Goal: Task Accomplishment & Management: Manage account settings

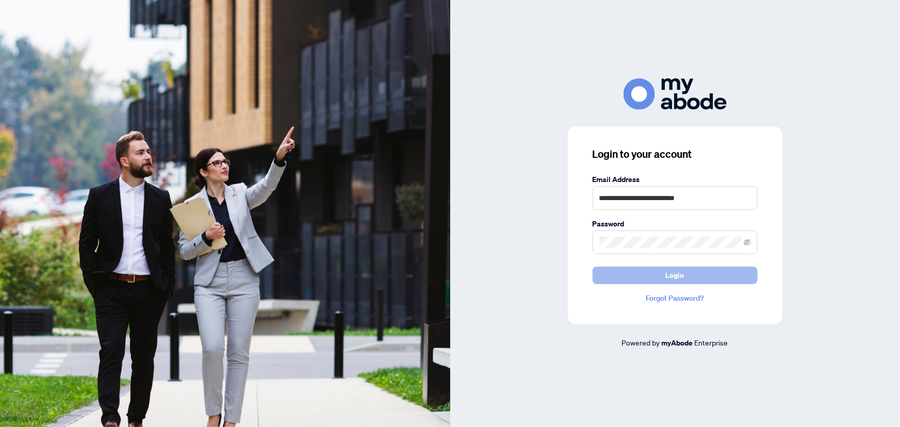
click at [646, 273] on button "Login" at bounding box center [675, 276] width 165 height 18
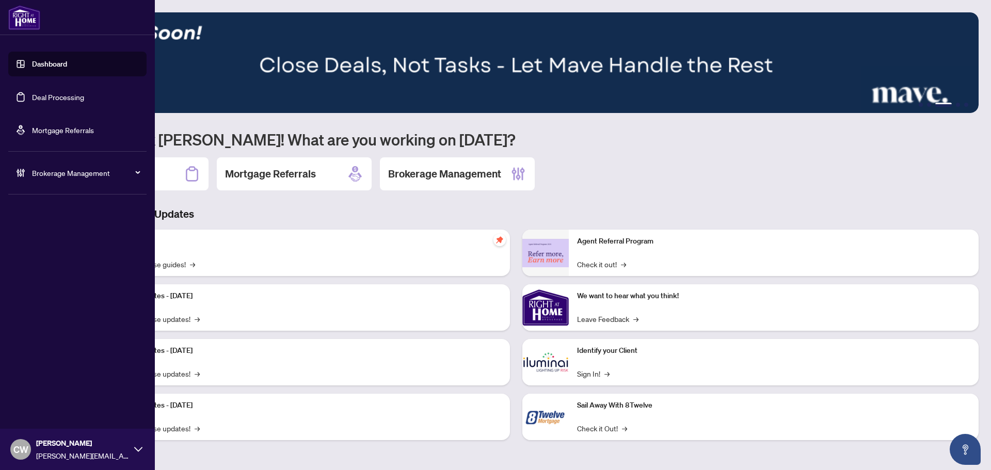
click at [43, 92] on link "Deal Processing" at bounding box center [58, 96] width 52 height 9
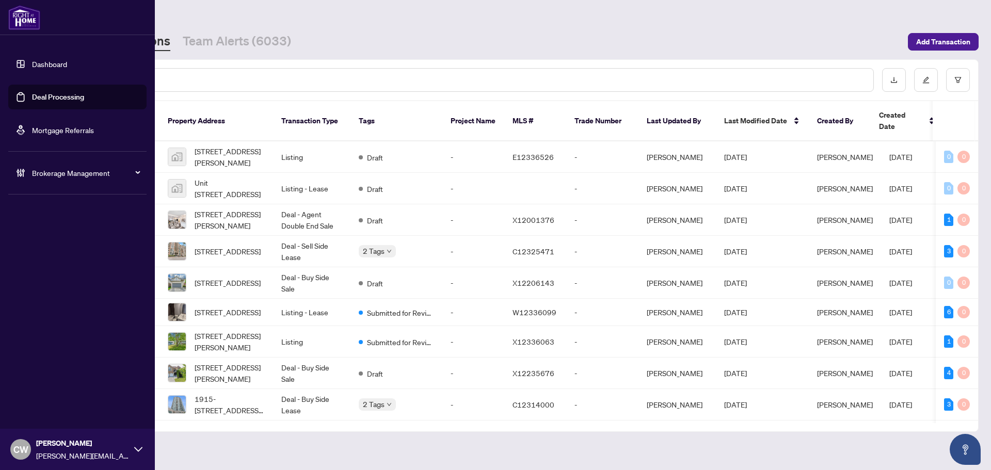
click at [54, 174] on span "Brokerage Management" at bounding box center [85, 172] width 107 height 11
click at [66, 245] on link "Manage Agents" at bounding box center [47, 247] width 51 height 9
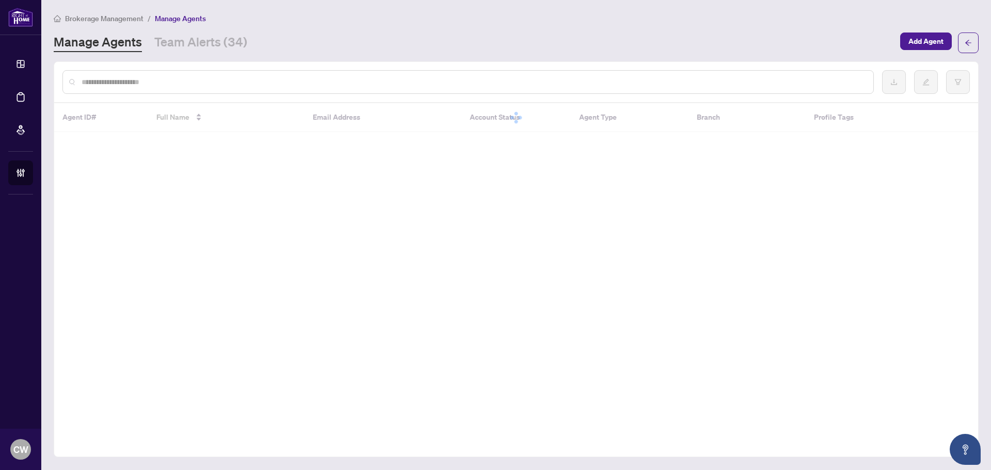
click at [160, 81] on input "text" at bounding box center [473, 81] width 783 height 11
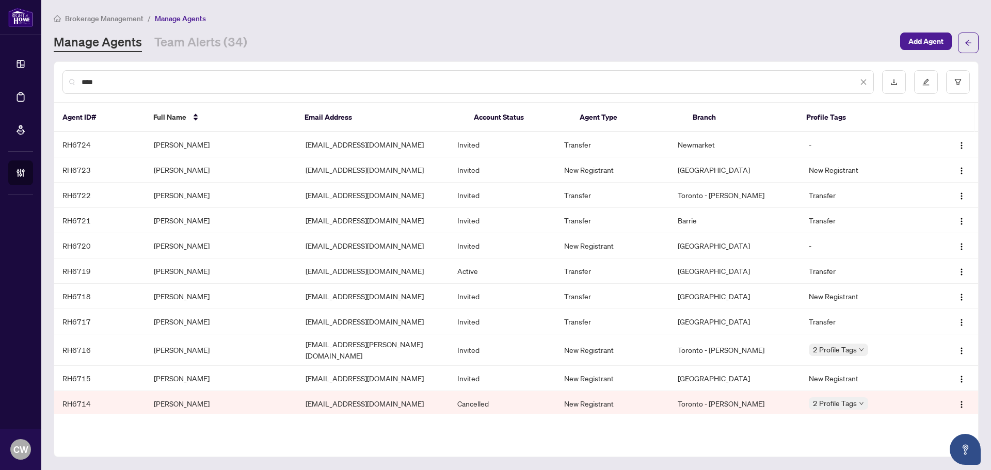
type input "****"
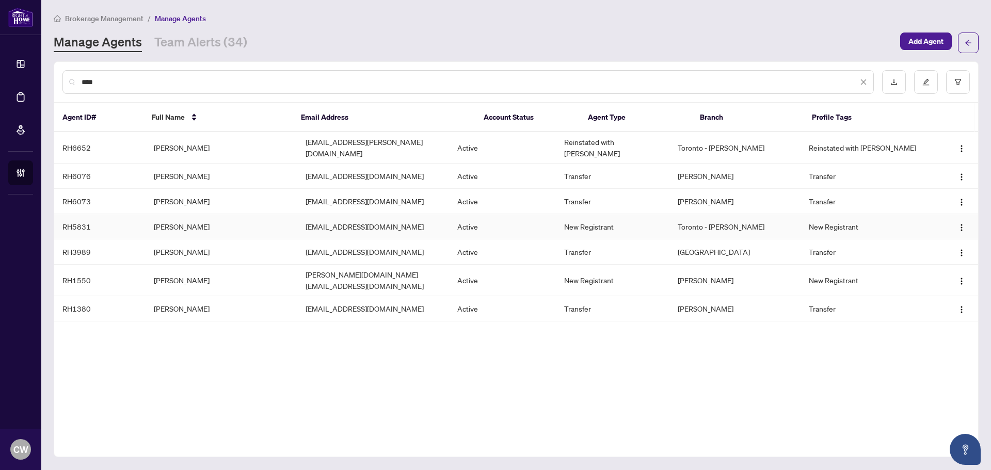
click at [179, 220] on td "[PERSON_NAME]" at bounding box center [222, 226] width 152 height 25
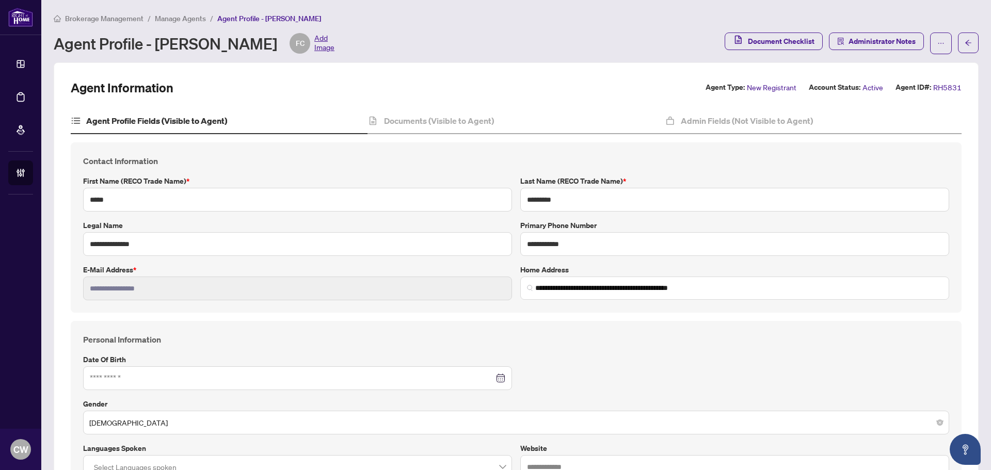
type input "**********"
type input "****"
type input "**********"
click at [744, 121] on h4 "Admin Fields (Not Visible to Agent)" at bounding box center [747, 121] width 132 height 12
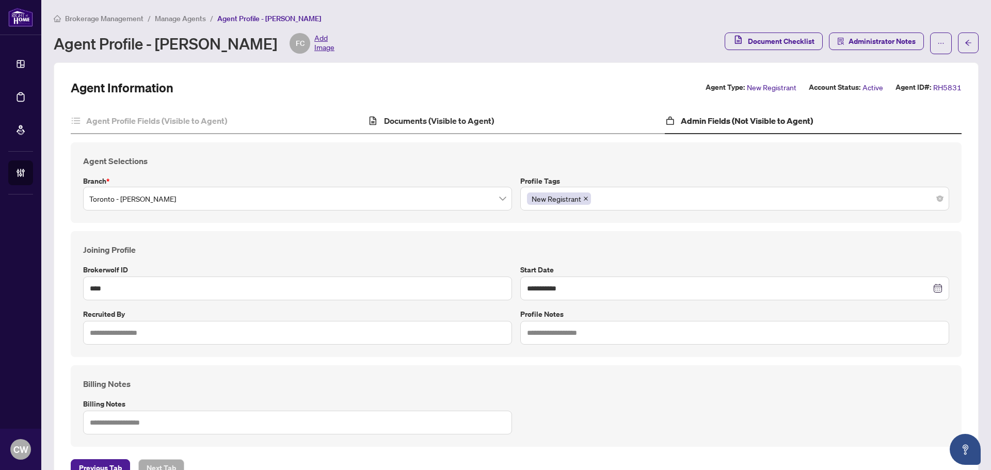
click at [425, 107] on div "**********" at bounding box center [516, 277] width 891 height 397
click at [437, 119] on h4 "Documents (Visible to Agent)" at bounding box center [439, 121] width 110 height 12
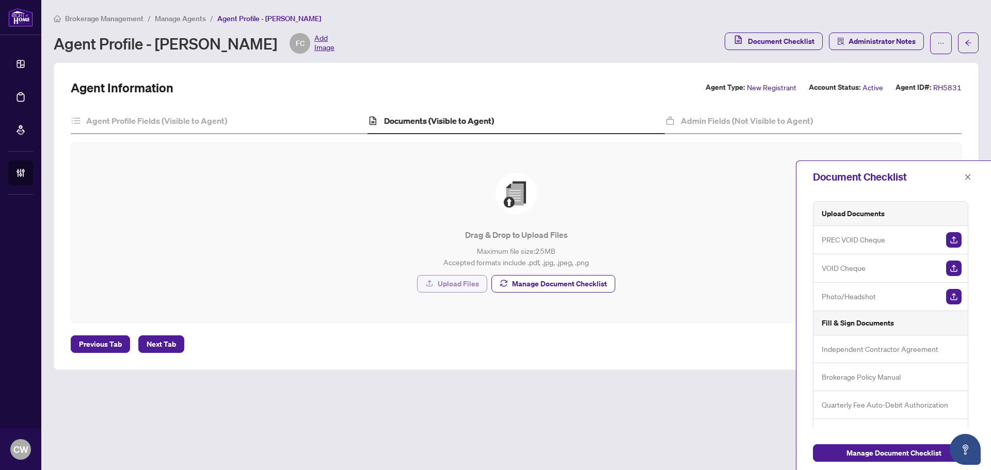
click at [461, 280] on span "Upload Files" at bounding box center [458, 284] width 41 height 17
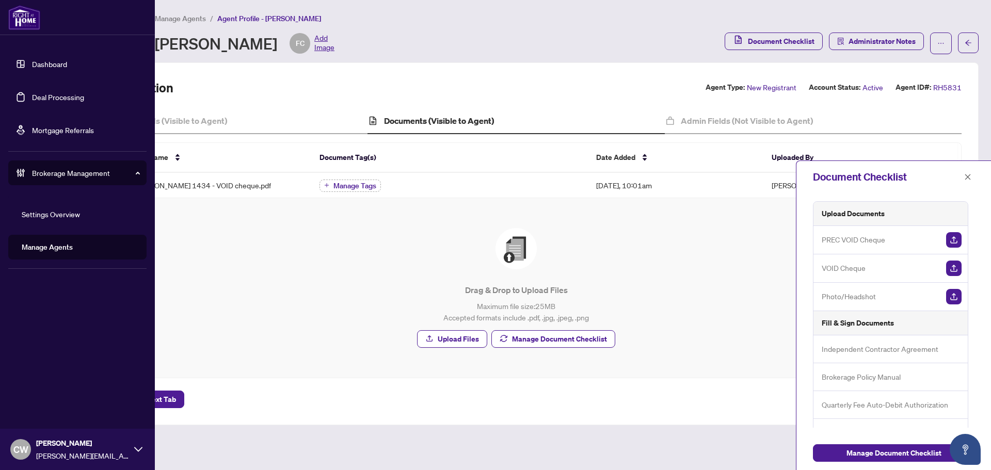
click at [64, 244] on link "Manage Agents" at bounding box center [47, 247] width 51 height 9
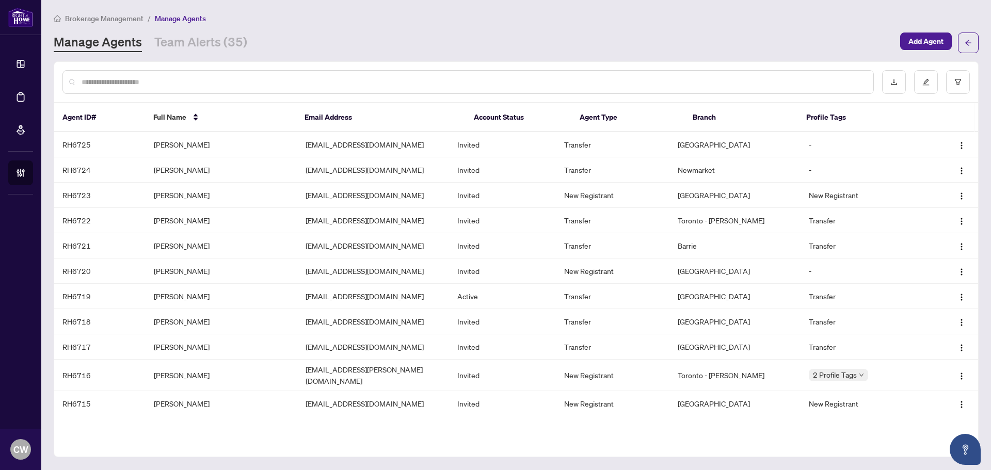
click at [203, 84] on input "text" at bounding box center [473, 81] width 783 height 11
type input "****"
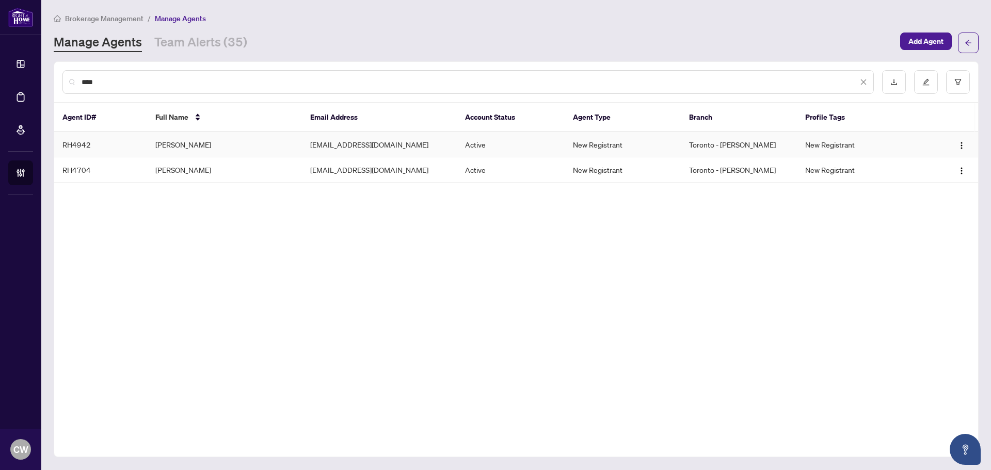
click at [191, 140] on td "[PERSON_NAME]" at bounding box center [224, 144] width 155 height 25
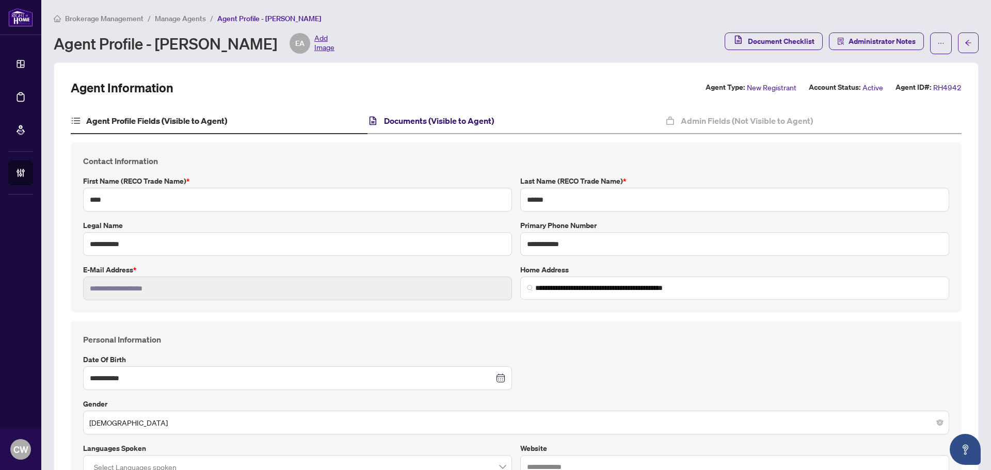
click at [404, 119] on h4 "Documents (Visible to Agent)" at bounding box center [439, 121] width 110 height 12
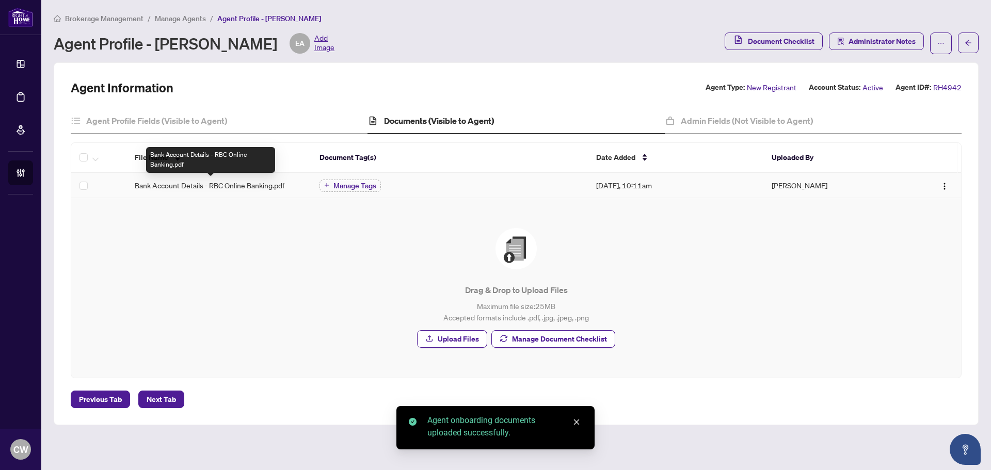
click at [227, 187] on span "Bank Account Details - RBC Online Banking.pdf" at bounding box center [210, 185] width 150 height 11
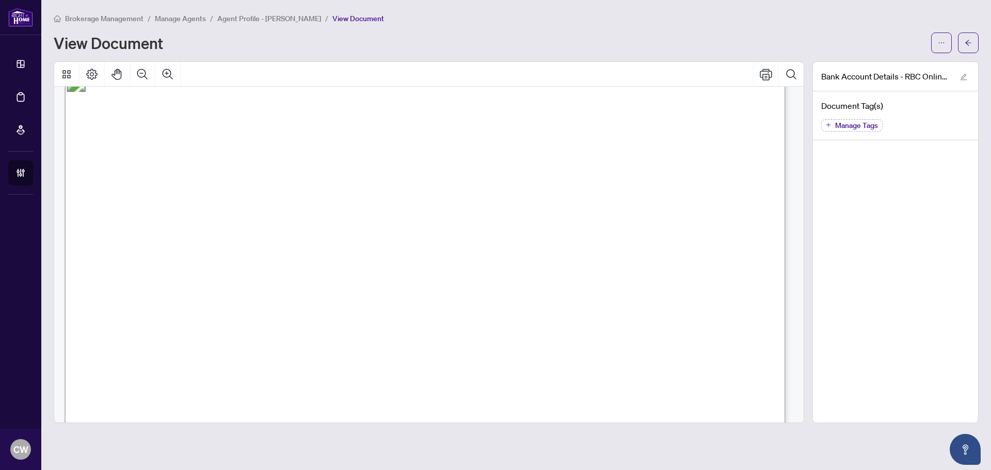
scroll to position [52, 0]
click at [969, 44] on icon "arrow-left" at bounding box center [967, 42] width 7 height 7
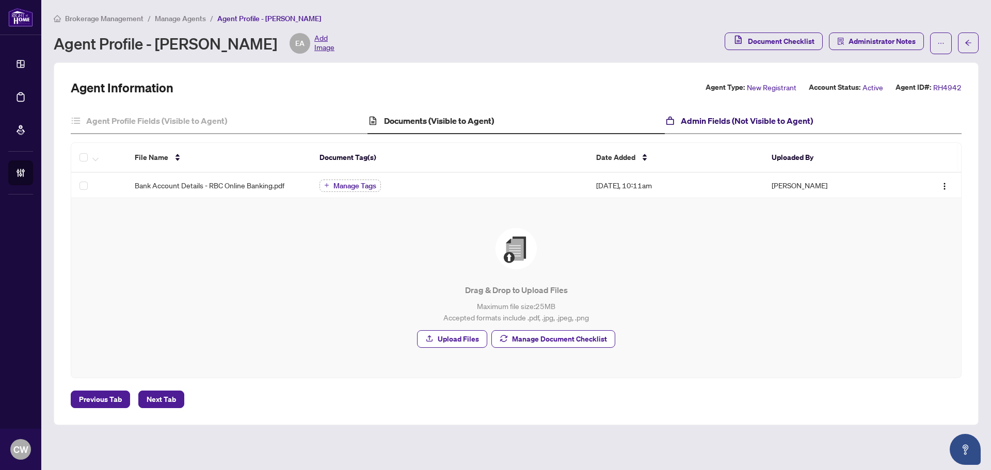
click at [684, 123] on h4 "Admin Fields (Not Visible to Agent)" at bounding box center [747, 121] width 132 height 12
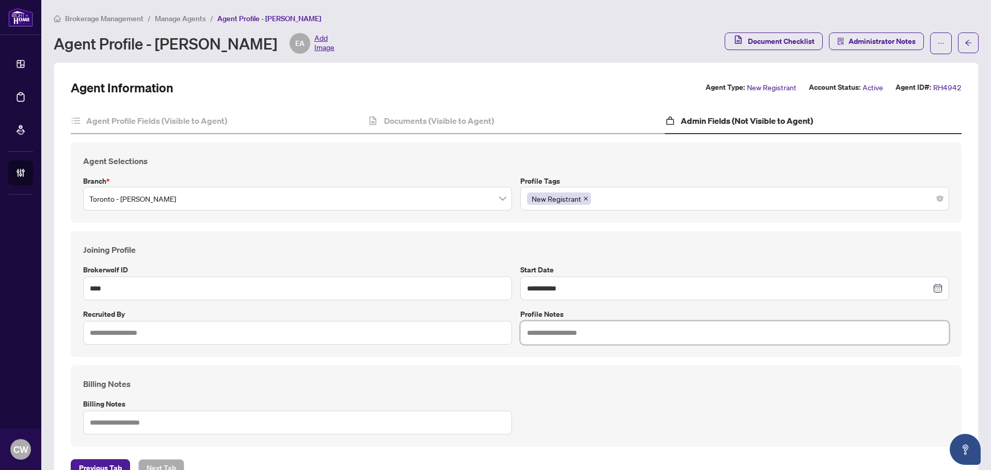
scroll to position [36, 0]
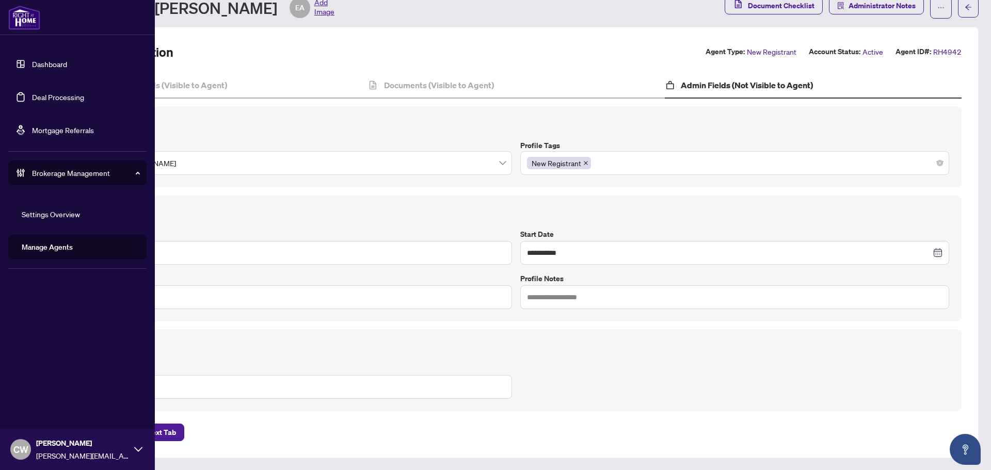
click at [32, 99] on link "Deal Processing" at bounding box center [58, 96] width 52 height 9
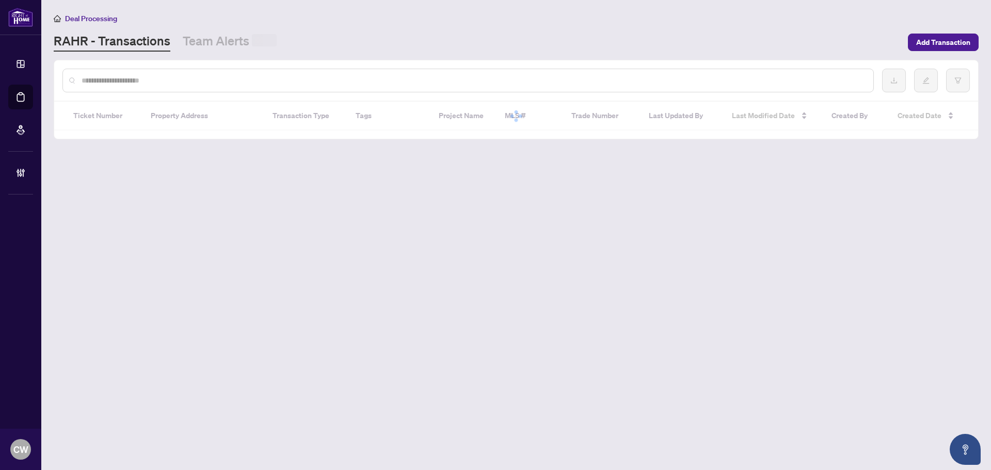
click at [173, 84] on input "text" at bounding box center [473, 80] width 783 height 11
paste input "*****"
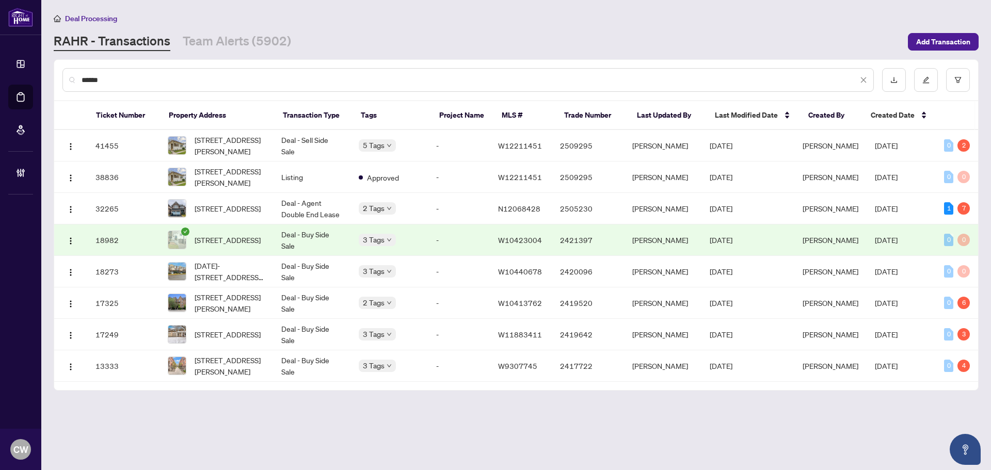
drag, startPoint x: 132, startPoint y: 83, endPoint x: 61, endPoint y: 81, distance: 70.7
click at [61, 81] on div "*****" at bounding box center [516, 80] width 924 height 40
type input "*******"
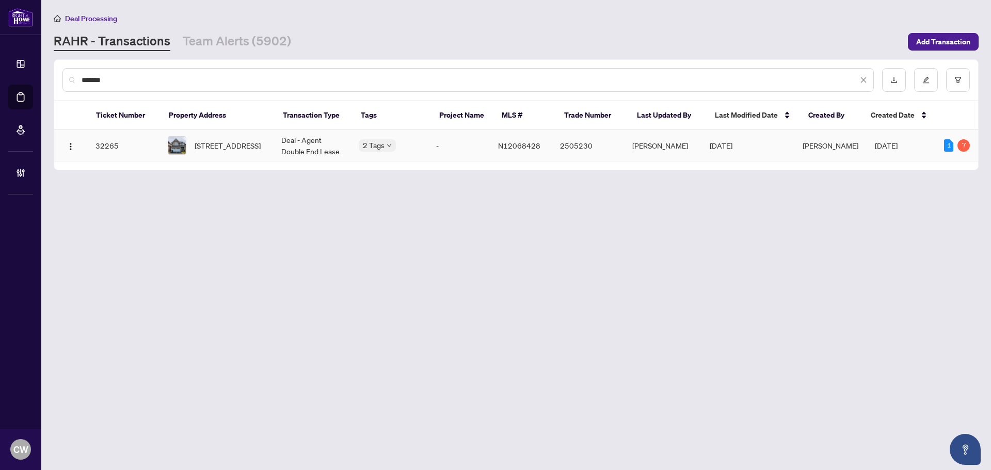
click at [209, 141] on span "[STREET_ADDRESS]" at bounding box center [228, 145] width 66 height 11
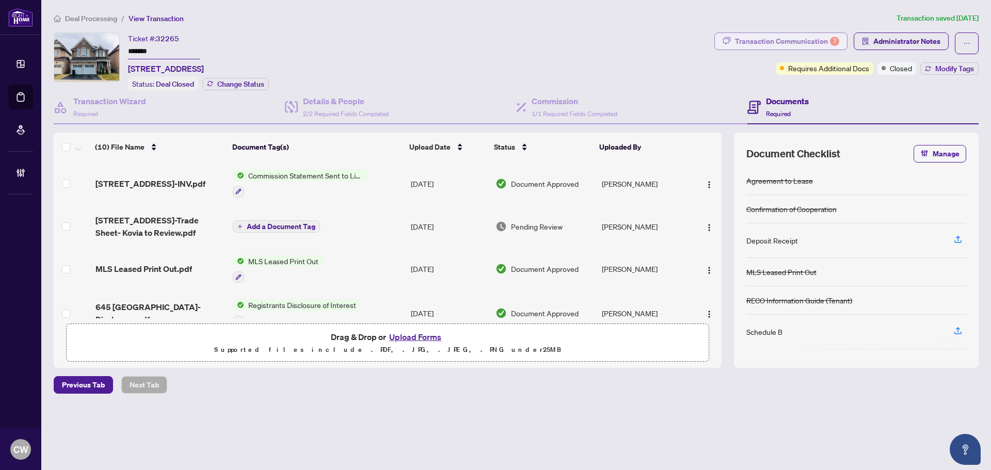
click at [795, 38] on div "Transaction Communication 7" at bounding box center [787, 41] width 104 height 17
type textarea "**********"
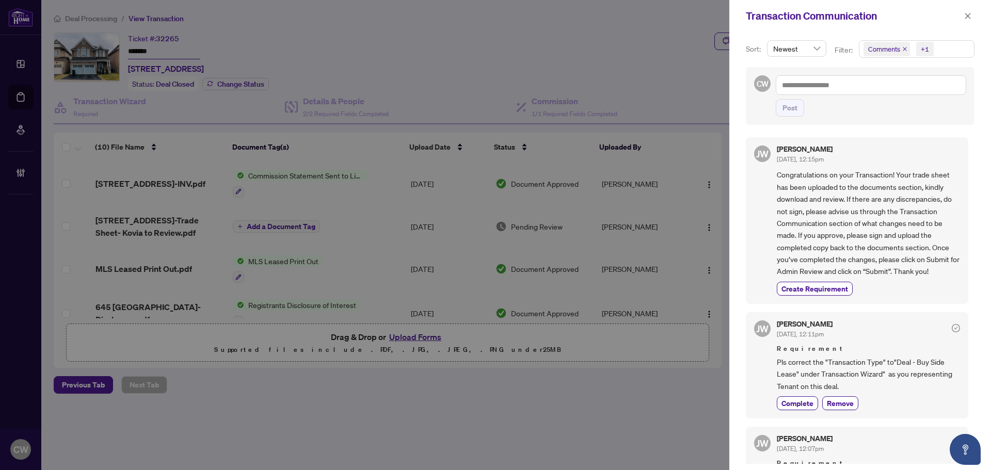
click at [904, 49] on icon "close" at bounding box center [905, 49] width 4 height 4
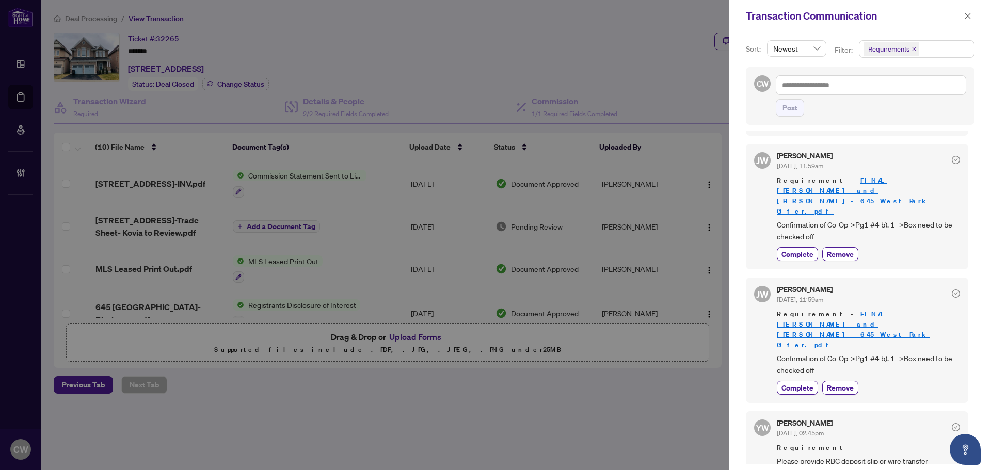
scroll to position [2, 0]
click at [967, 19] on icon "close" at bounding box center [967, 15] width 7 height 7
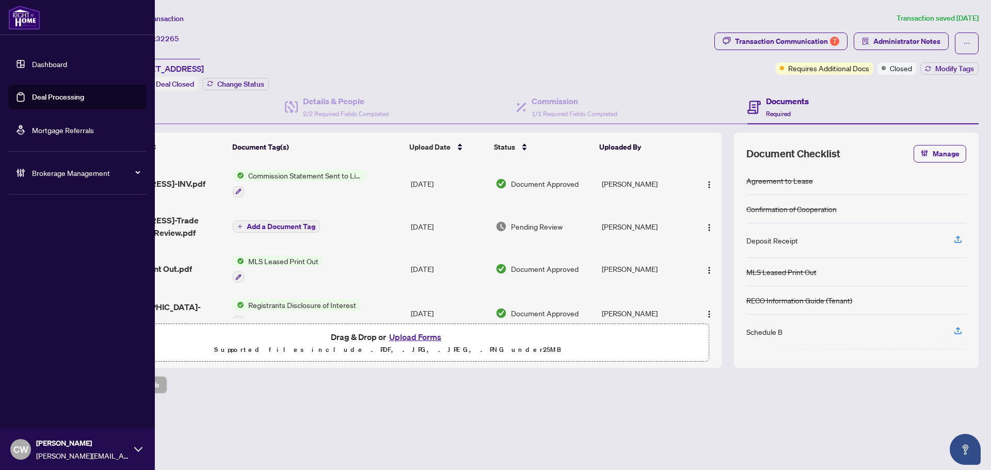
click at [32, 94] on link "Deal Processing" at bounding box center [58, 96] width 52 height 9
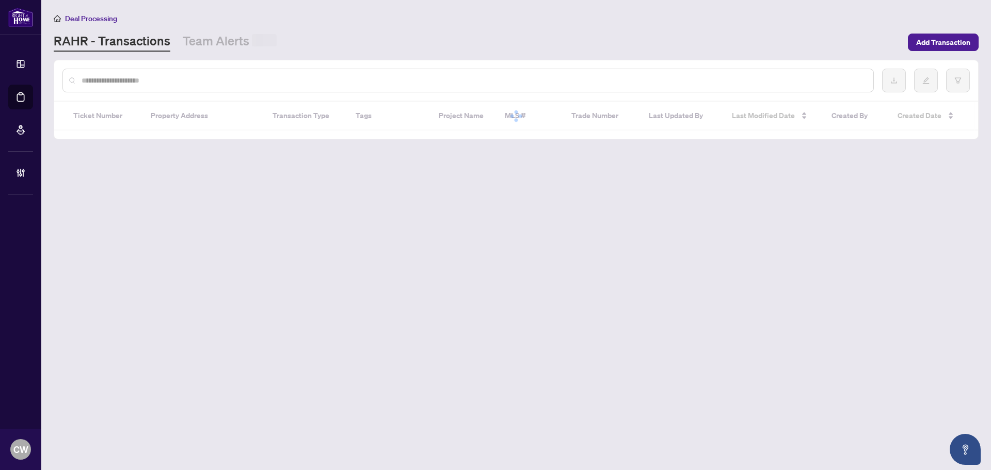
click at [195, 79] on input "text" at bounding box center [473, 80] width 783 height 11
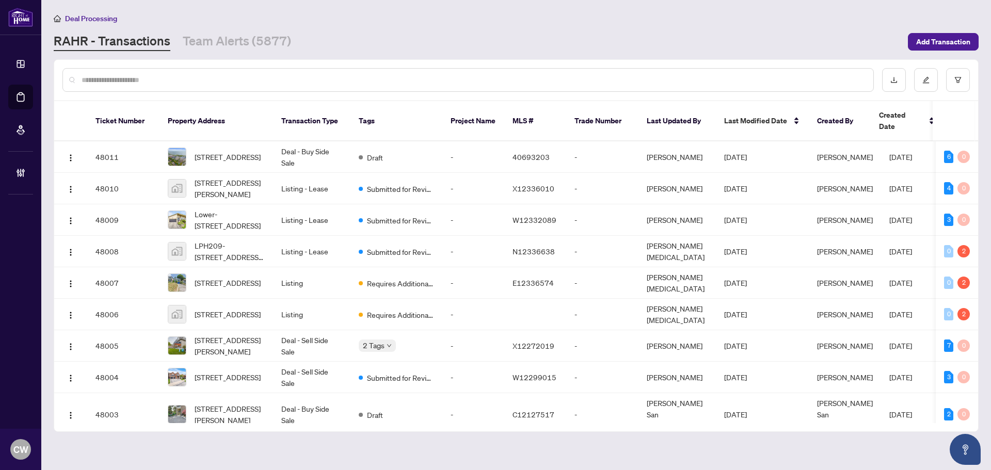
click at [154, 77] on input "text" at bounding box center [473, 79] width 783 height 11
paste input "*******"
type input "*******"
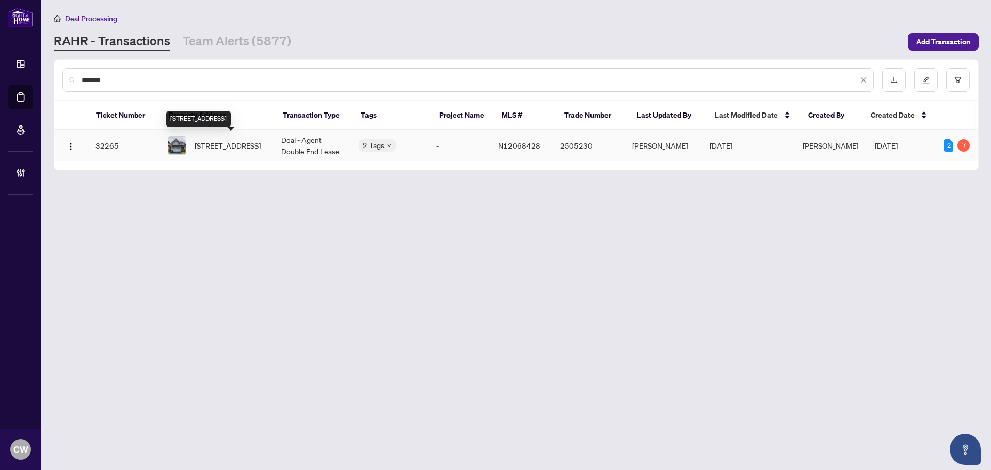
click at [208, 151] on span "[STREET_ADDRESS]" at bounding box center [228, 145] width 66 height 11
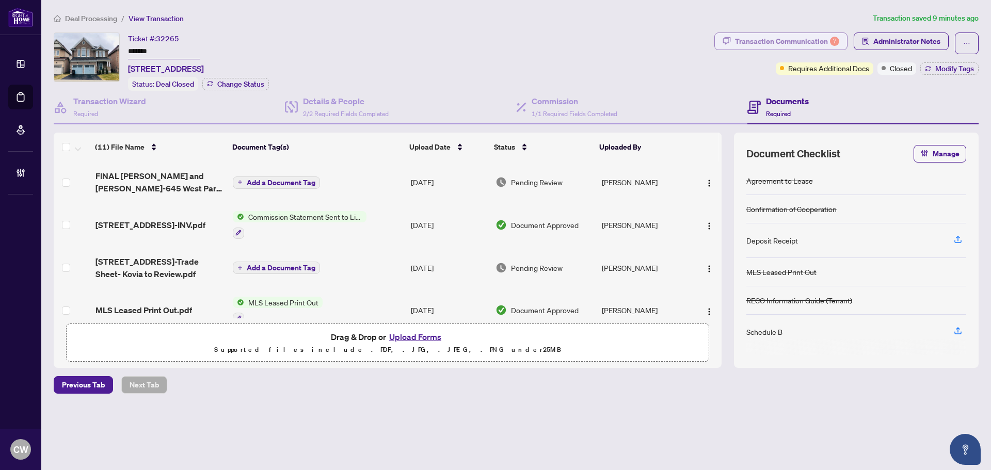
click at [836, 43] on div "7" at bounding box center [834, 41] width 9 height 9
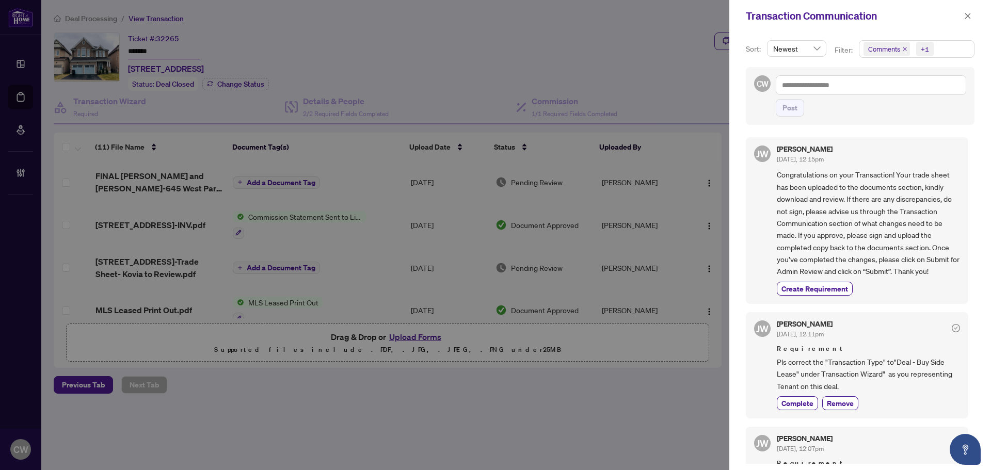
click at [903, 49] on icon "close" at bounding box center [904, 48] width 5 height 5
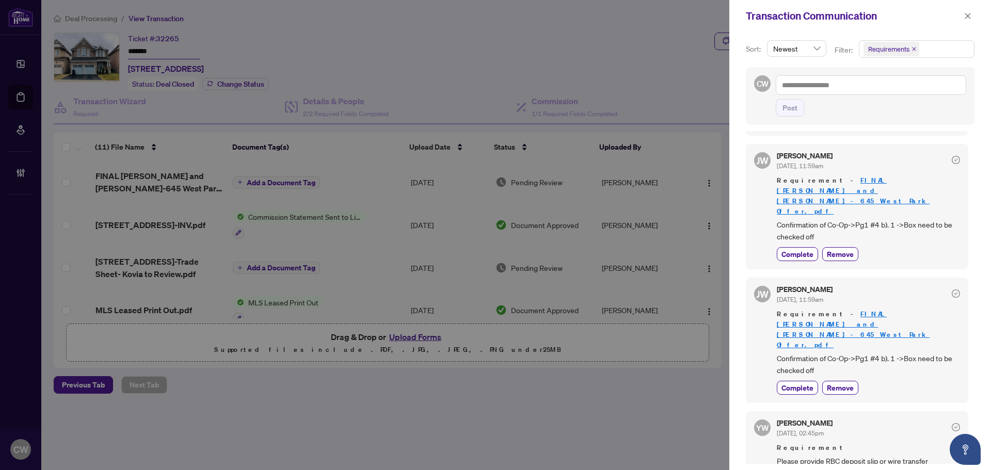
scroll to position [2, 0]
click at [963, 18] on button "button" at bounding box center [967, 16] width 13 height 12
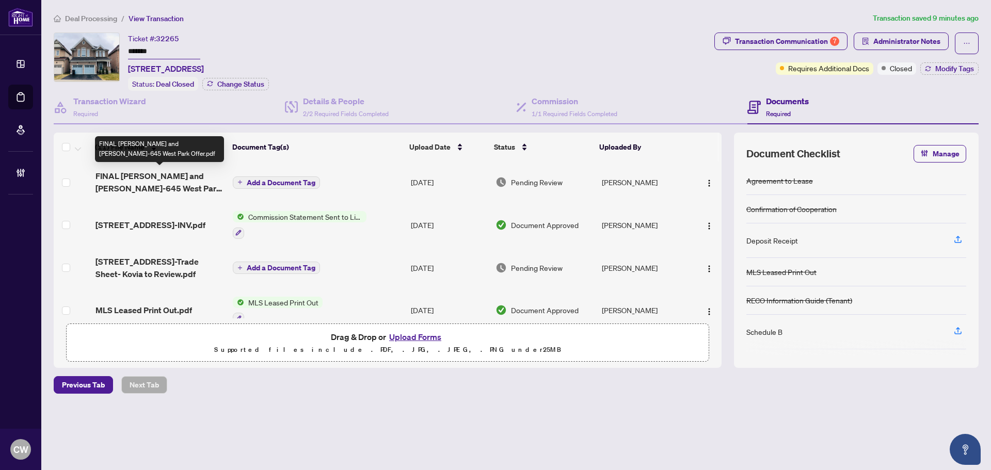
click at [158, 179] on span "FINAL [PERSON_NAME] and [PERSON_NAME]-645 West Park Offer.pdf" at bounding box center [159, 182] width 129 height 25
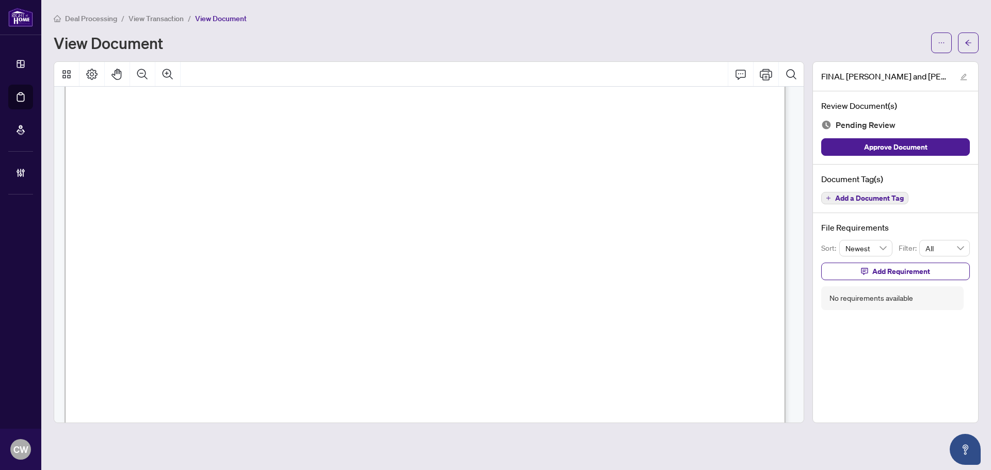
scroll to position [413, 0]
drag, startPoint x: 796, startPoint y: 107, endPoint x: 779, endPoint y: 308, distance: 201.5
click at [960, 39] on button "button" at bounding box center [968, 43] width 21 height 21
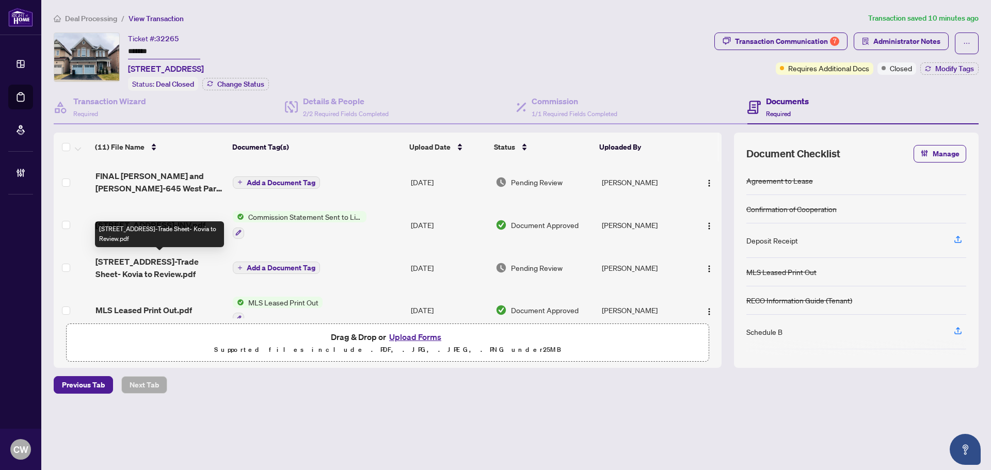
click at [157, 263] on span "[STREET_ADDRESS]-Trade Sheet- Kovia to Review.pdf" at bounding box center [159, 267] width 129 height 25
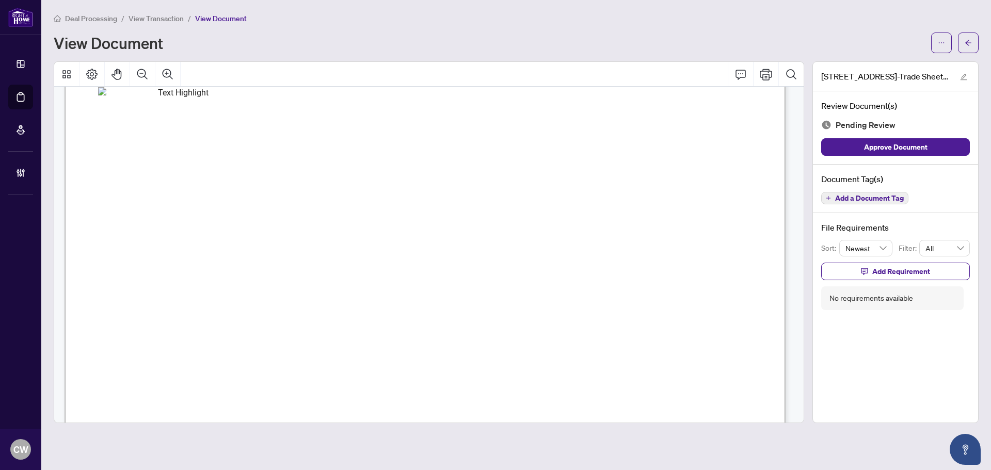
scroll to position [568, 0]
click at [973, 37] on button "button" at bounding box center [968, 43] width 21 height 21
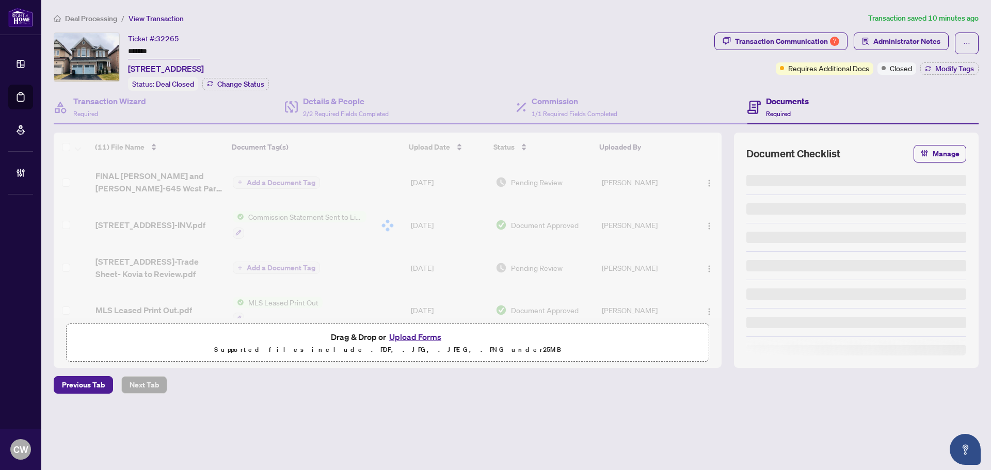
type input "*******"
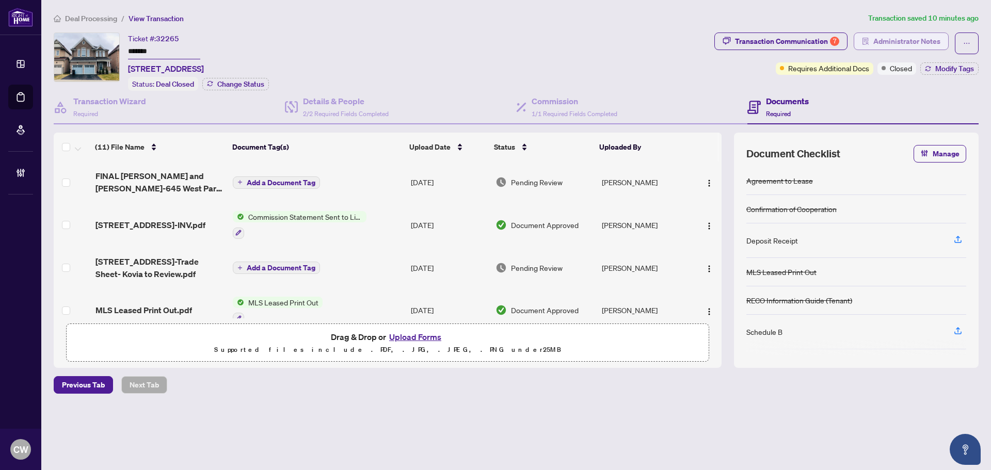
click at [903, 40] on span "Administrator Notes" at bounding box center [906, 41] width 67 height 17
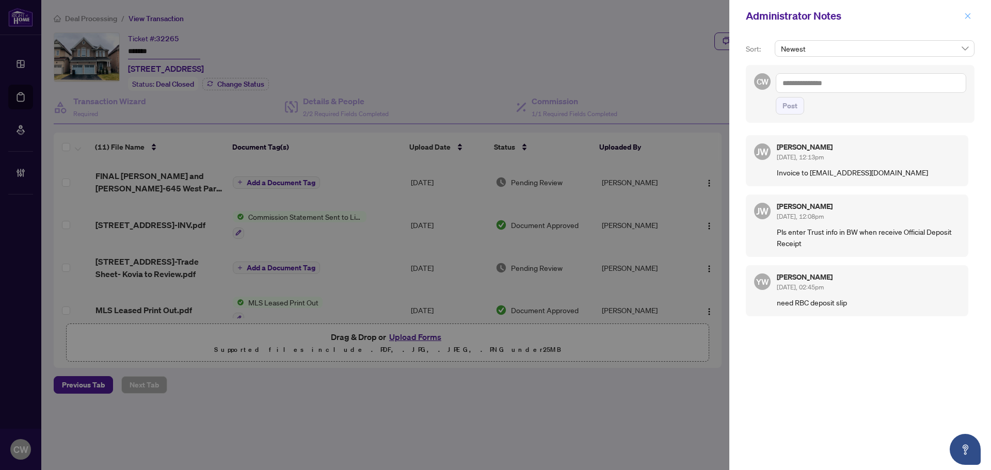
click at [964, 14] on icon "close" at bounding box center [967, 15] width 7 height 7
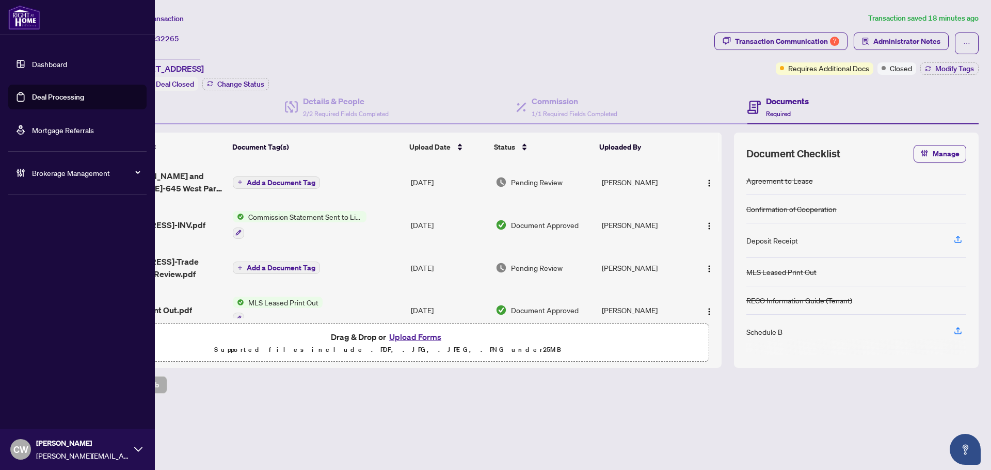
click at [33, 93] on link "Deal Processing" at bounding box center [58, 96] width 52 height 9
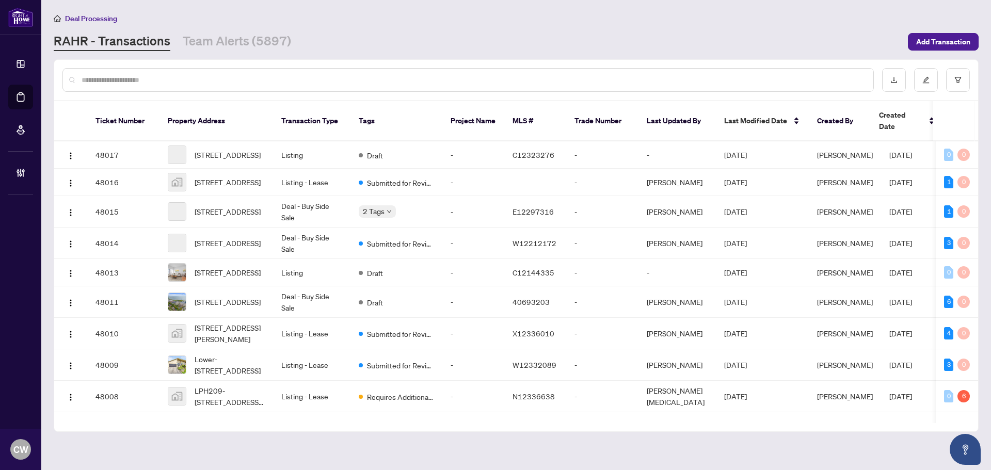
drag, startPoint x: 185, startPoint y: 87, endPoint x: 190, endPoint y: 84, distance: 6.5
click at [185, 87] on div at bounding box center [467, 80] width 811 height 24
click at [190, 84] on input "text" at bounding box center [473, 79] width 783 height 11
paste input "*******"
type input "*******"
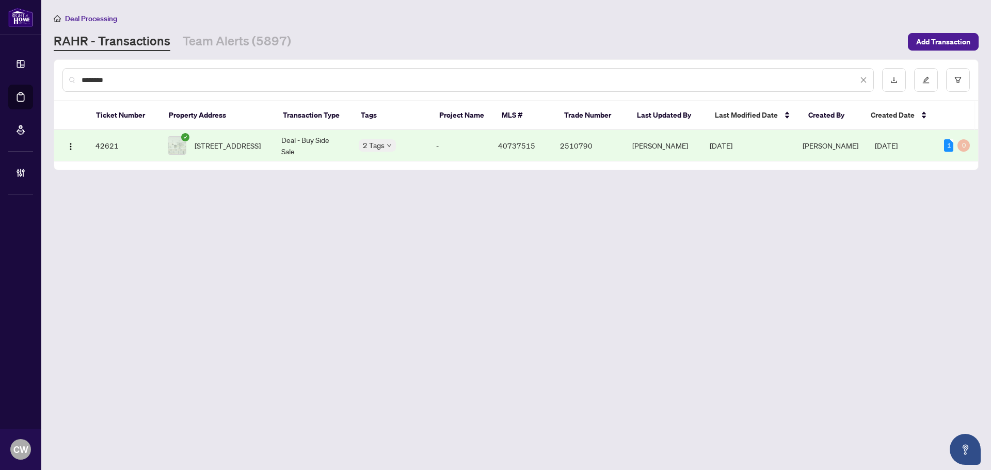
click at [216, 151] on span "[STREET_ADDRESS]" at bounding box center [228, 145] width 66 height 11
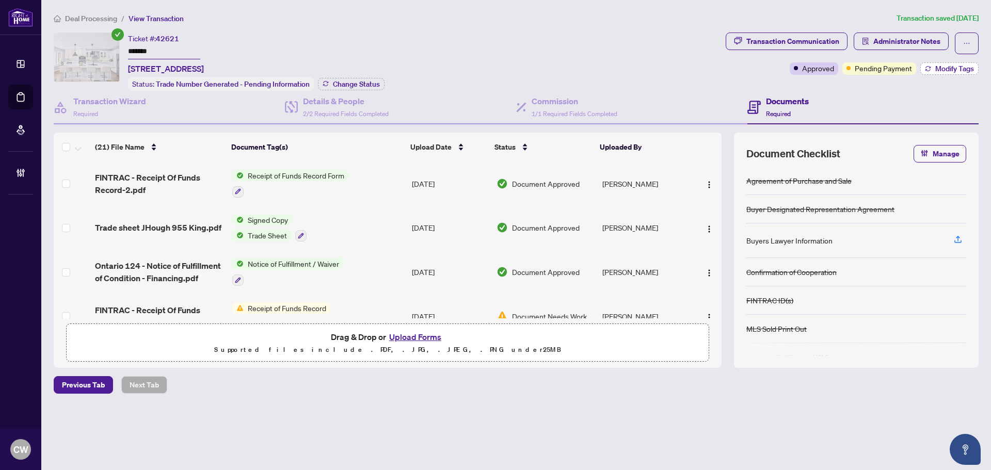
click at [929, 68] on icon "button" at bounding box center [927, 67] width 5 height 2
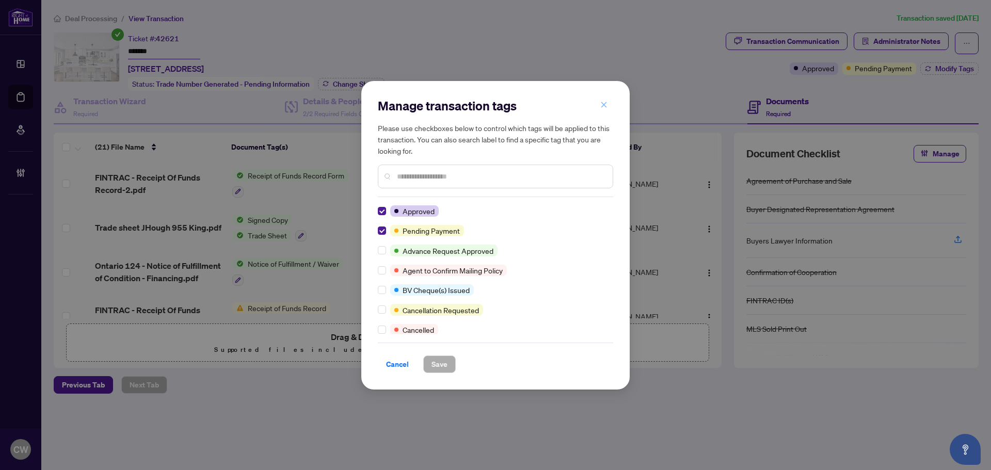
click at [606, 105] on icon "close" at bounding box center [603, 104] width 7 height 7
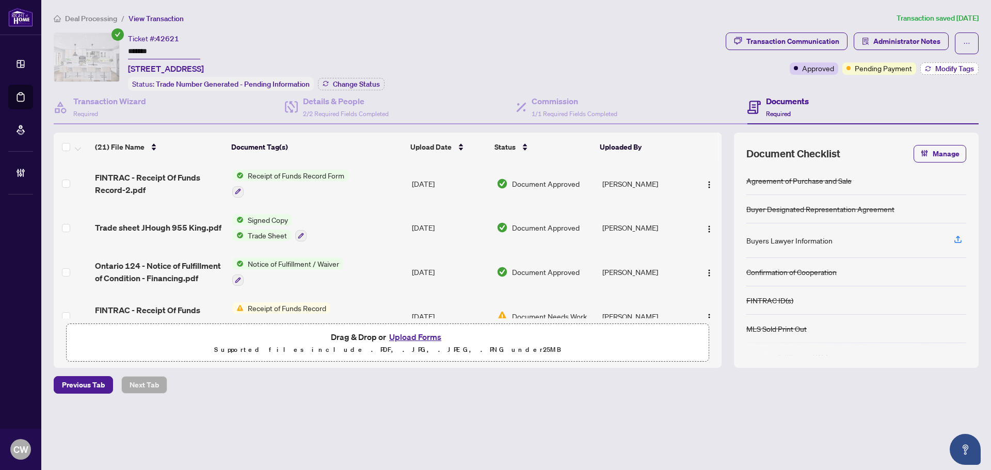
click at [941, 66] on span "Modify Tags" at bounding box center [954, 68] width 39 height 7
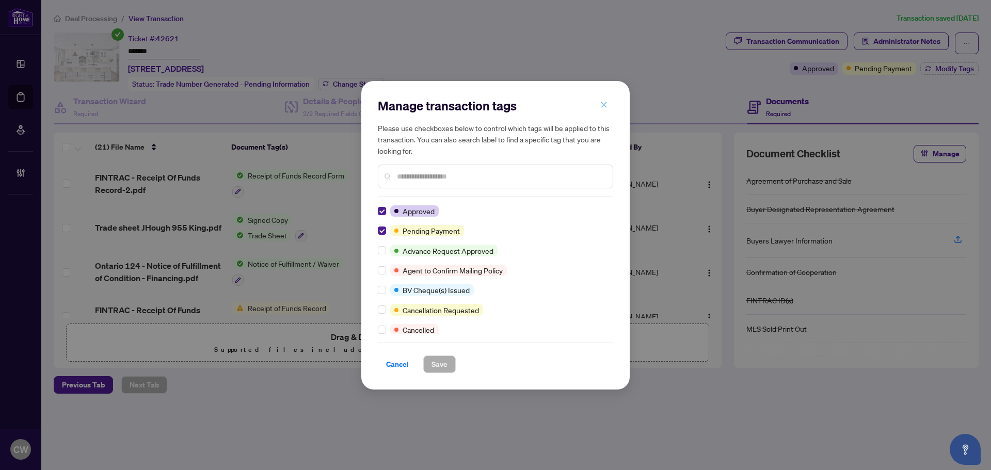
click at [602, 108] on icon "close" at bounding box center [603, 104] width 7 height 7
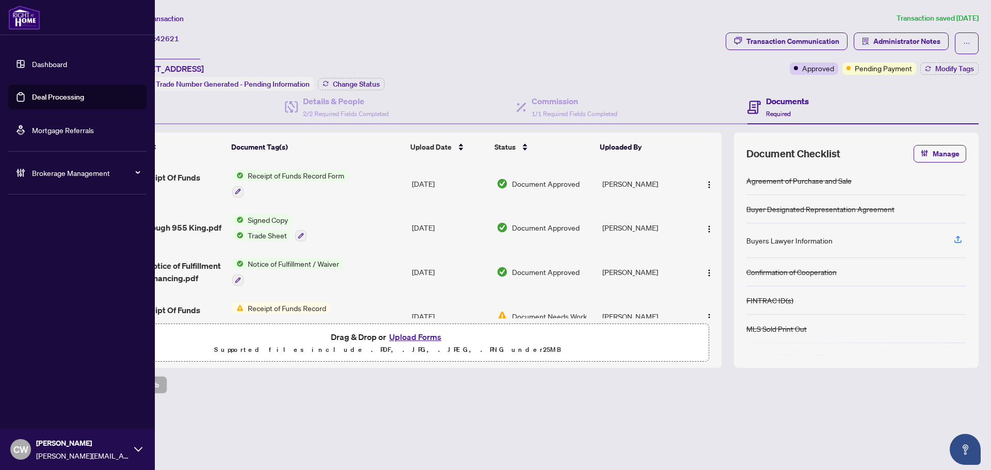
click at [32, 99] on link "Deal Processing" at bounding box center [58, 96] width 52 height 9
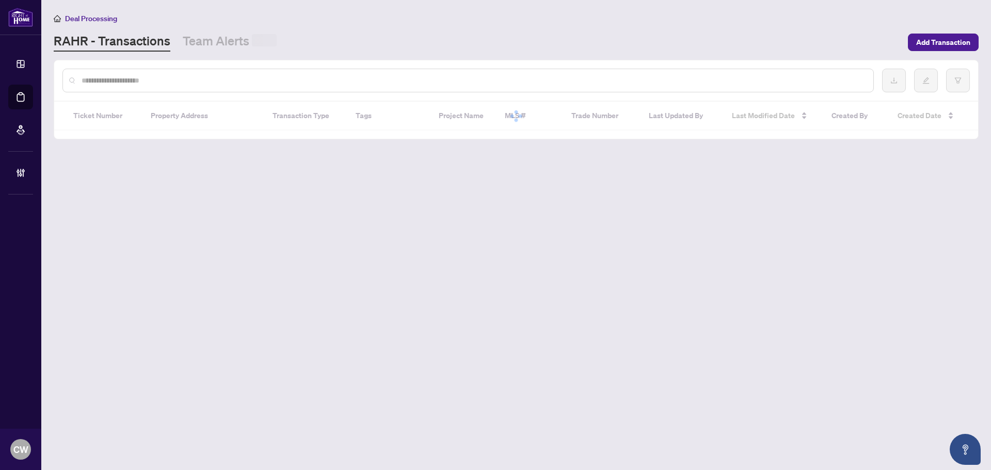
click at [168, 70] on div at bounding box center [467, 81] width 811 height 24
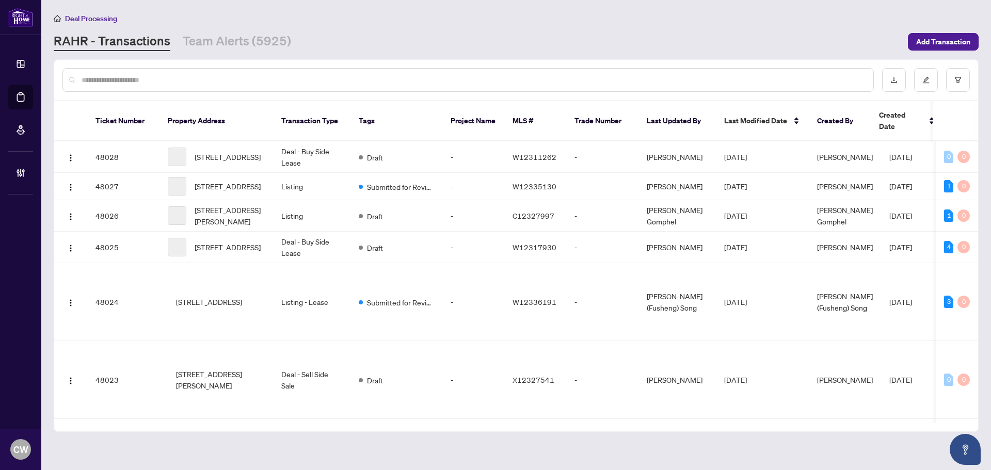
click at [144, 78] on input "text" at bounding box center [473, 79] width 783 height 11
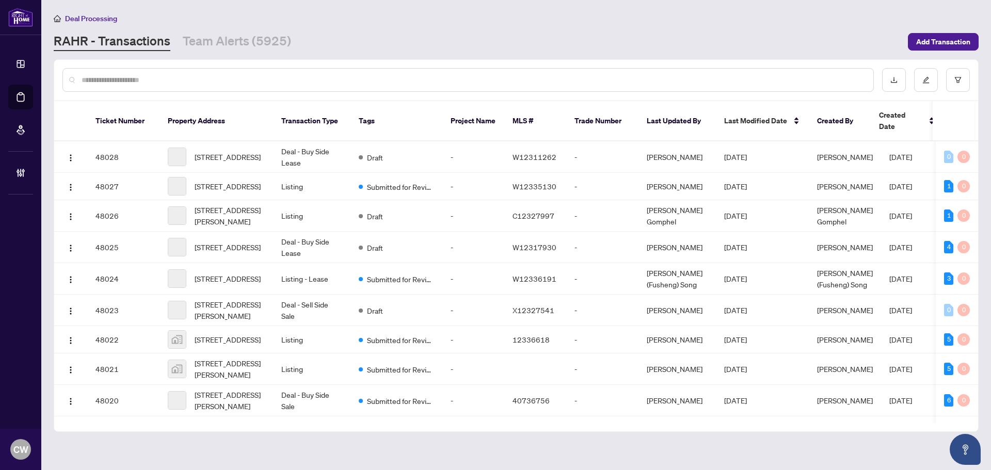
paste input "*******"
type input "*******"
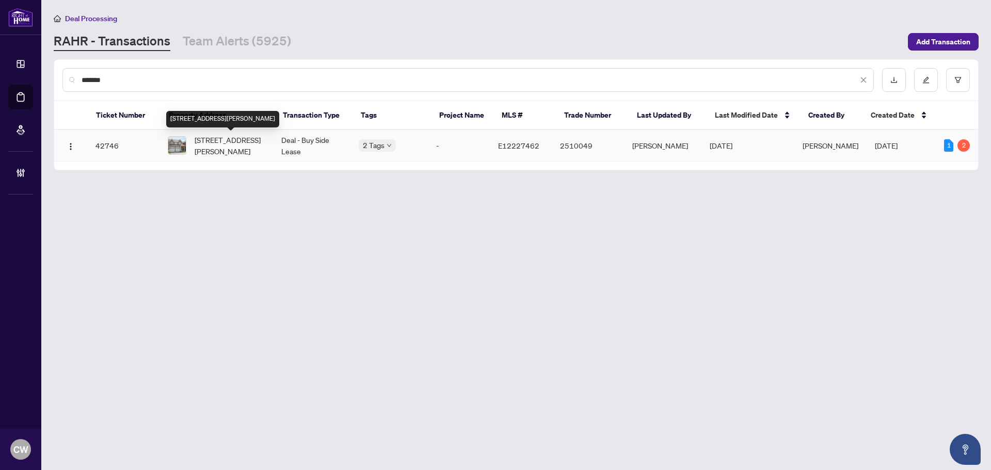
click at [238, 140] on span "[STREET_ADDRESS][PERSON_NAME]" at bounding box center [230, 145] width 70 height 23
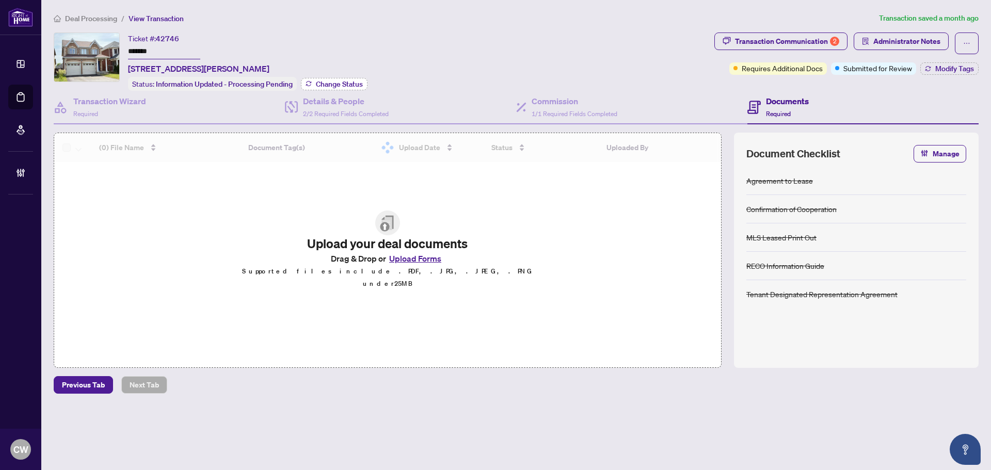
click at [335, 81] on span "Change Status" at bounding box center [339, 84] width 47 height 7
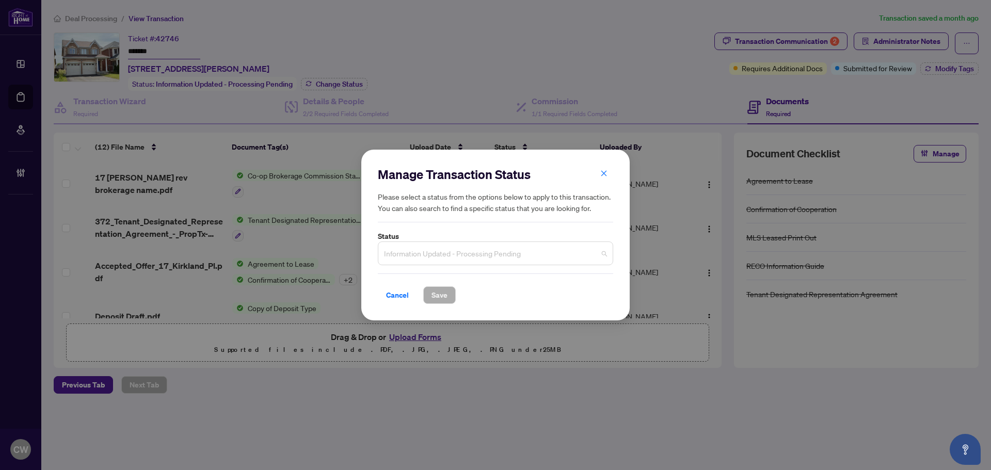
click at [455, 251] on span "Information Updated - Processing Pending" at bounding box center [495, 254] width 223 height 20
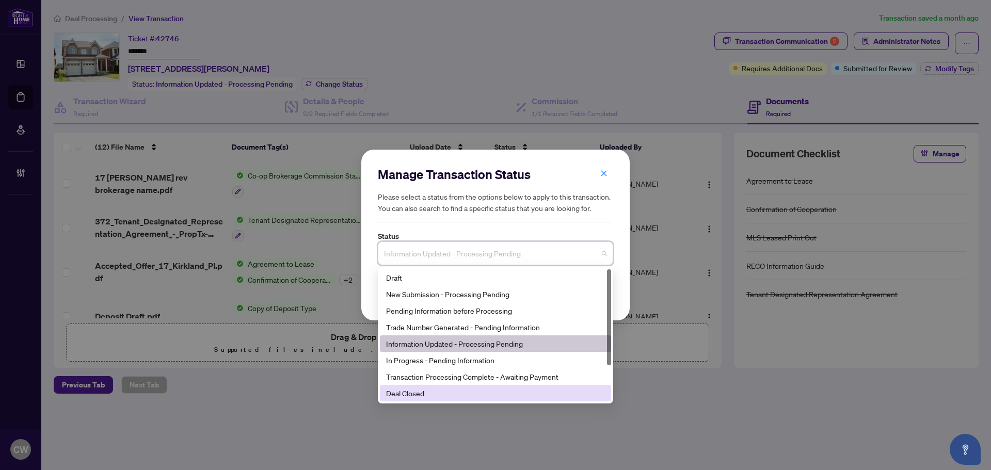
click at [454, 394] on div "Deal Closed" at bounding box center [495, 393] width 219 height 11
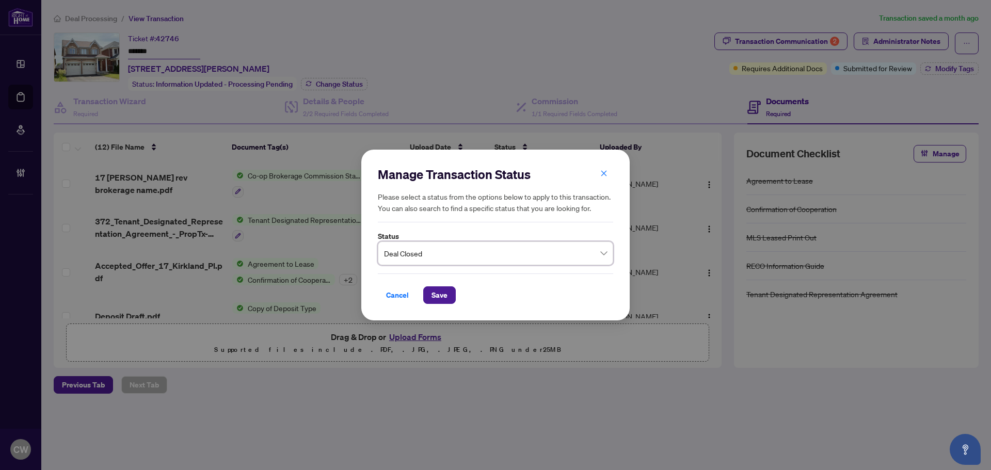
click at [443, 285] on div "Cancel Save" at bounding box center [495, 288] width 235 height 30
click at [443, 295] on span "Save" at bounding box center [439, 295] width 16 height 17
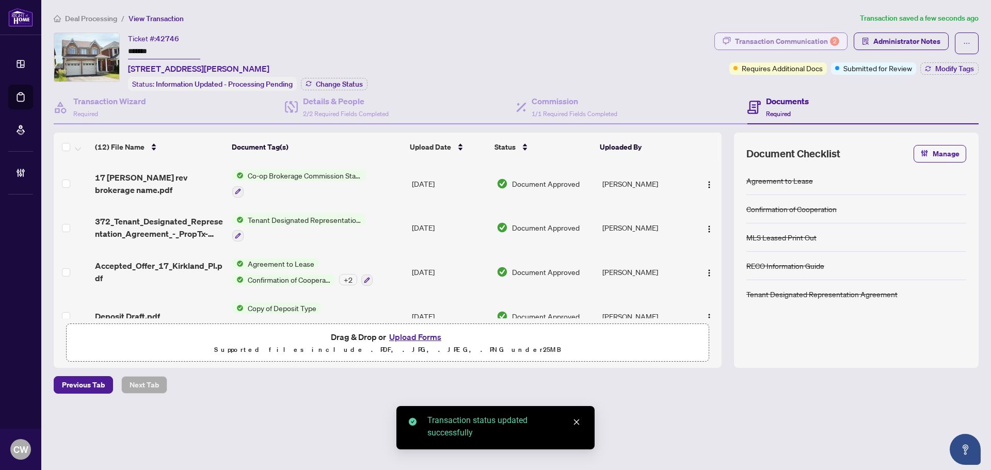
click at [823, 42] on div "Transaction Communication 2" at bounding box center [787, 41] width 104 height 17
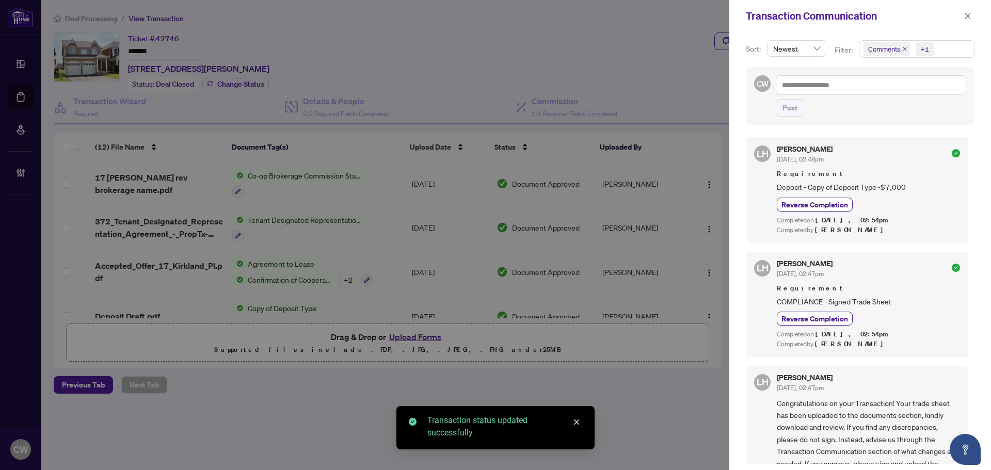
click at [904, 49] on icon "close" at bounding box center [905, 49] width 4 height 4
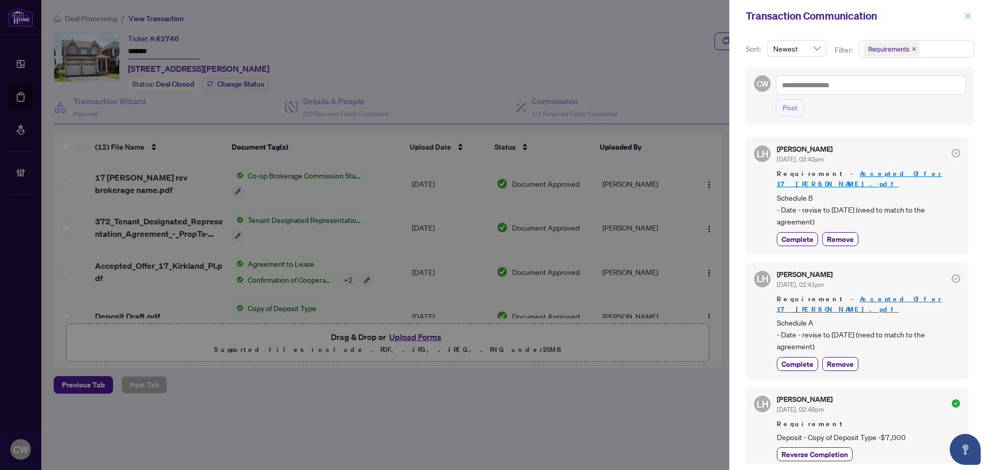
click at [972, 17] on button "button" at bounding box center [967, 16] width 13 height 12
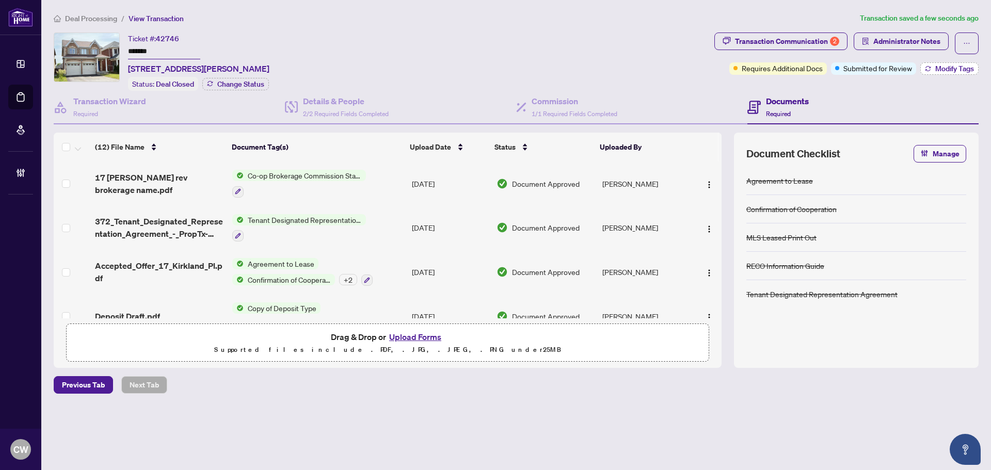
click at [959, 65] on span "Modify Tags" at bounding box center [954, 68] width 39 height 7
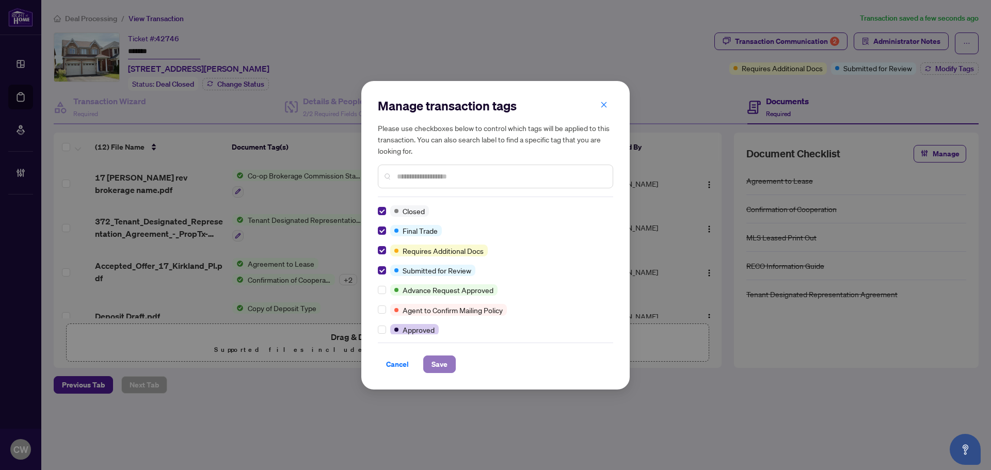
click at [442, 368] on span "Save" at bounding box center [439, 364] width 16 height 17
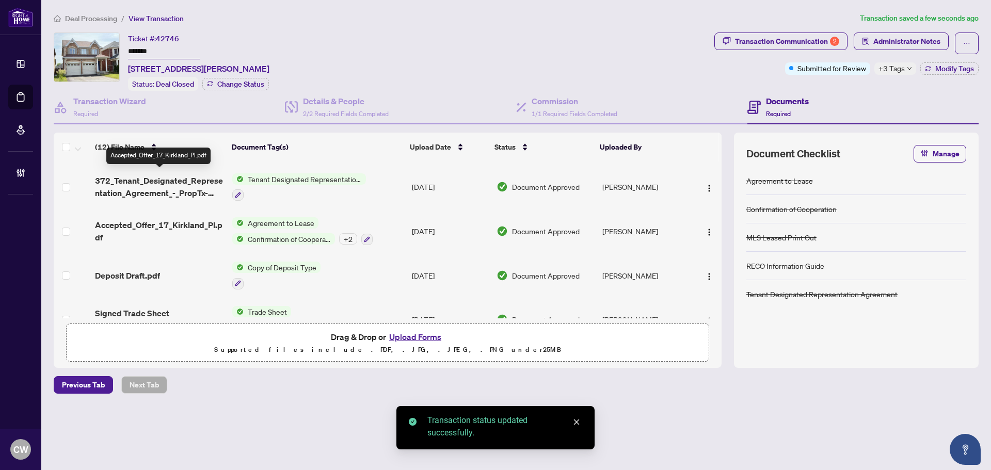
scroll to position [103, 0]
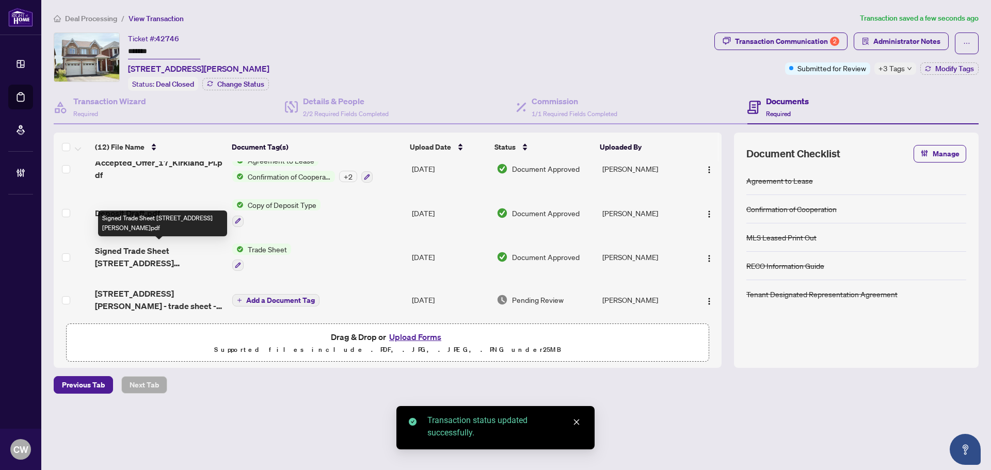
click at [168, 253] on span "Signed Trade Sheet [STREET_ADDRESS][PERSON_NAME]pdf" at bounding box center [159, 257] width 129 height 25
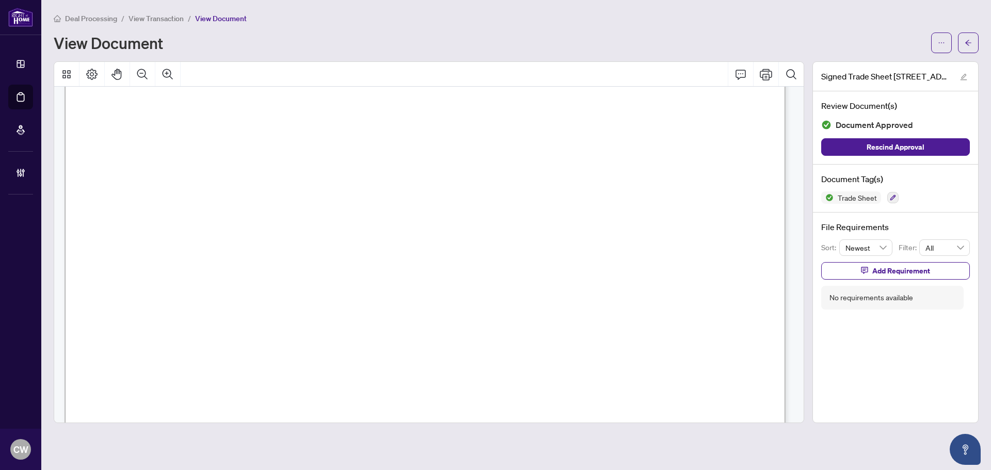
scroll to position [361, 0]
click at [965, 43] on icon "arrow-left" at bounding box center [968, 43] width 6 height 6
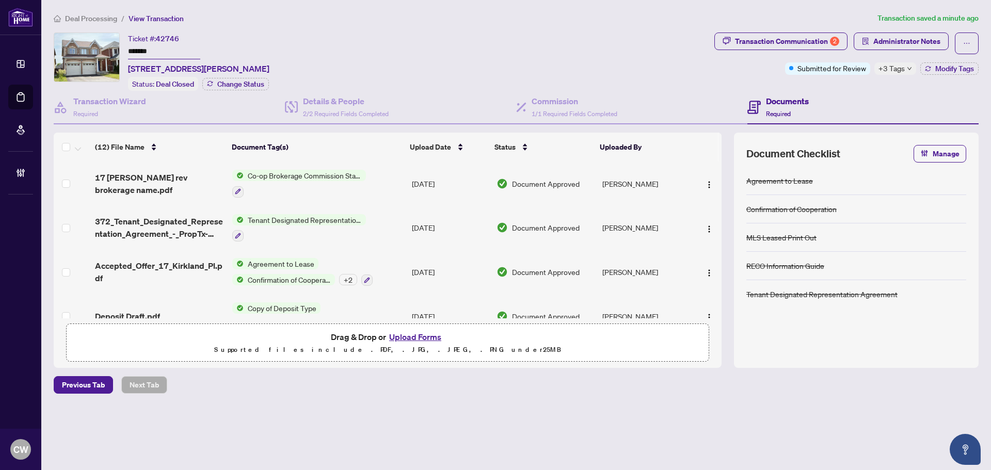
click at [427, 341] on button "Upload Forms" at bounding box center [415, 336] width 58 height 13
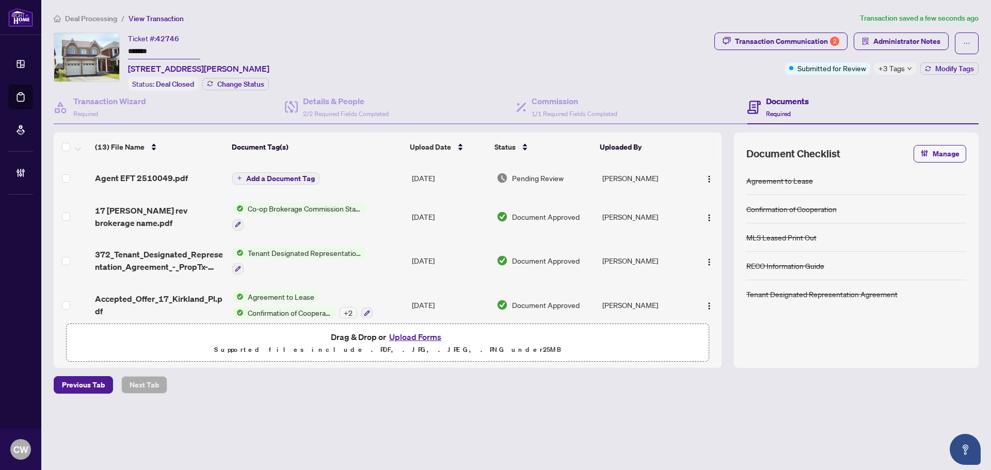
click at [291, 177] on span "Add a Document Tag" at bounding box center [280, 178] width 69 height 7
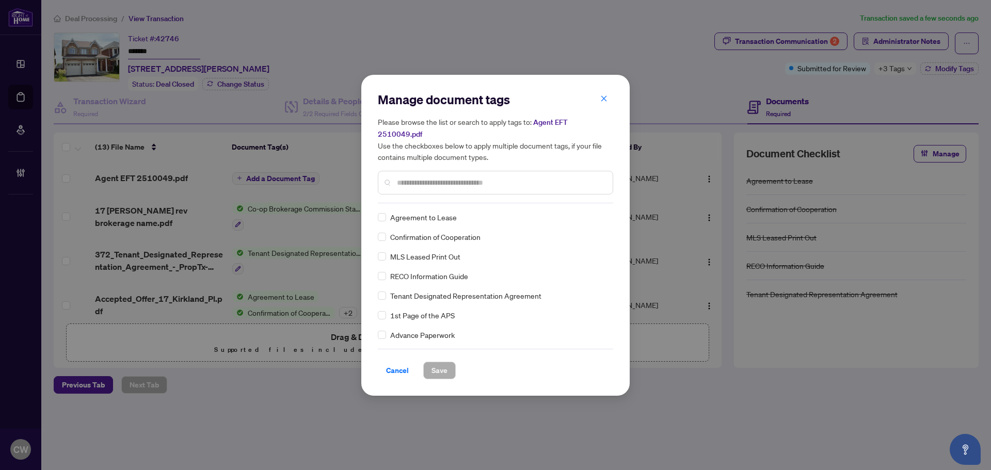
click at [426, 177] on input "text" at bounding box center [500, 182] width 207 height 11
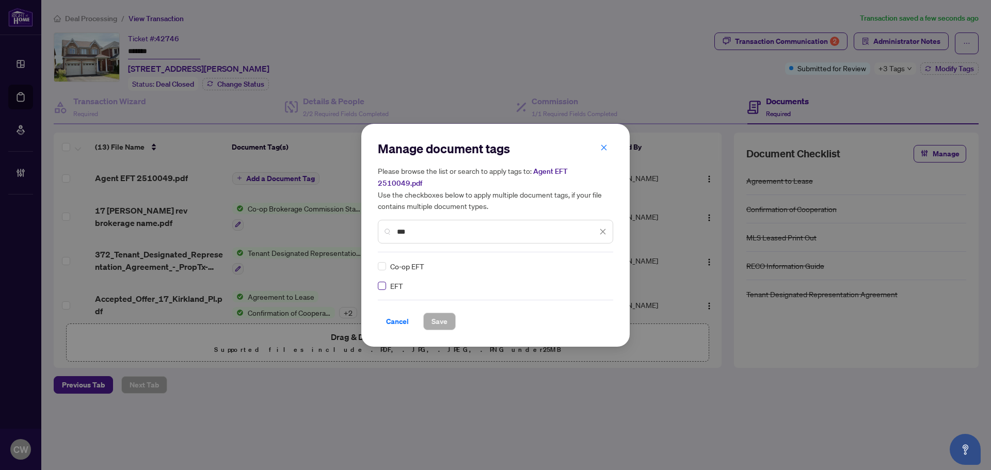
type input "***"
click at [384, 284] on label at bounding box center [382, 285] width 8 height 11
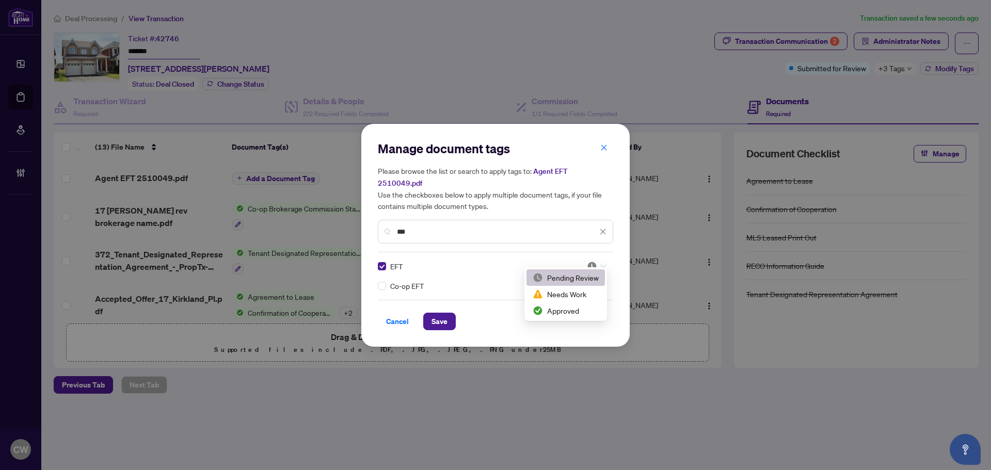
drag, startPoint x: 601, startPoint y: 260, endPoint x: 586, endPoint y: 296, distance: 38.8
click at [601, 264] on icon at bounding box center [603, 266] width 6 height 4
click at [584, 307] on div "Approved" at bounding box center [566, 310] width 66 height 11
click at [438, 313] on span "Save" at bounding box center [439, 321] width 16 height 17
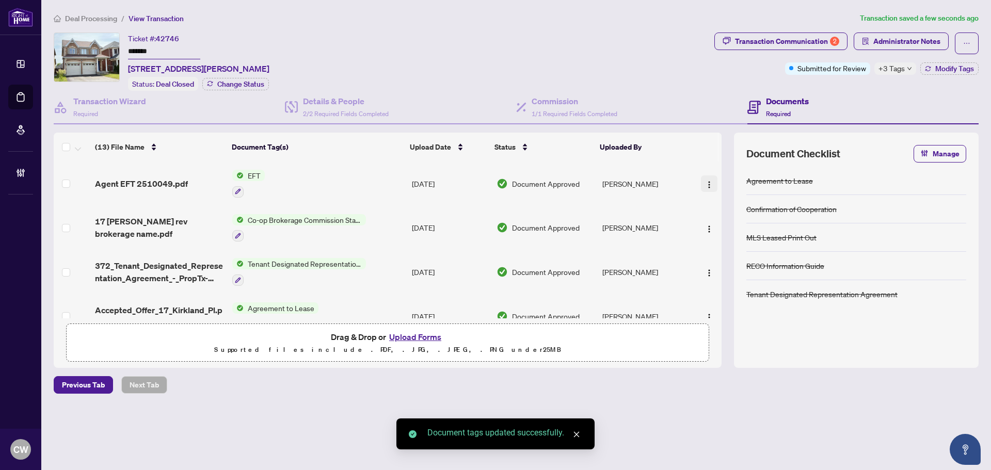
click at [705, 181] on img "button" at bounding box center [709, 185] width 8 height 8
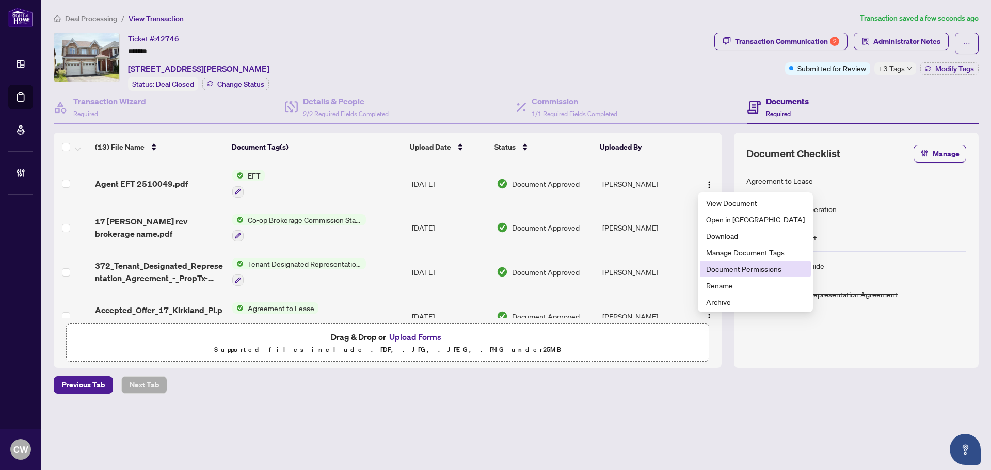
click at [722, 269] on span "Document Permissions" at bounding box center [755, 268] width 99 height 11
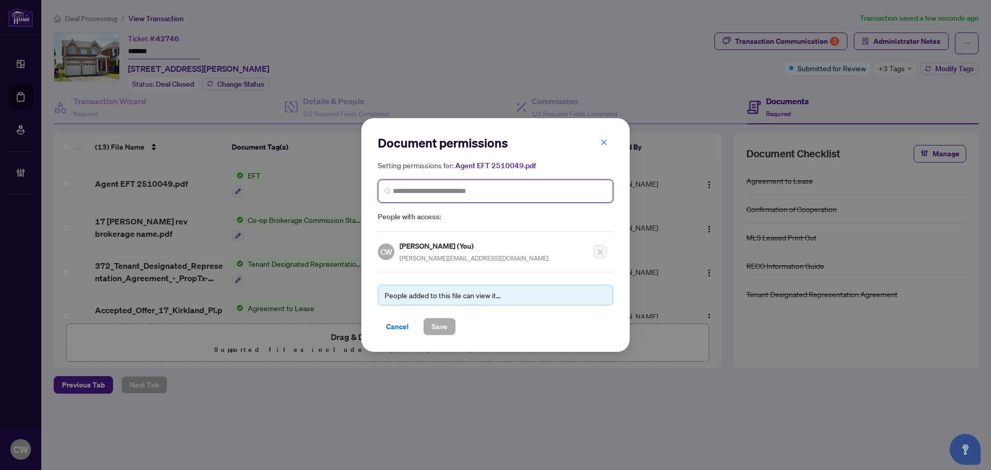
click at [413, 192] on input "search" at bounding box center [500, 191] width 214 height 11
paste input "**********"
type input "**********"
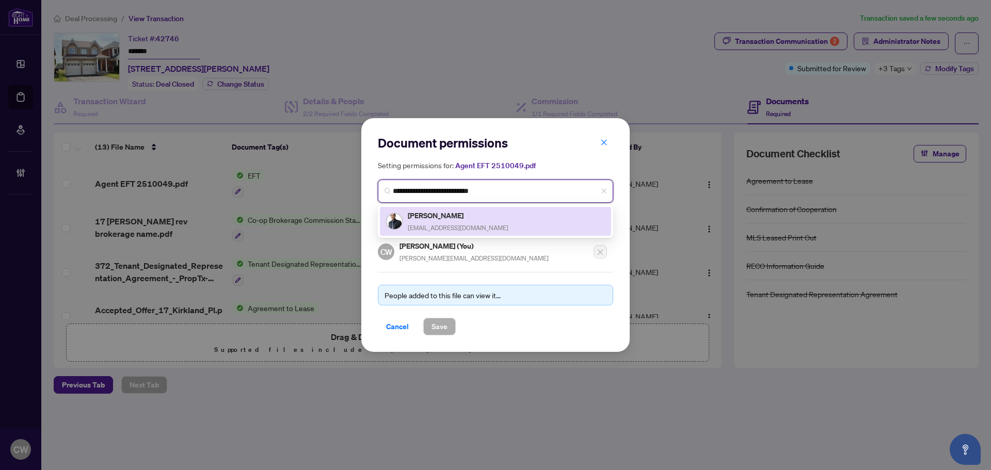
click at [444, 224] on span "[EMAIL_ADDRESS][DOMAIN_NAME]" at bounding box center [458, 228] width 101 height 8
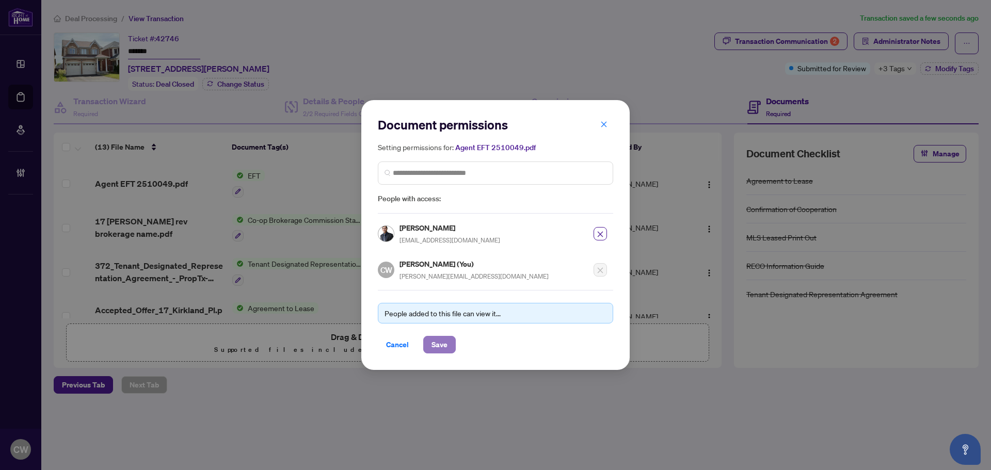
click at [440, 344] on span "Save" at bounding box center [439, 344] width 16 height 17
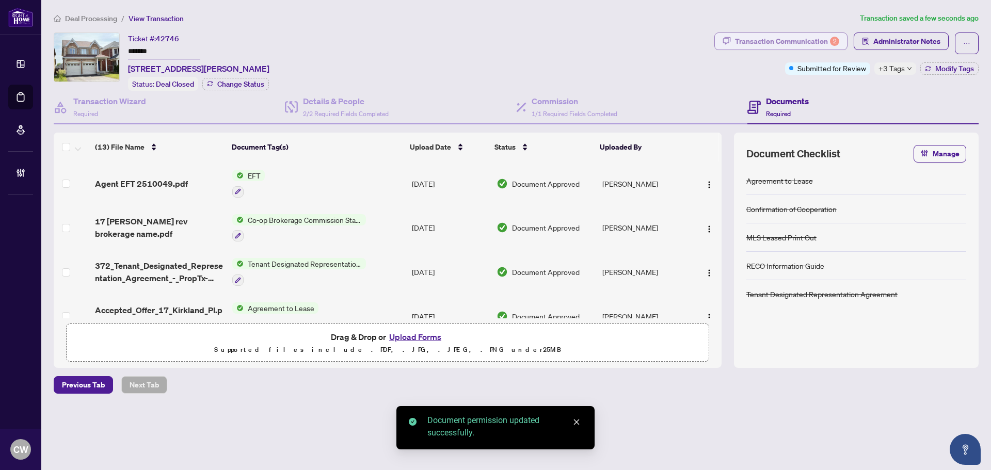
click at [825, 38] on div "Transaction Communication 2" at bounding box center [787, 41] width 104 height 17
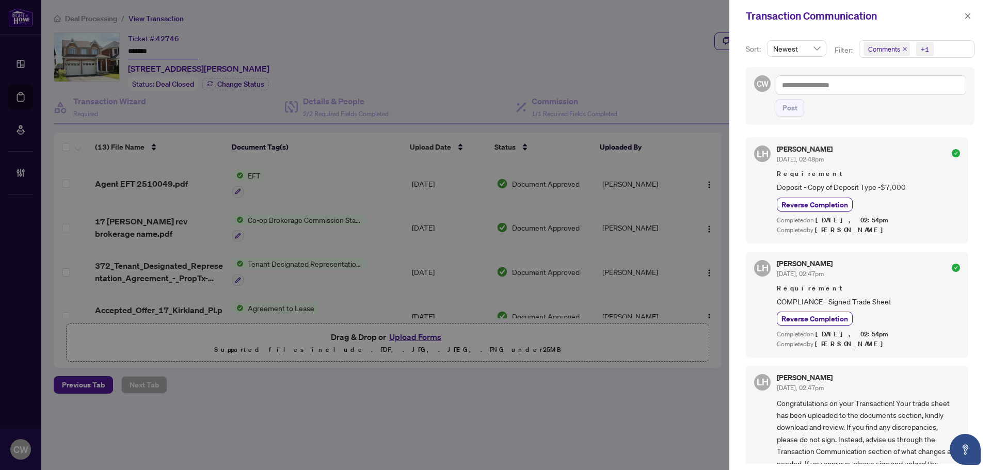
click at [902, 49] on icon "close" at bounding box center [904, 48] width 5 height 5
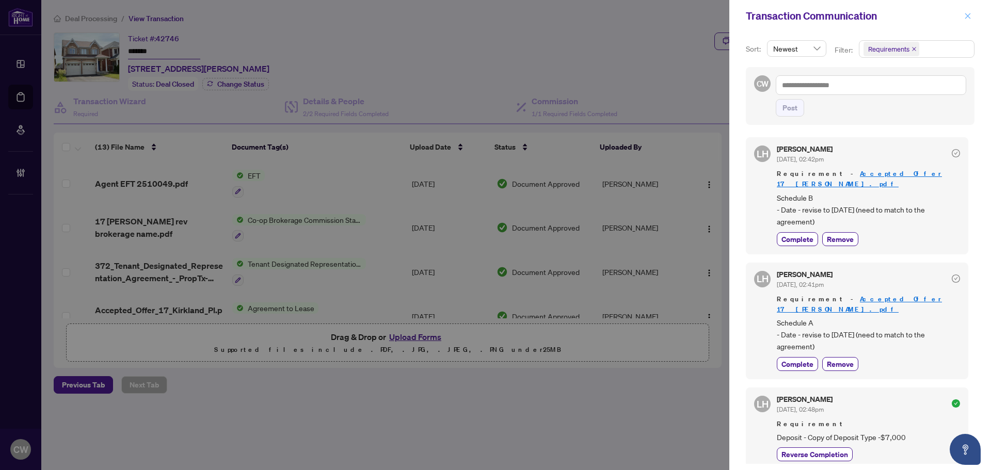
click at [963, 19] on button "button" at bounding box center [967, 16] width 13 height 12
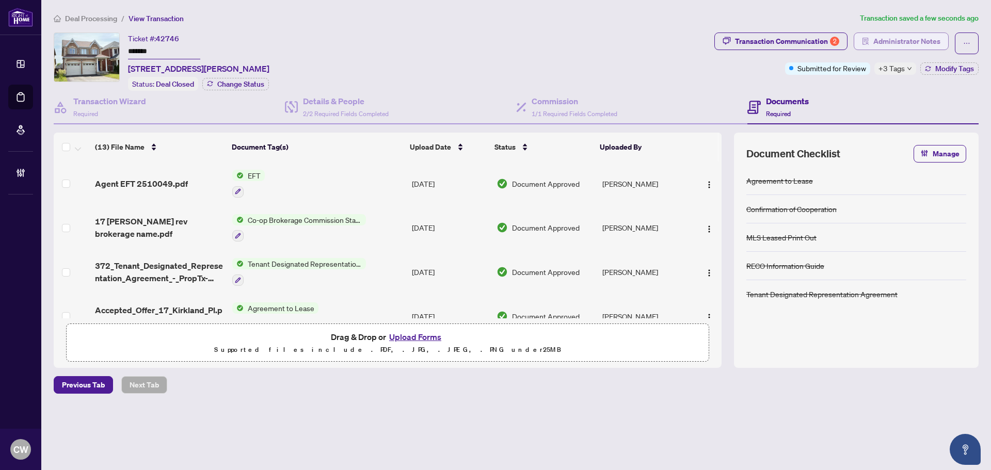
click at [929, 43] on span "Administrator Notes" at bounding box center [906, 41] width 67 height 17
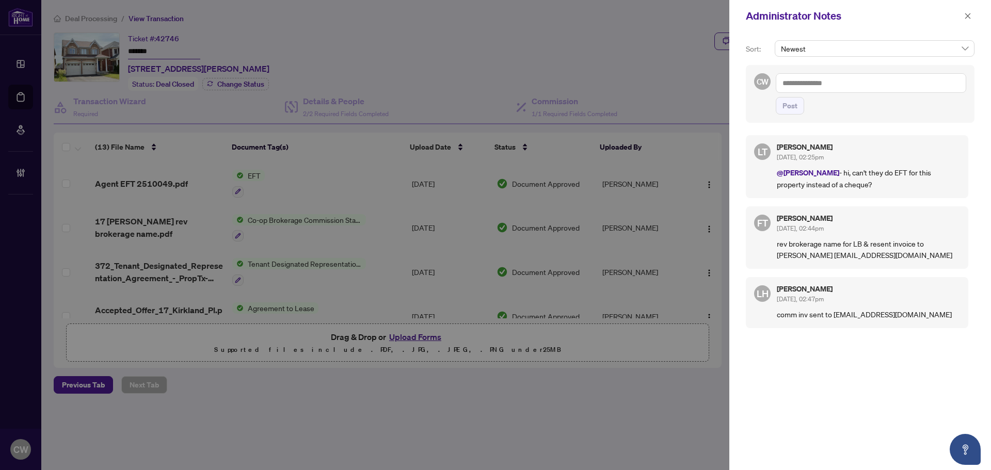
click at [812, 85] on textarea at bounding box center [871, 83] width 190 height 20
click at [839, 87] on textarea at bounding box center [871, 83] width 190 height 20
paste textarea "**********"
type textarea "**********"
click at [798, 110] on button "Post" at bounding box center [790, 106] width 28 height 18
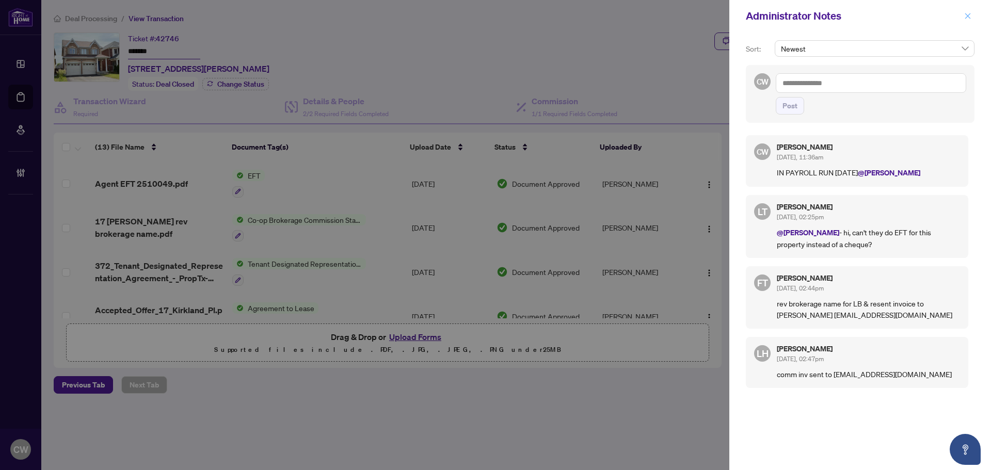
click at [963, 14] on button "button" at bounding box center [967, 16] width 13 height 12
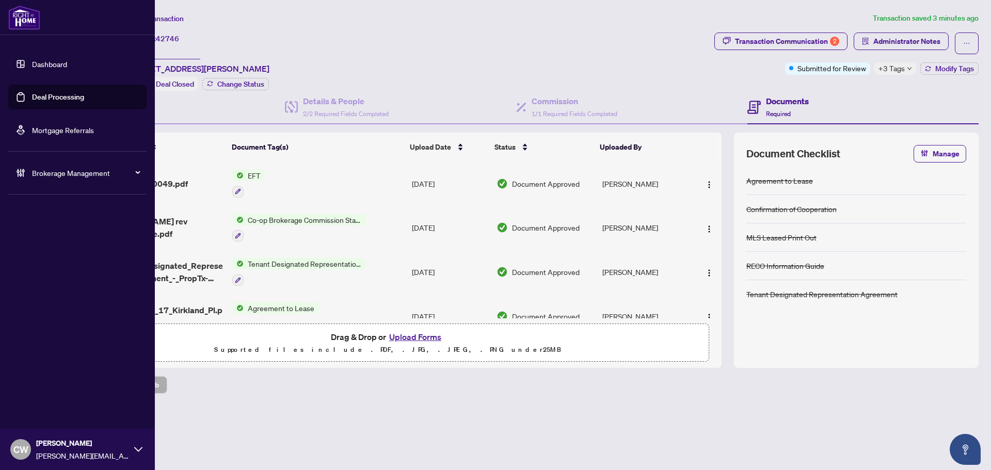
click at [33, 98] on link "Deal Processing" at bounding box center [58, 96] width 52 height 9
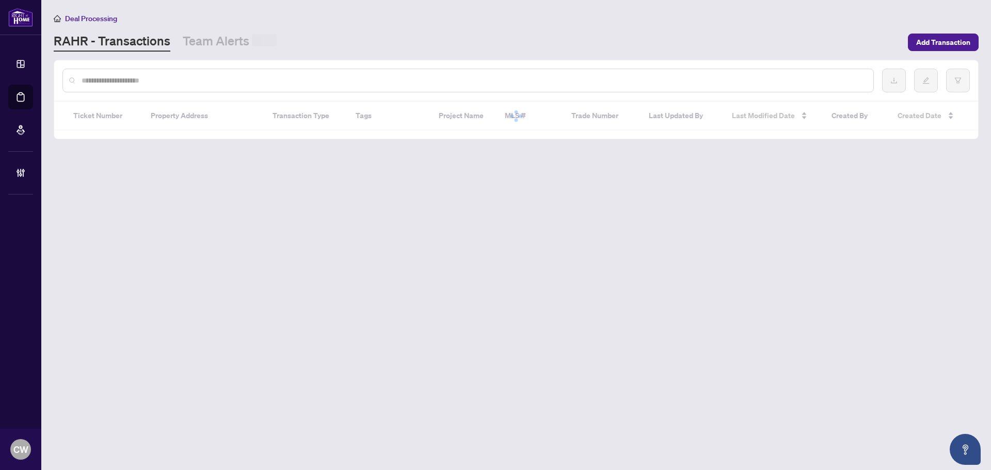
click at [173, 80] on input "text" at bounding box center [473, 80] width 783 height 11
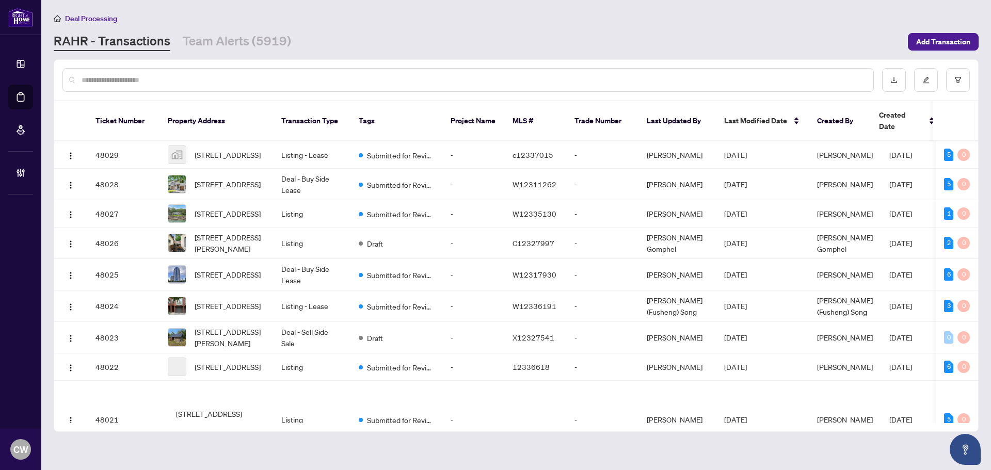
paste input "*******"
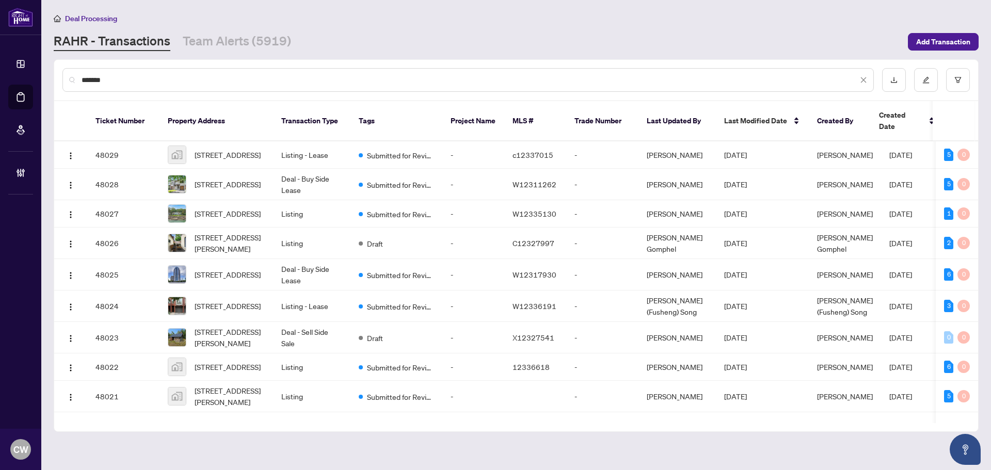
type input "*******"
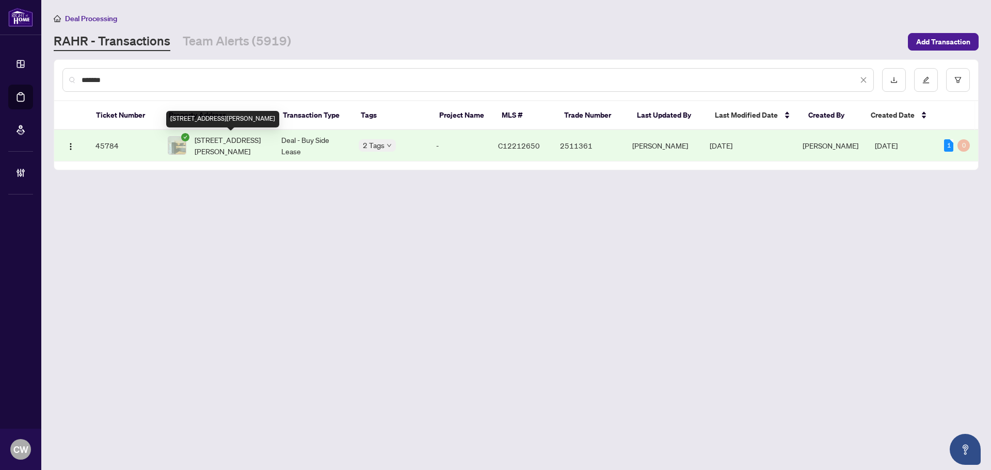
click at [209, 143] on span "[STREET_ADDRESS][PERSON_NAME]" at bounding box center [230, 145] width 70 height 23
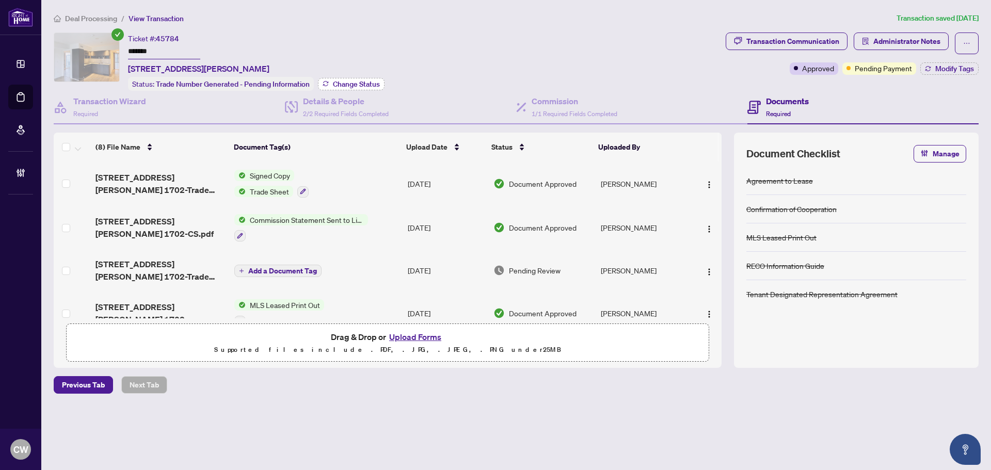
click at [356, 83] on span "Change Status" at bounding box center [356, 84] width 47 height 7
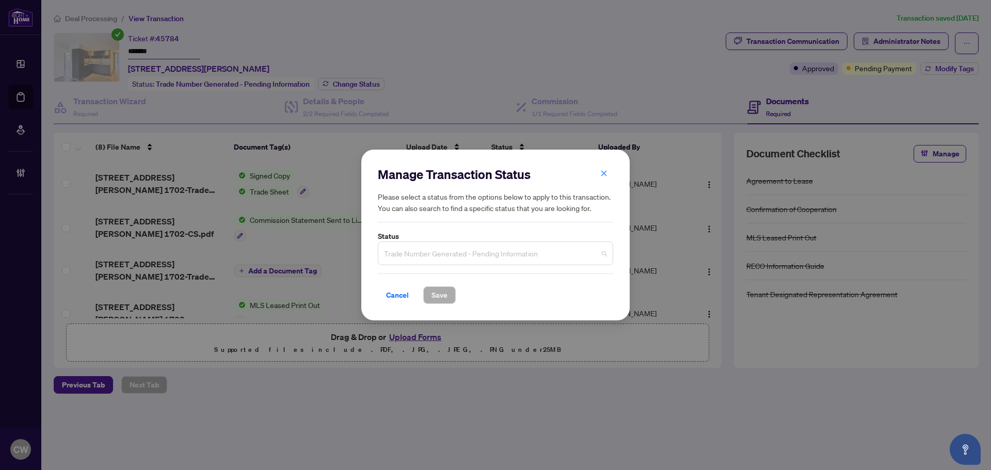
click at [440, 252] on span "Trade Number Generated - Pending Information" at bounding box center [495, 254] width 223 height 20
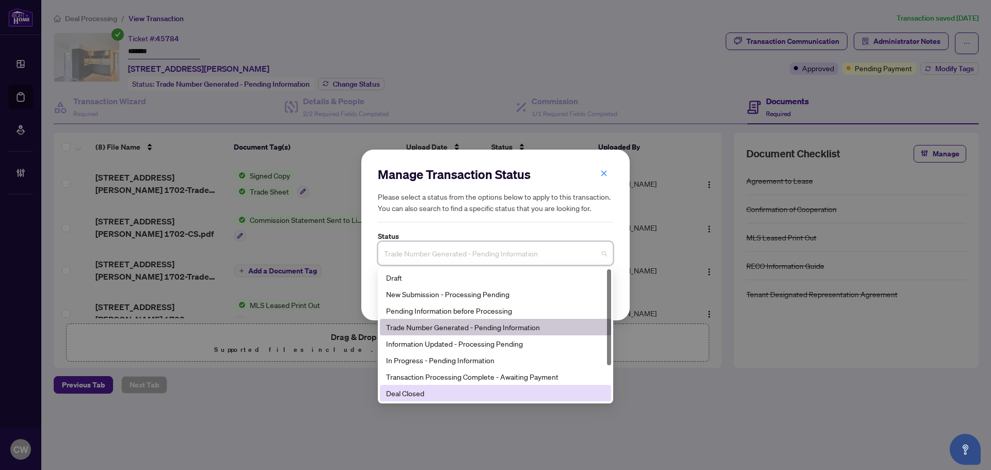
click at [444, 398] on div "Deal Closed" at bounding box center [495, 393] width 219 height 11
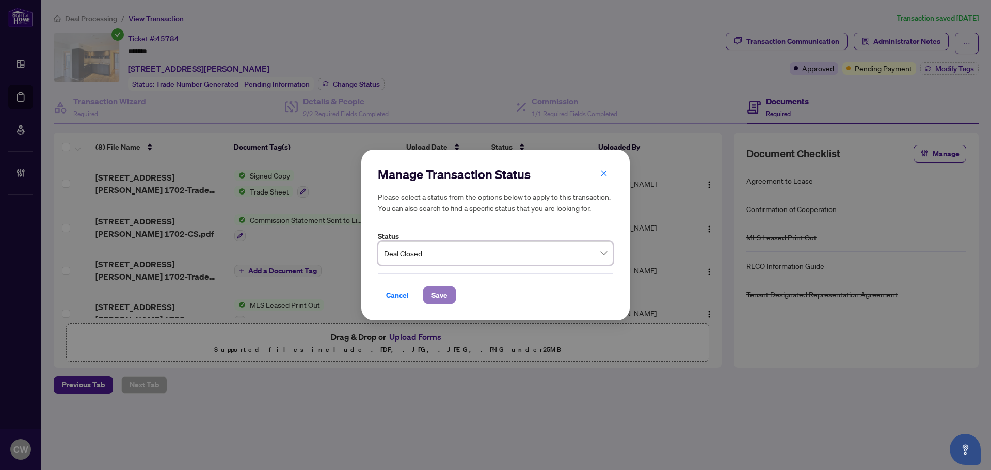
click at [439, 302] on span "Save" at bounding box center [439, 295] width 16 height 17
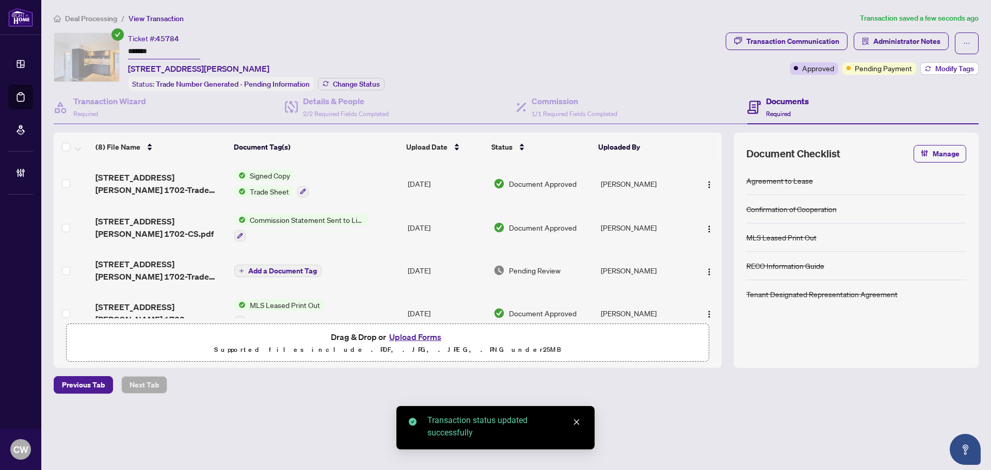
click at [960, 62] on button "Modify Tags" at bounding box center [949, 68] width 58 height 12
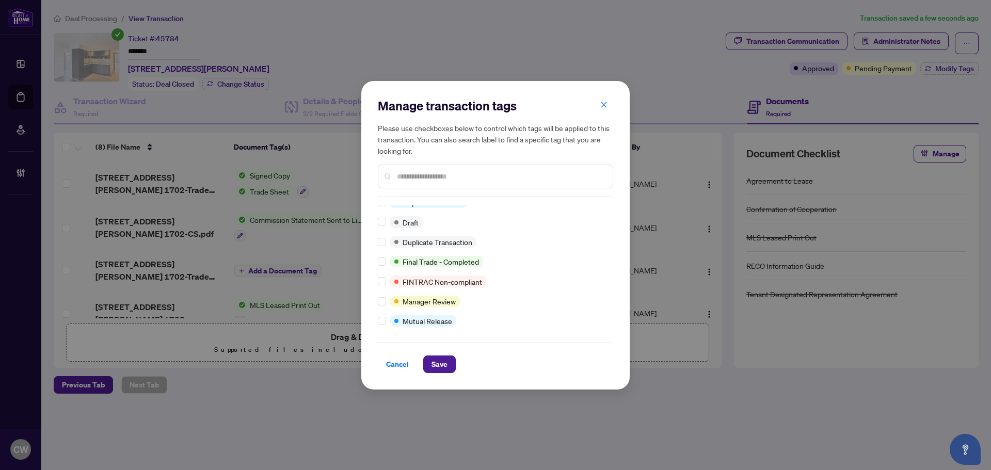
scroll to position [9, 0]
click at [441, 357] on span "Save" at bounding box center [439, 364] width 16 height 17
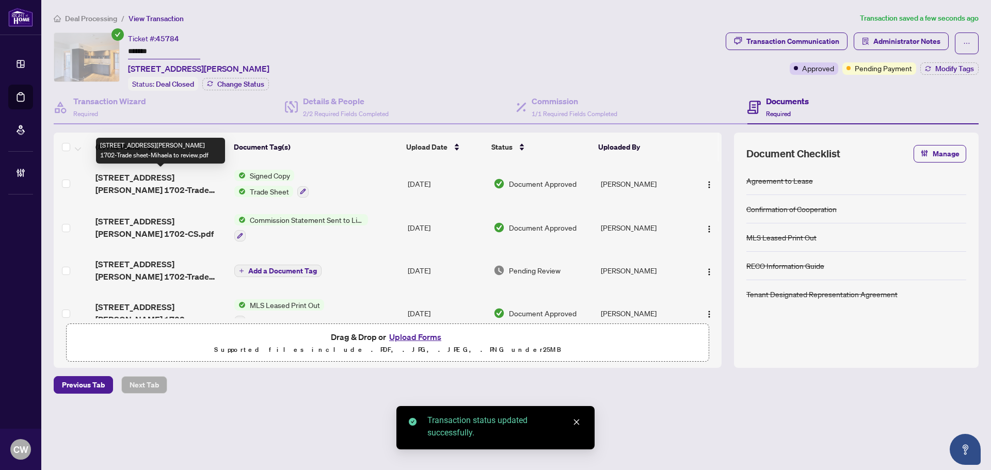
click at [162, 174] on span "[STREET_ADDRESS][PERSON_NAME] 1702-Trade sheet-Mihaela to review.pdf" at bounding box center [160, 183] width 131 height 25
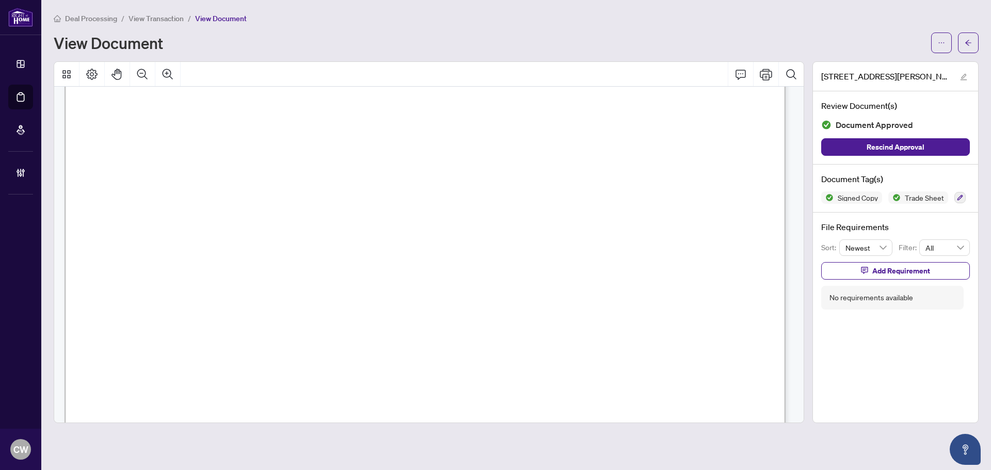
scroll to position [413, 0]
click at [963, 42] on button "button" at bounding box center [968, 43] width 21 height 21
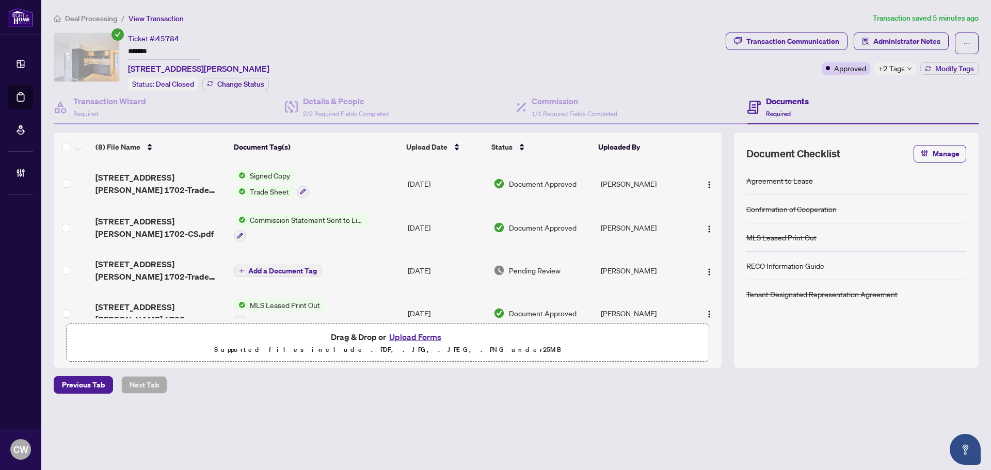
click at [426, 335] on button "Upload Forms" at bounding box center [415, 336] width 58 height 13
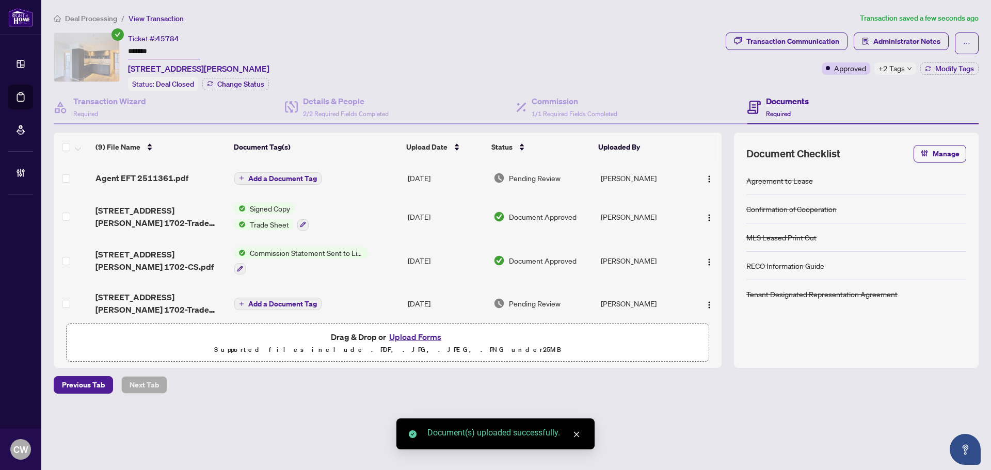
click at [278, 179] on span "Add a Document Tag" at bounding box center [282, 178] width 69 height 7
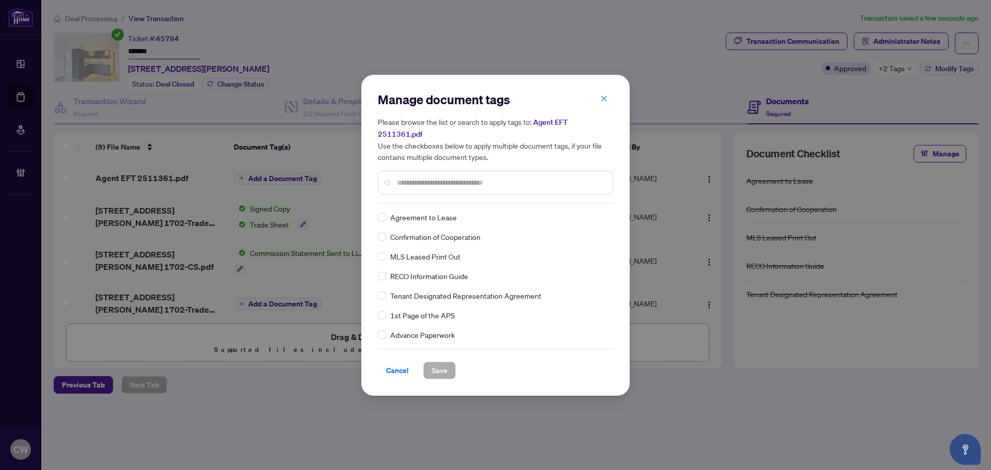
click at [412, 177] on input "text" at bounding box center [500, 182] width 207 height 11
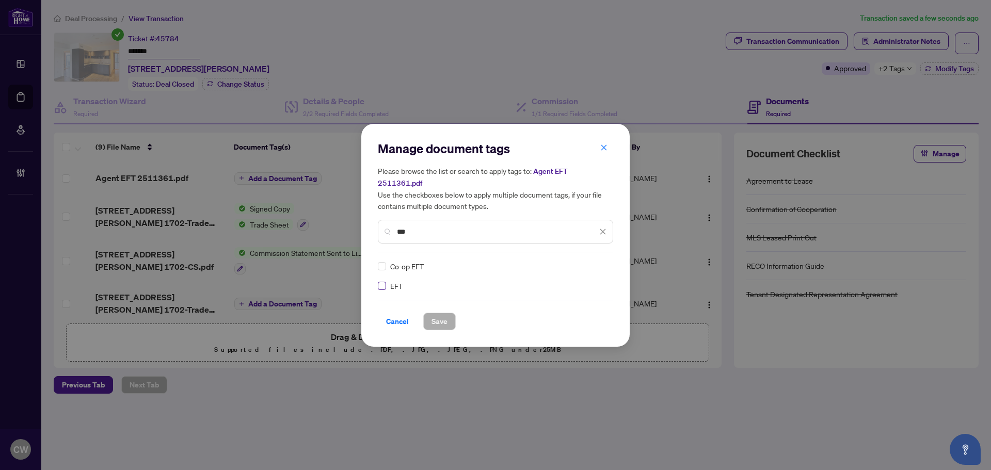
type input "***"
click at [592, 262] on img at bounding box center [592, 266] width 10 height 10
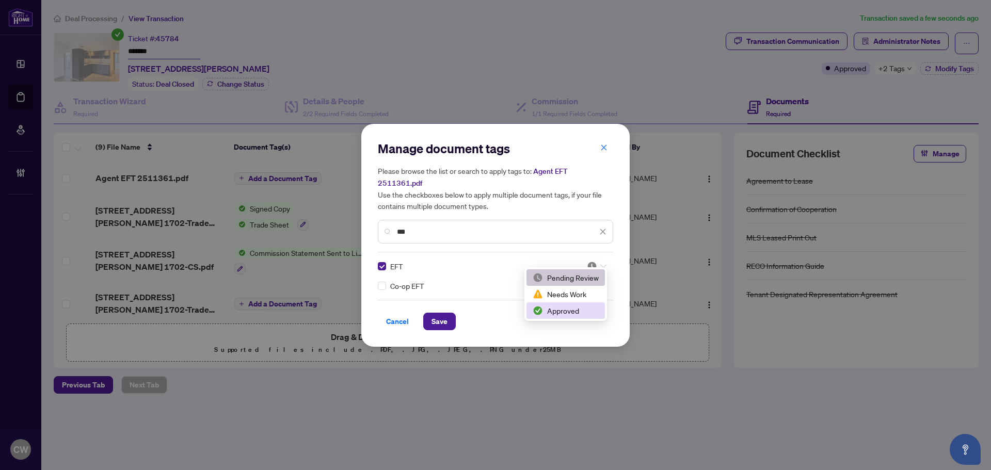
drag, startPoint x: 589, startPoint y: 311, endPoint x: 518, endPoint y: 318, distance: 71.6
click at [589, 312] on div "Approved" at bounding box center [566, 310] width 66 height 11
click at [438, 313] on span "Save" at bounding box center [439, 321] width 16 height 17
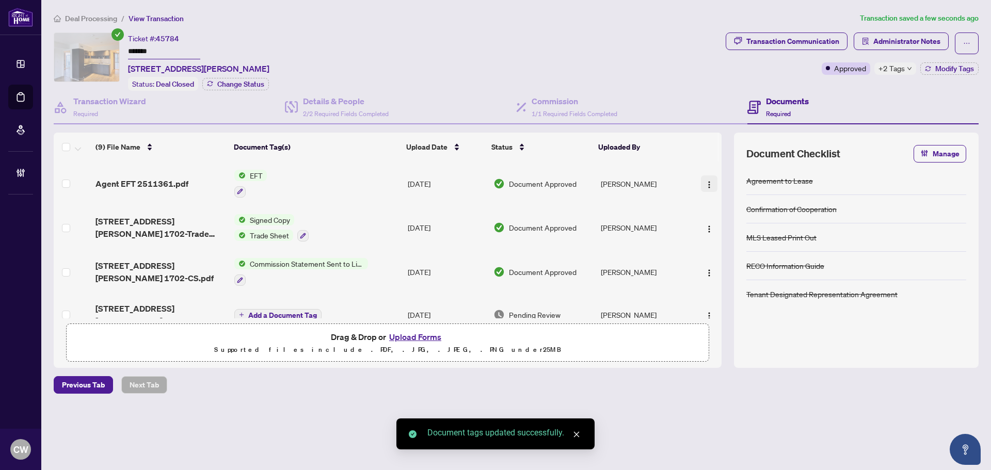
click at [706, 183] on img "button" at bounding box center [709, 185] width 8 height 8
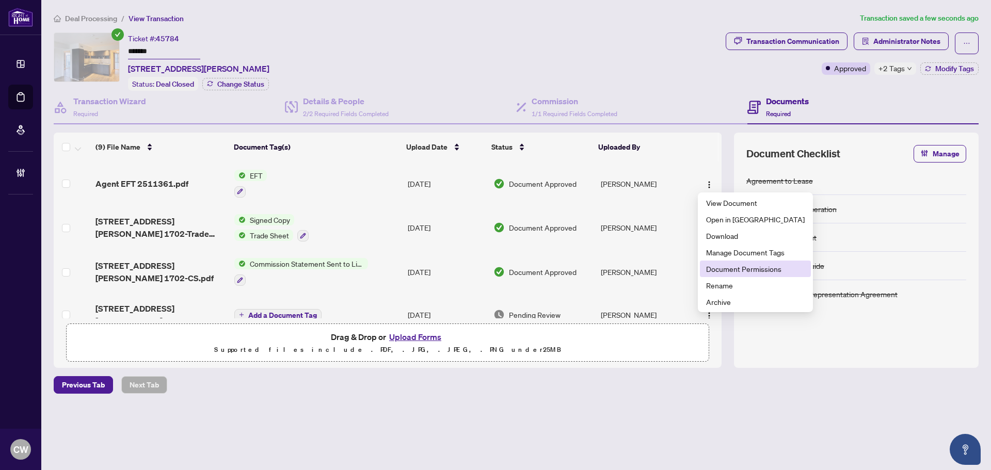
click at [725, 275] on li "Document Permissions" at bounding box center [755, 269] width 111 height 17
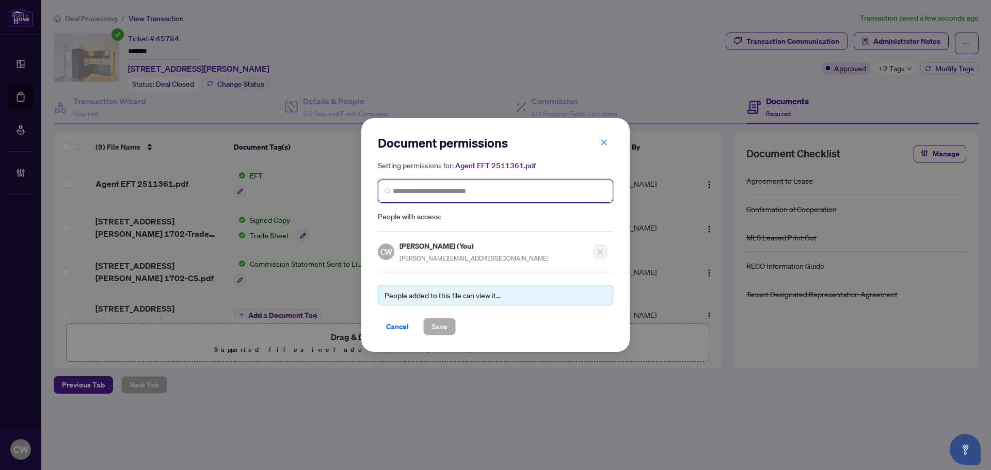
paste input "**********"
click at [456, 190] on input "search" at bounding box center [500, 191] width 214 height 11
type input "**********"
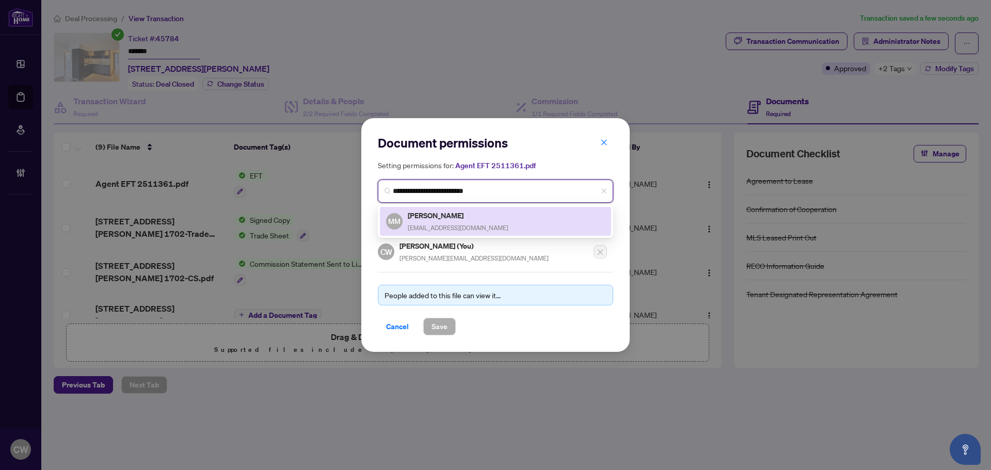
click at [457, 224] on span "[EMAIL_ADDRESS][DOMAIN_NAME]" at bounding box center [458, 228] width 101 height 8
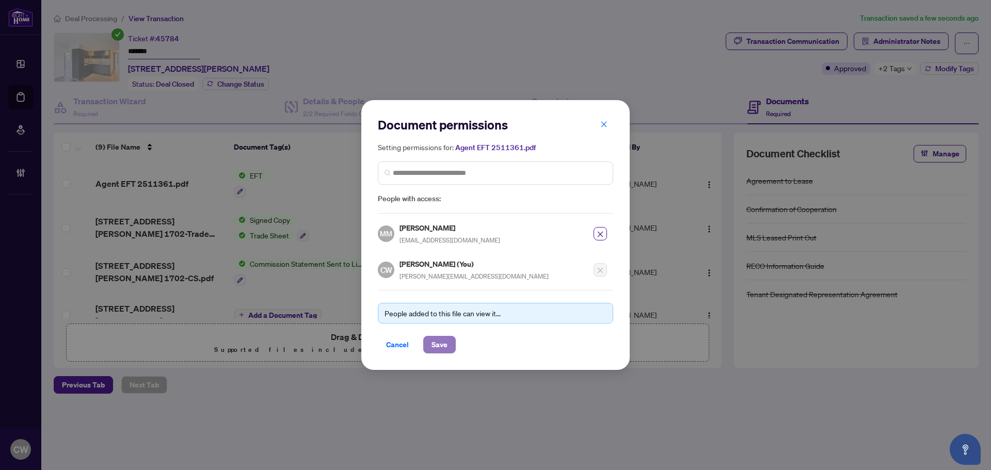
click at [440, 340] on span "Save" at bounding box center [439, 344] width 16 height 17
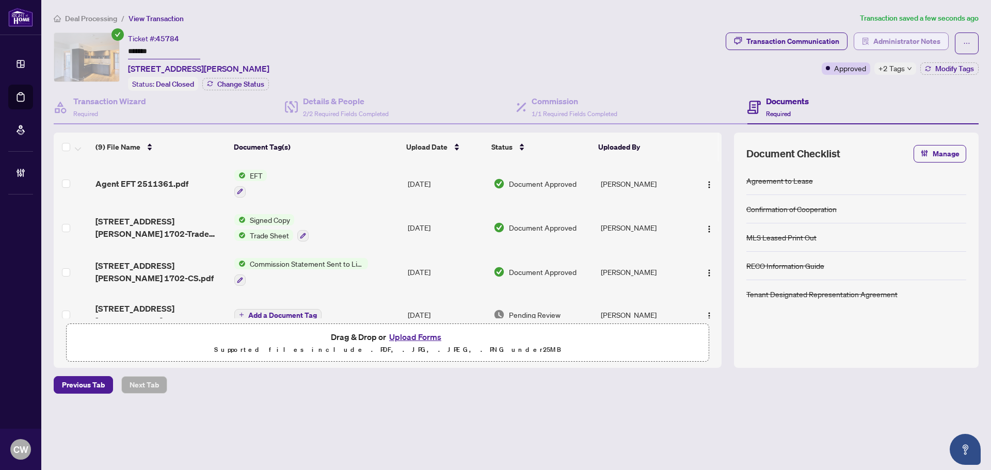
click at [932, 41] on span "Administrator Notes" at bounding box center [906, 41] width 67 height 17
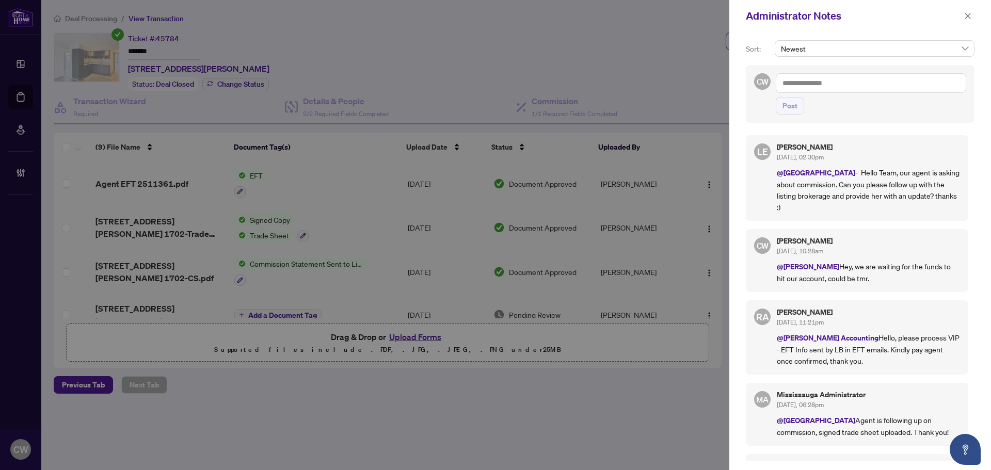
click at [841, 83] on textarea at bounding box center [871, 83] width 190 height 20
paste textarea "**********"
type textarea "**********"
click at [794, 105] on span "Post" at bounding box center [789, 106] width 15 height 17
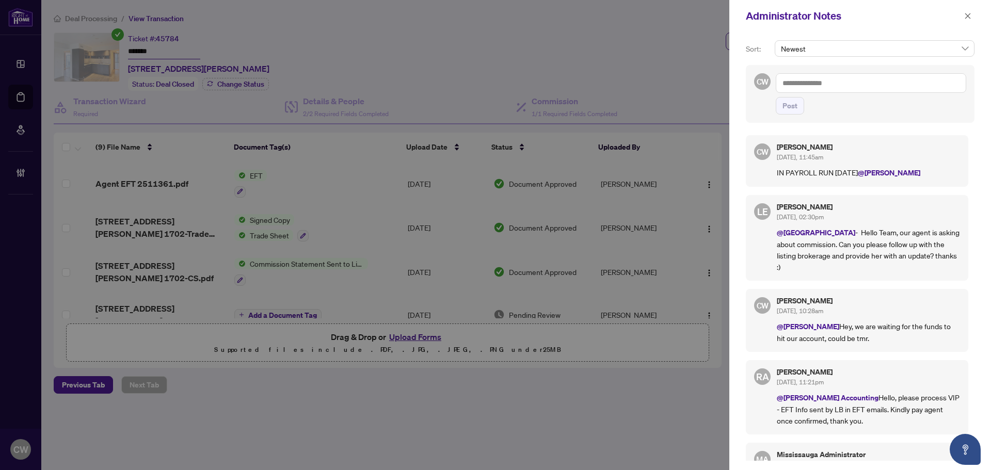
drag, startPoint x: 970, startPoint y: 15, endPoint x: 685, endPoint y: 58, distance: 287.6
click at [969, 15] on icon "close" at bounding box center [967, 15] width 7 height 7
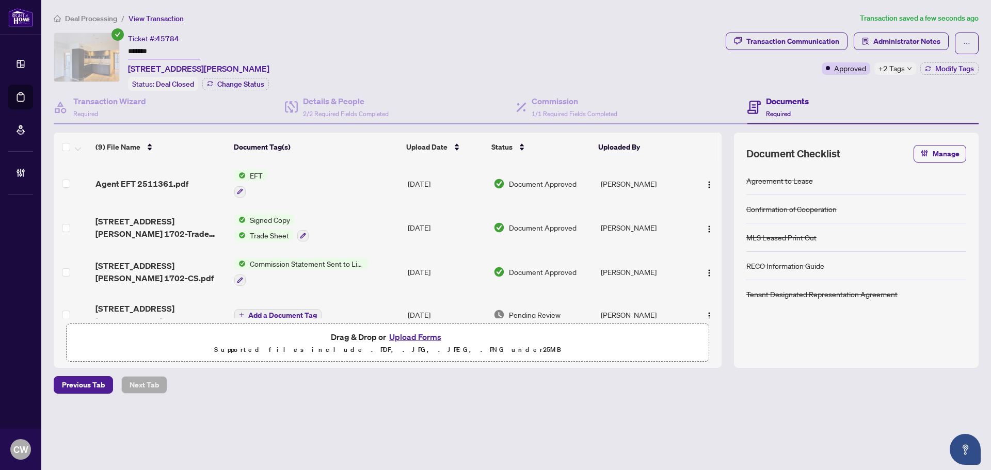
click at [164, 183] on span "Agent EFT 2511361.pdf" at bounding box center [141, 184] width 93 height 12
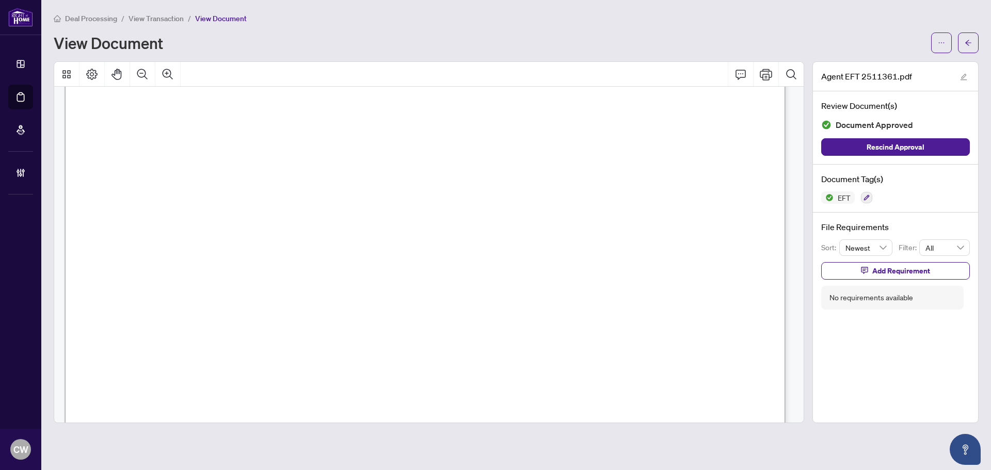
scroll to position [155, 0]
click at [967, 42] on icon "arrow-left" at bounding box center [967, 42] width 7 height 7
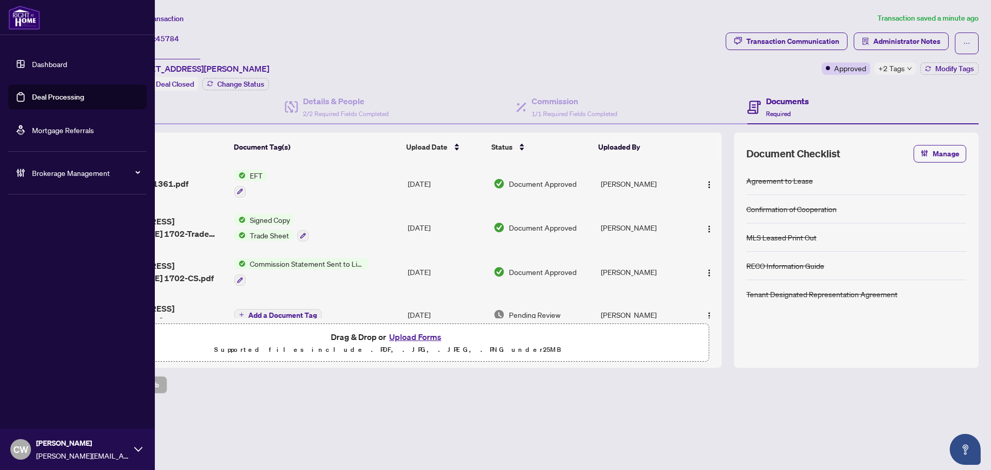
click at [49, 98] on link "Deal Processing" at bounding box center [58, 96] width 52 height 9
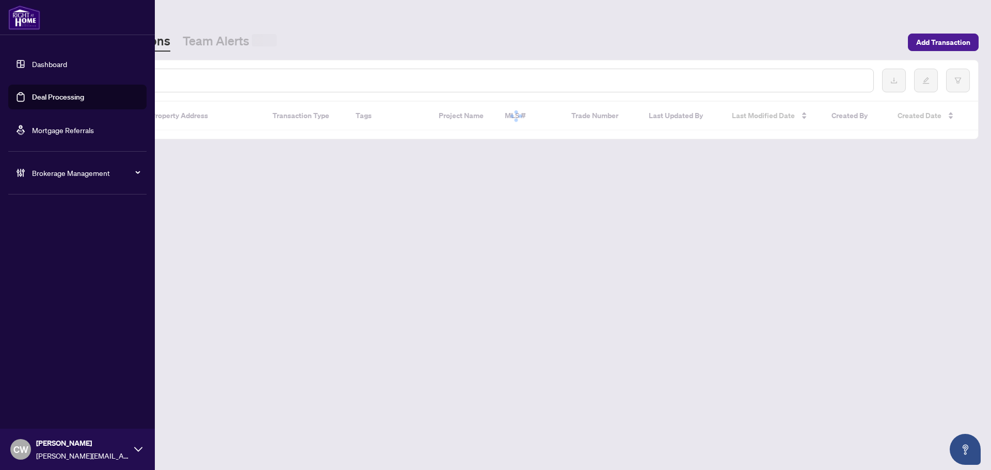
click at [166, 77] on input "text" at bounding box center [473, 80] width 783 height 11
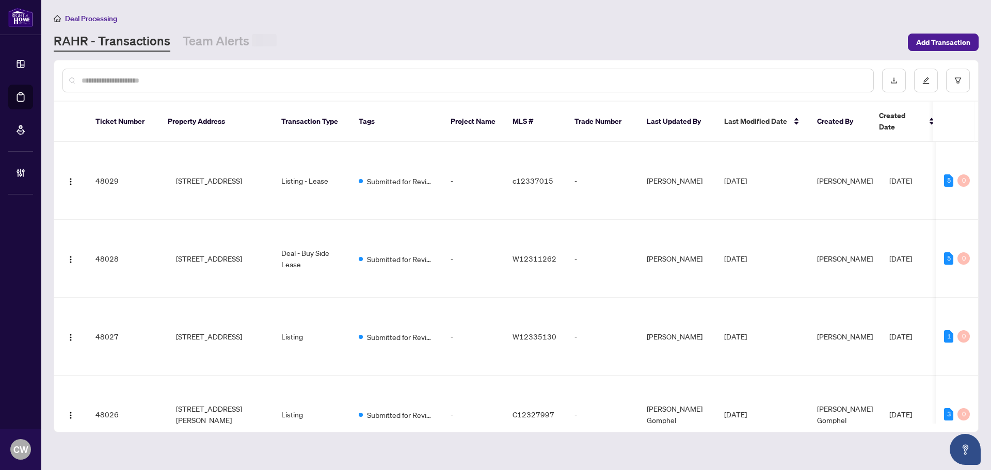
paste input "*******"
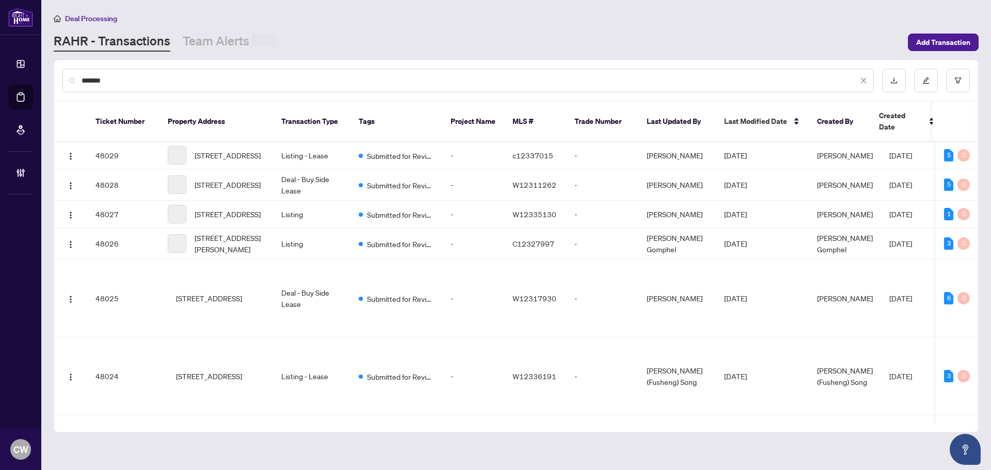
type input "*******"
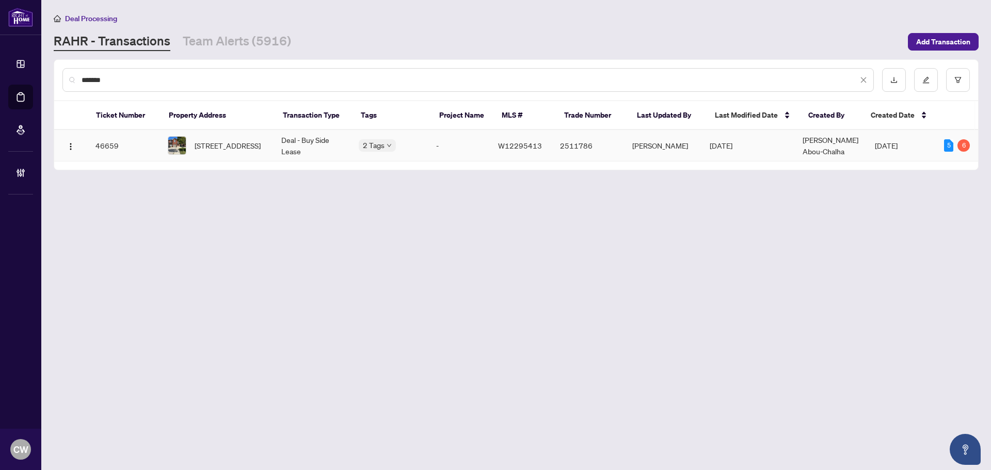
click at [200, 140] on span "[STREET_ADDRESS]" at bounding box center [228, 145] width 66 height 11
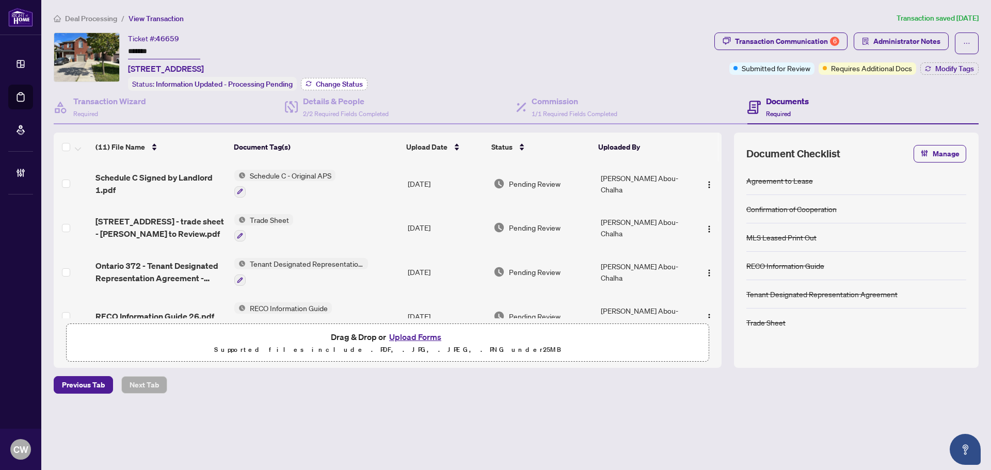
click at [344, 82] on span "Change Status" at bounding box center [339, 84] width 47 height 7
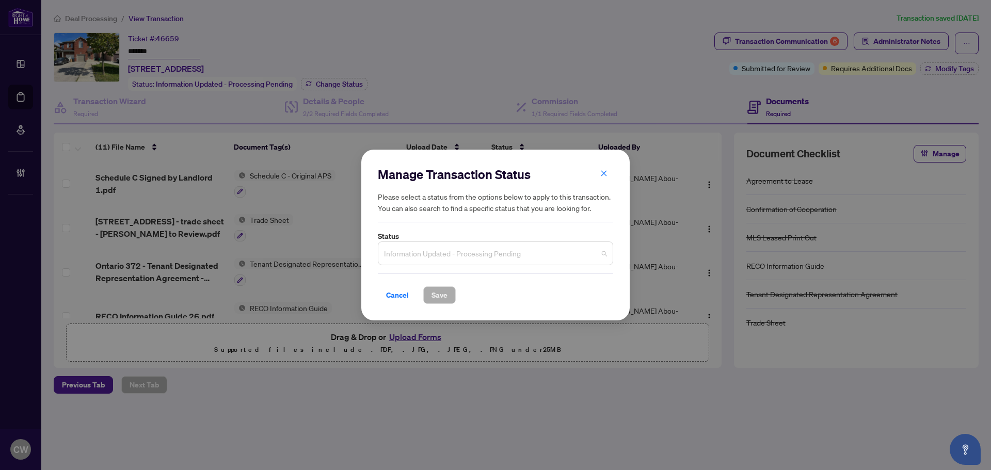
click at [491, 258] on span "Information Updated - Processing Pending" at bounding box center [495, 254] width 223 height 20
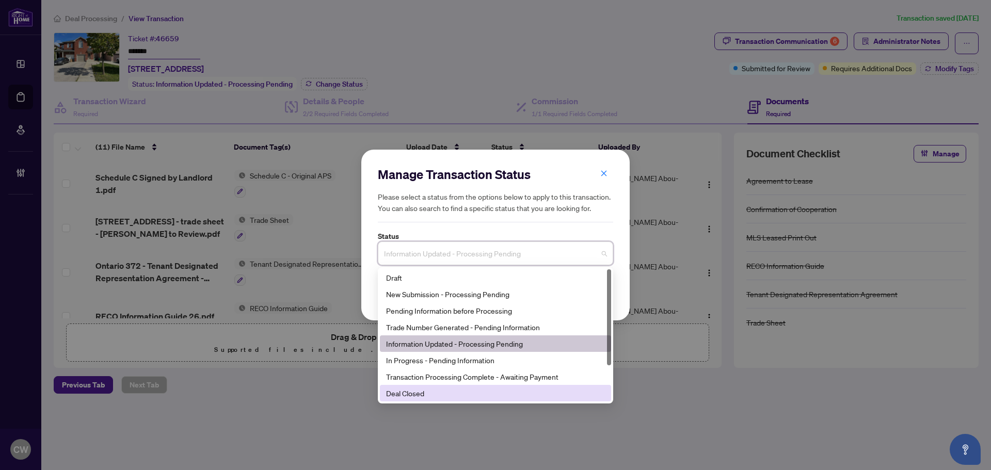
click at [436, 395] on div "Deal Closed" at bounding box center [495, 393] width 219 height 11
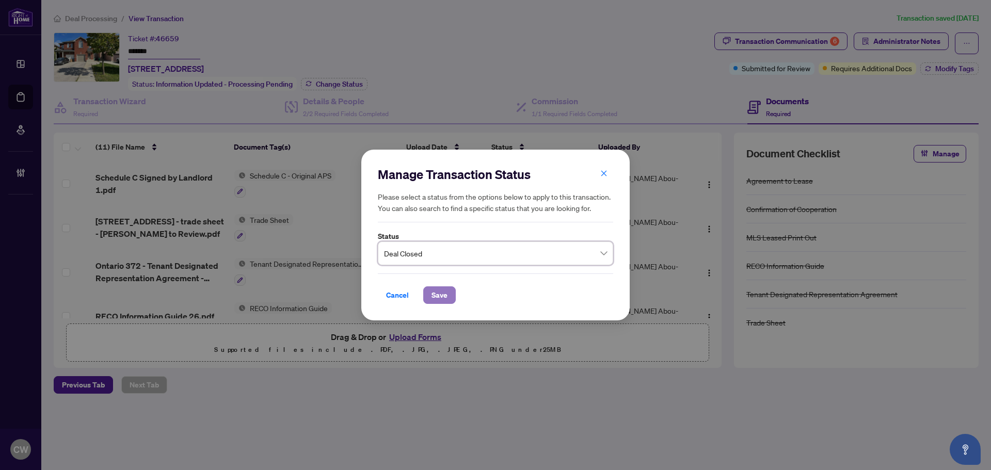
click at [437, 294] on span "Save" at bounding box center [439, 295] width 16 height 17
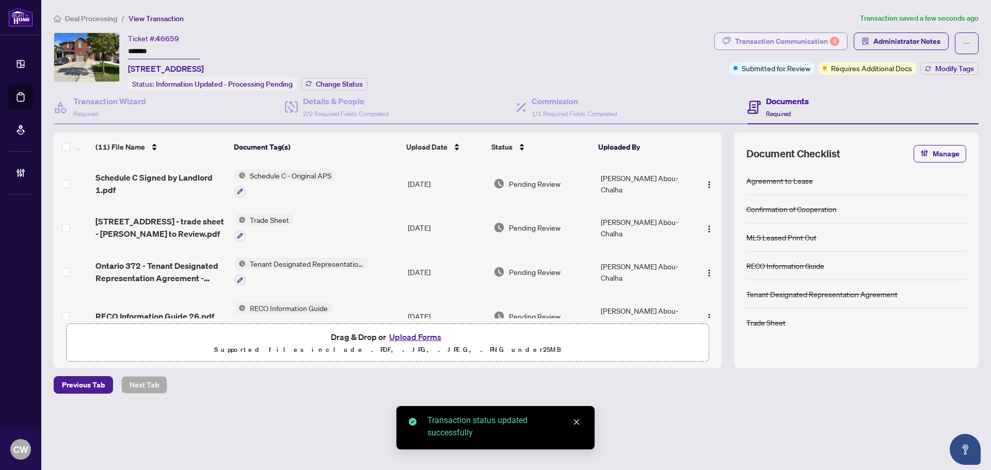
click at [821, 40] on div "Transaction Communication 6" at bounding box center [787, 41] width 104 height 17
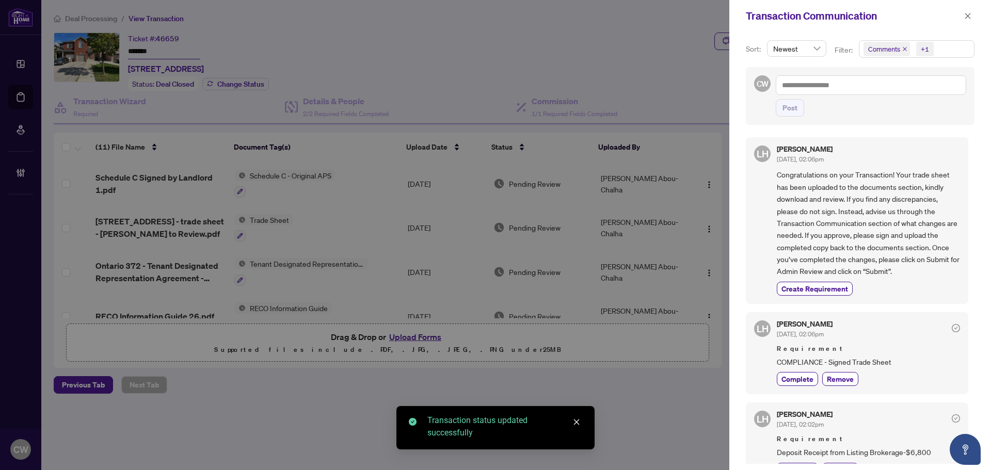
click at [904, 45] on span "Comments" at bounding box center [886, 49] width 46 height 14
click at [866, 89] on span "Select Comments" at bounding box center [869, 92] width 8 height 8
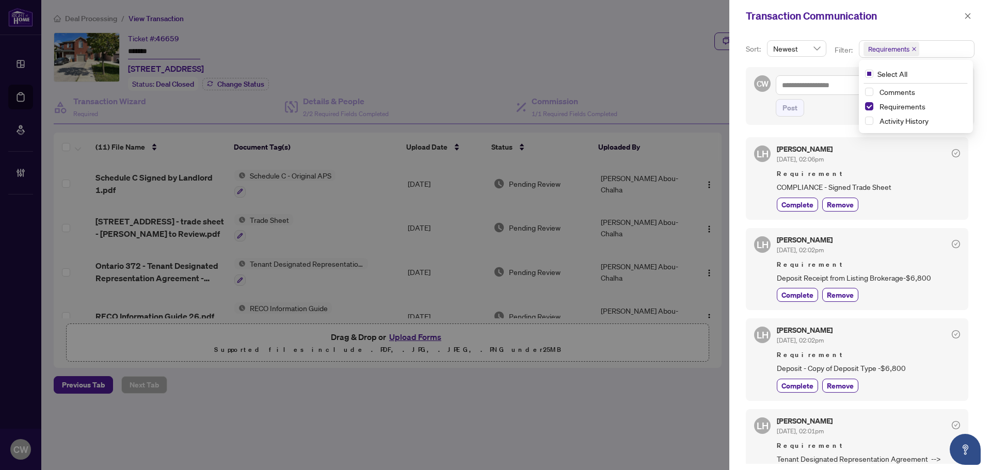
click at [911, 46] on icon "close" at bounding box center [913, 48] width 5 height 5
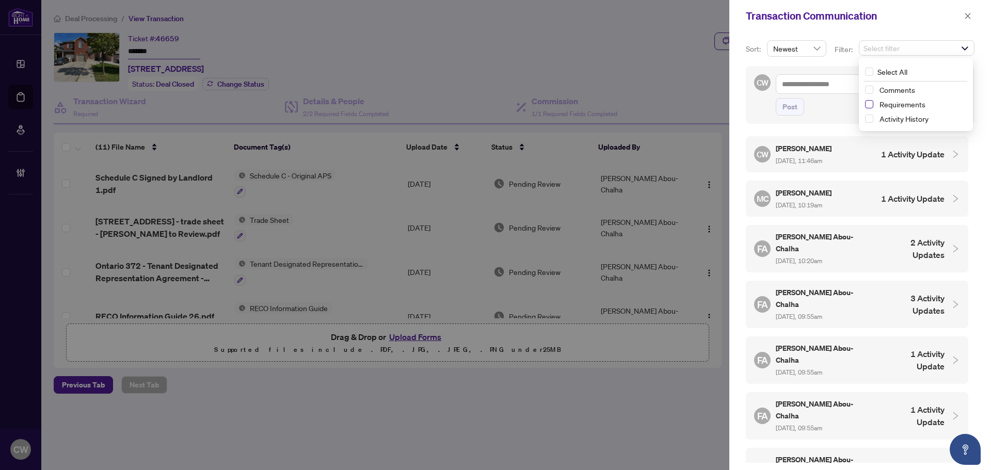
click at [868, 104] on span "Select Requirements" at bounding box center [869, 104] width 8 height 8
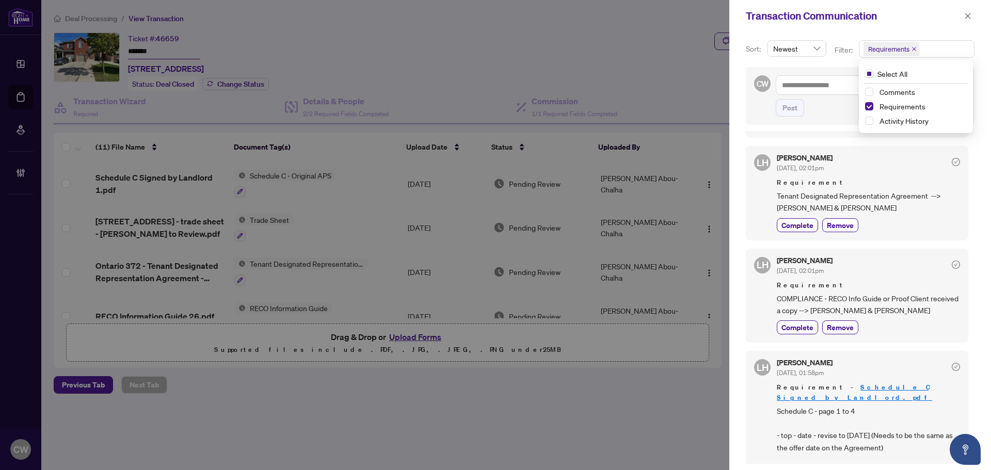
scroll to position [305, 0]
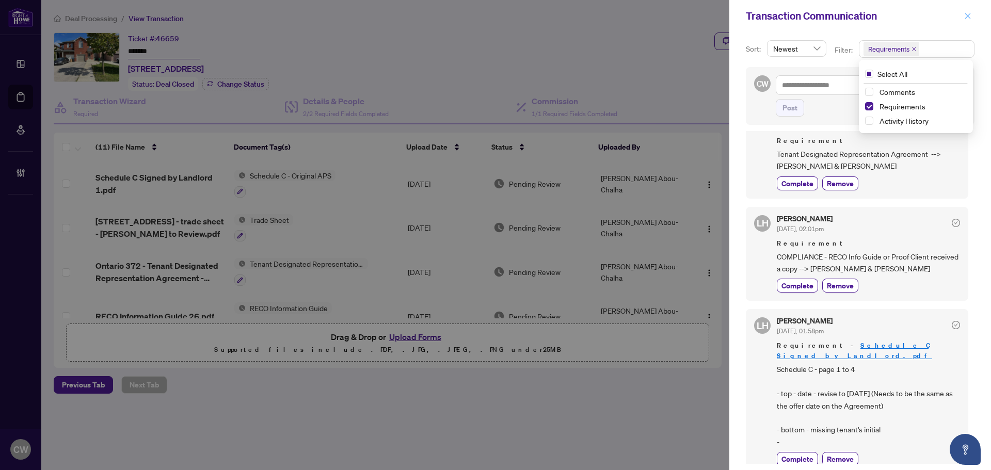
click at [967, 15] on icon "close" at bounding box center [968, 16] width 6 height 6
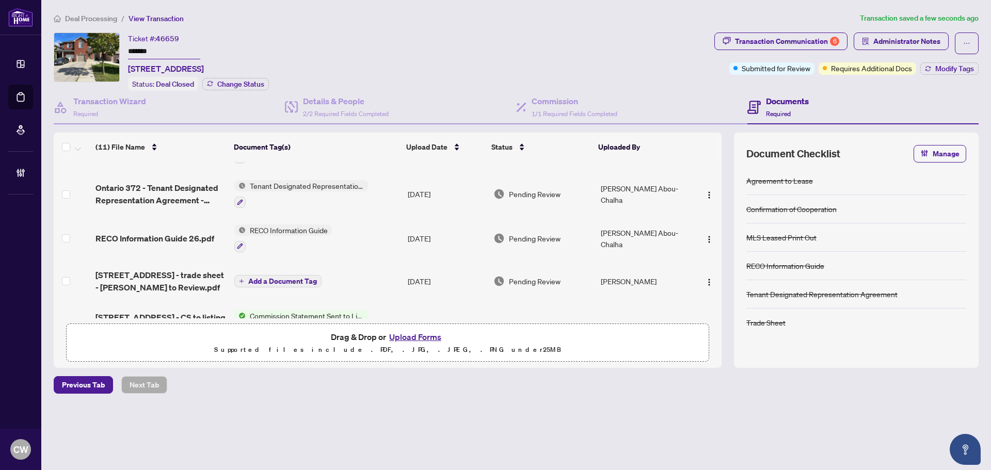
scroll to position [0, 0]
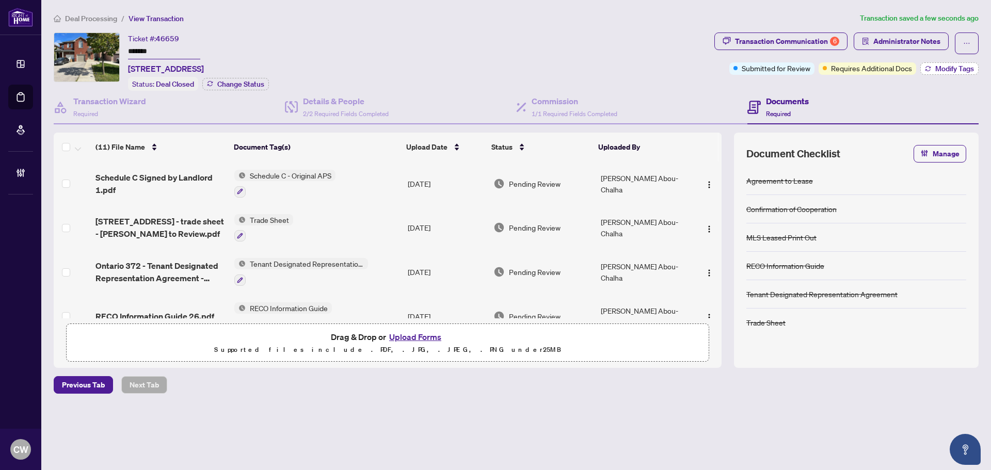
click at [960, 66] on span "Modify Tags" at bounding box center [954, 68] width 39 height 7
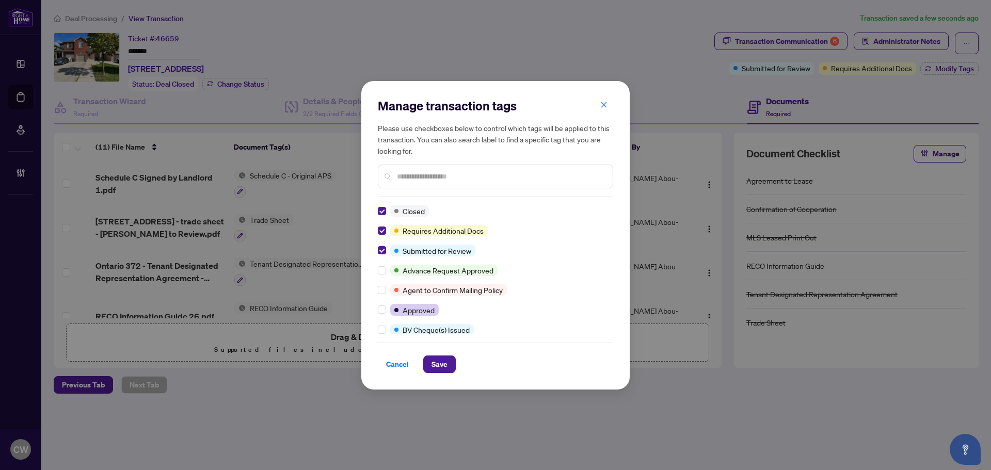
click at [441, 377] on div "Manage transaction tags Please use checkboxes below to control which tags will …" at bounding box center [495, 235] width 268 height 309
click at [441, 368] on span "Save" at bounding box center [439, 364] width 16 height 17
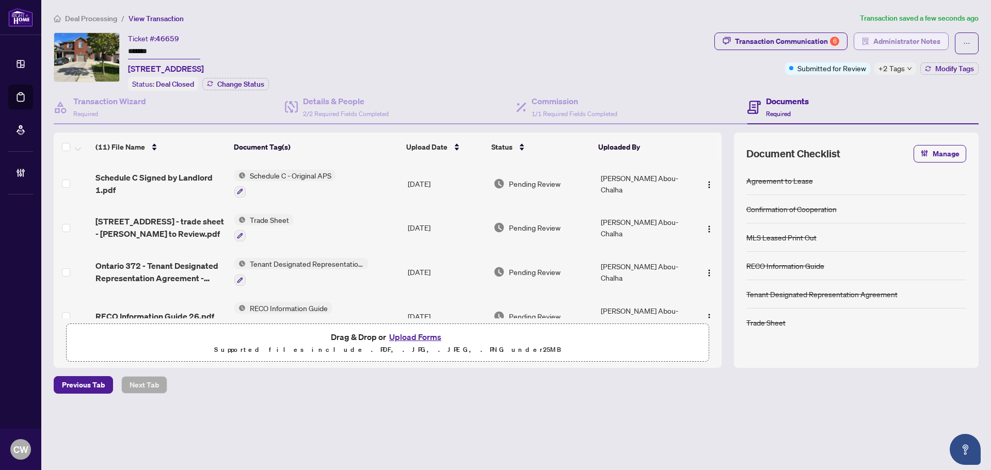
click at [925, 41] on span "Administrator Notes" at bounding box center [906, 41] width 67 height 17
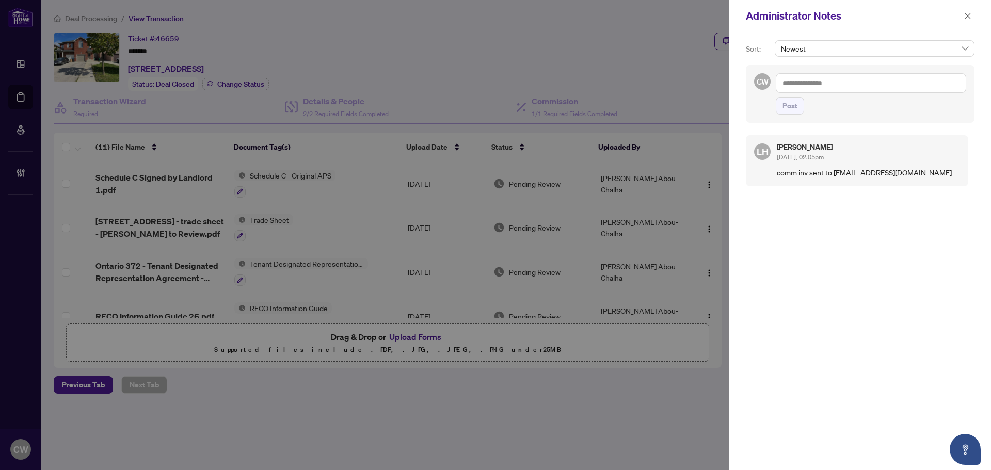
click at [836, 84] on textarea at bounding box center [871, 83] width 190 height 20
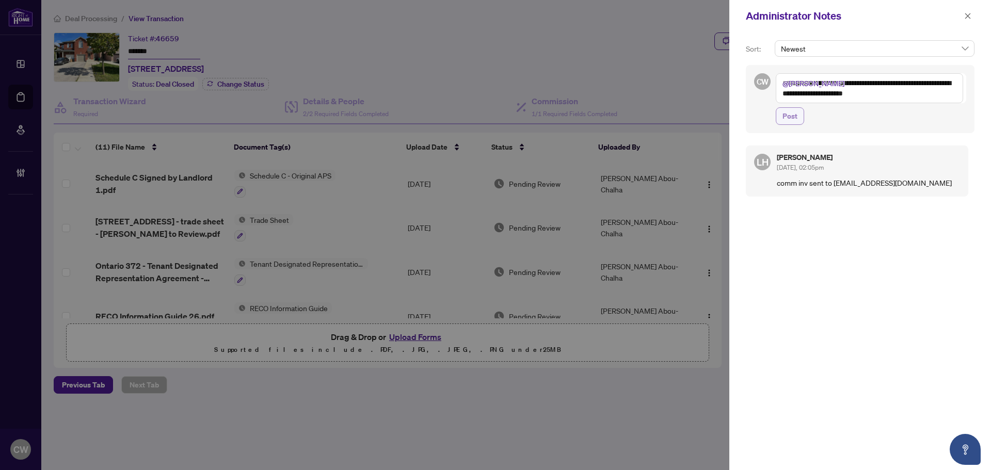
type textarea "**********"
click at [795, 116] on span "Post" at bounding box center [789, 116] width 15 height 17
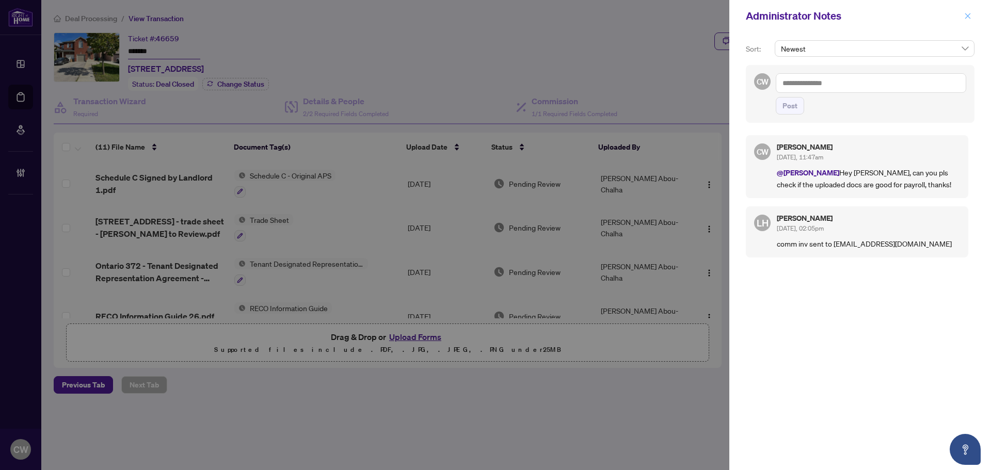
click at [970, 19] on icon "close" at bounding box center [968, 16] width 6 height 6
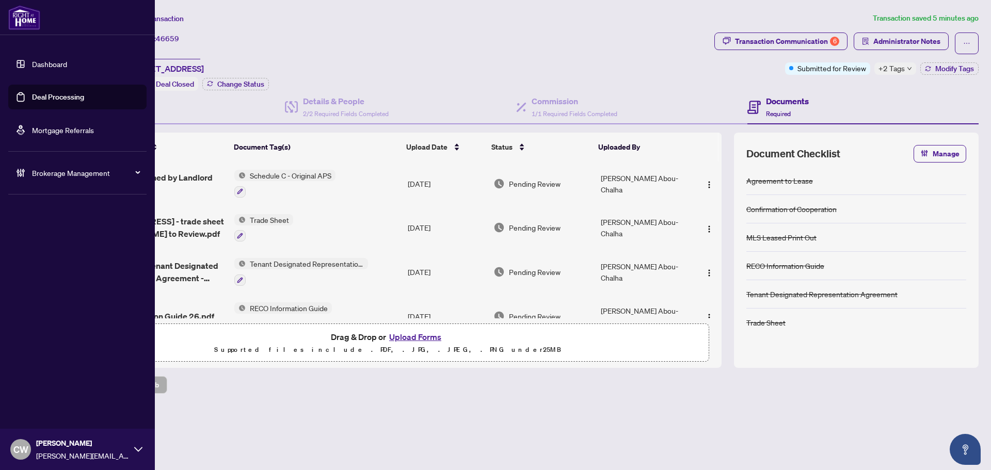
click at [35, 98] on link "Deal Processing" at bounding box center [58, 96] width 52 height 9
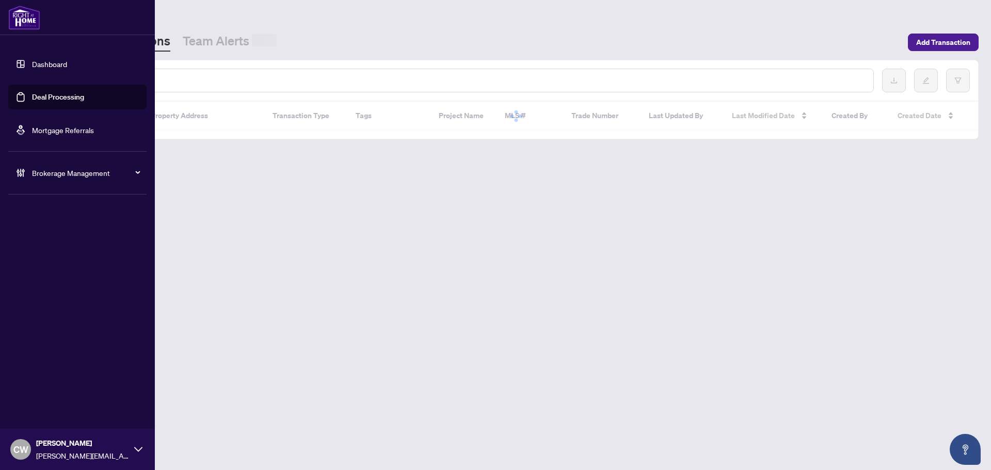
click at [181, 74] on div at bounding box center [467, 81] width 811 height 24
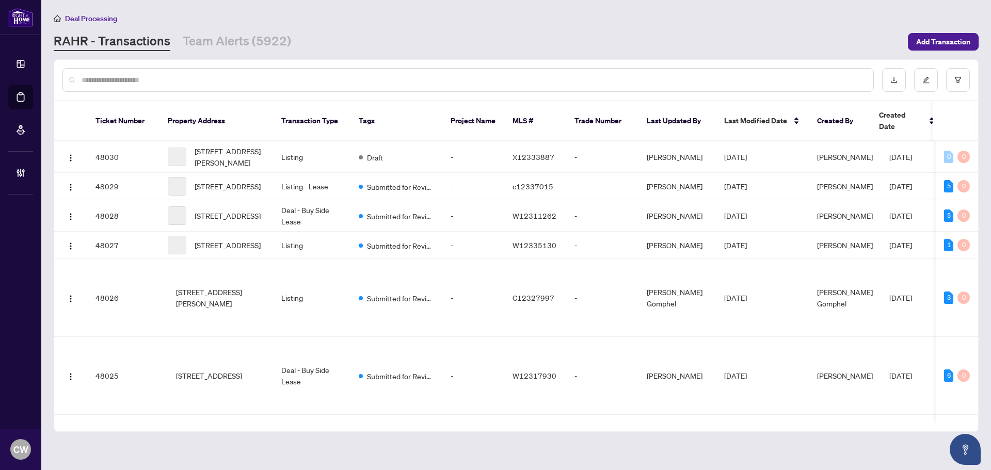
click at [177, 74] on input "text" at bounding box center [473, 79] width 783 height 11
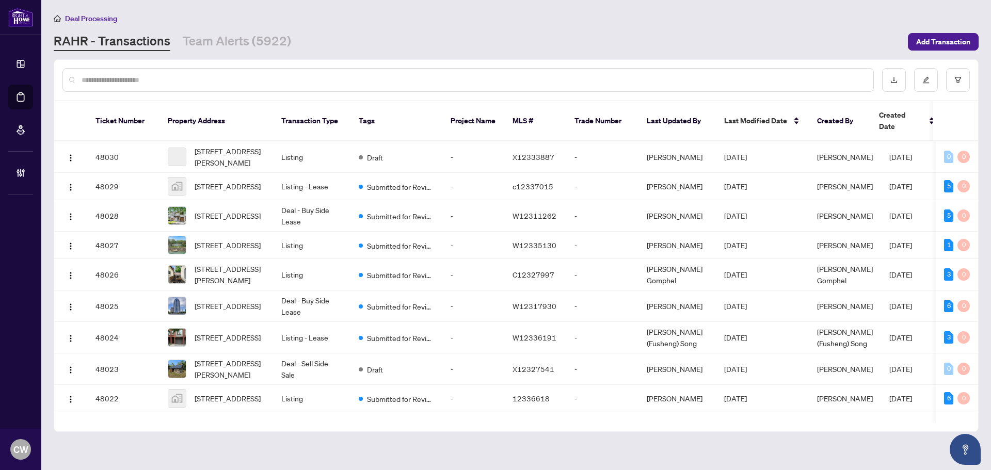
paste input "*******"
type input "*******"
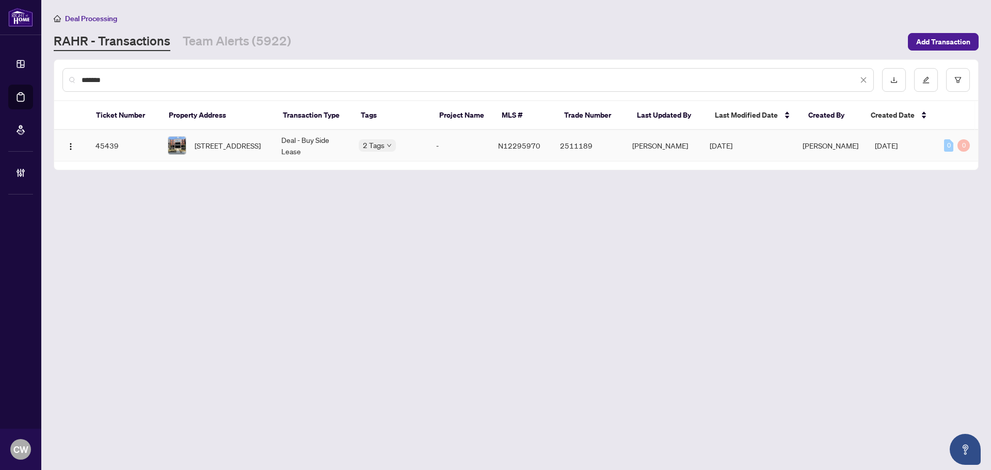
click at [224, 140] on span "[STREET_ADDRESS]" at bounding box center [228, 145] width 66 height 11
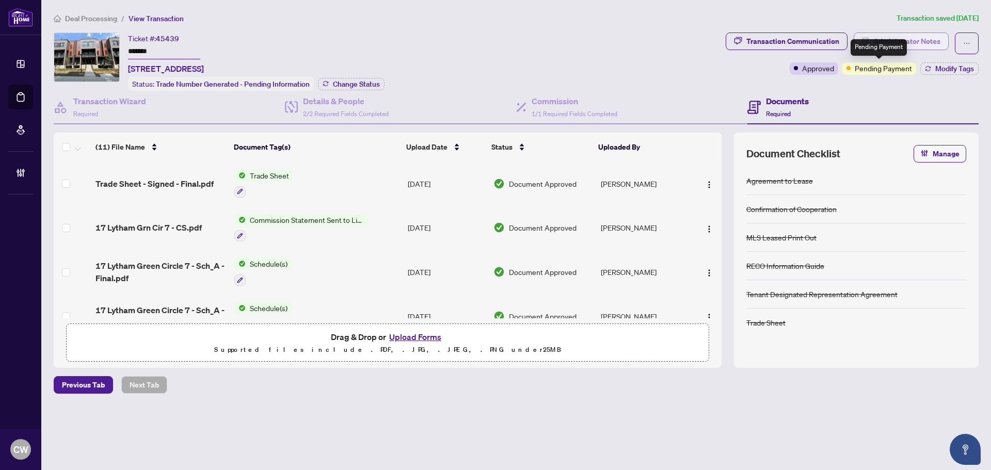
click at [911, 43] on span "Administrator Notes" at bounding box center [906, 41] width 67 height 17
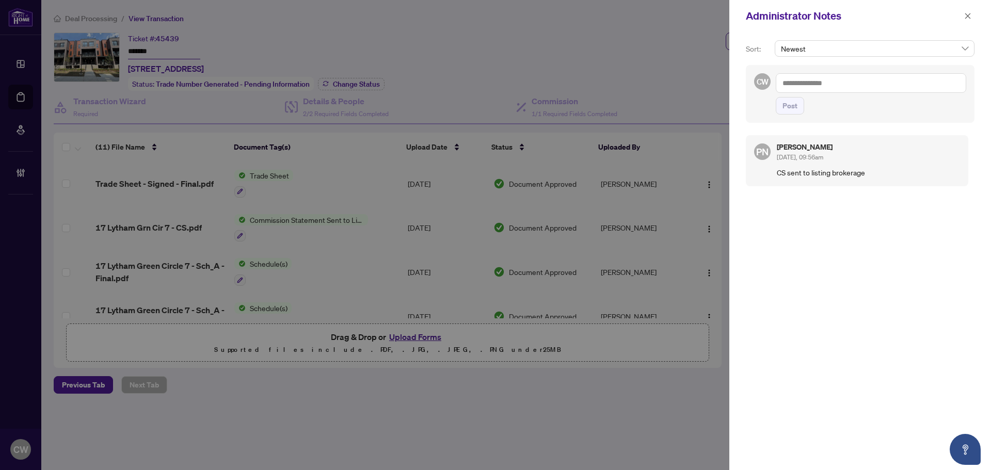
click at [808, 89] on textarea at bounding box center [871, 83] width 190 height 20
click at [851, 84] on textarea at bounding box center [871, 83] width 190 height 20
paste textarea "**********"
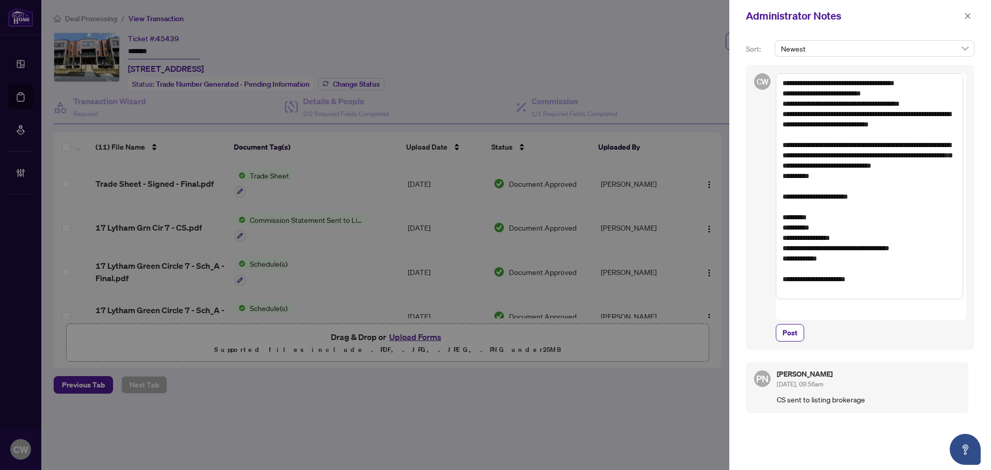
click at [912, 324] on span "Post" at bounding box center [871, 333] width 190 height 18
drag, startPoint x: 814, startPoint y: 174, endPoint x: 772, endPoint y: 149, distance: 48.9
click at [772, 149] on div "CW From: Front Desk <[EMAIL_ADDRESS][DOMAIN_NAME]> Sent: [DATE] 11:02 AM To: [P…" at bounding box center [860, 207] width 229 height 285
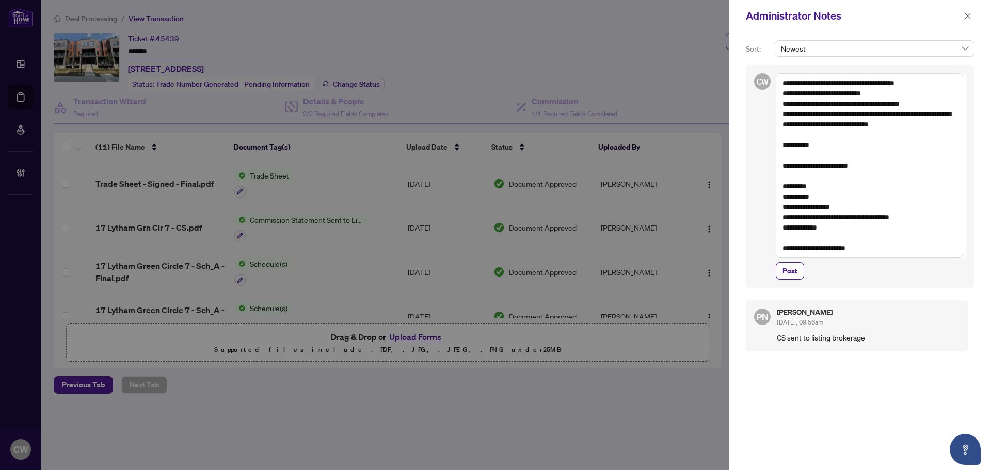
click at [783, 247] on textarea "**********" at bounding box center [869, 165] width 187 height 185
click at [785, 230] on textarea "**********" at bounding box center [869, 160] width 187 height 174
type textarea "**********"
click at [794, 263] on span "Post" at bounding box center [789, 271] width 15 height 17
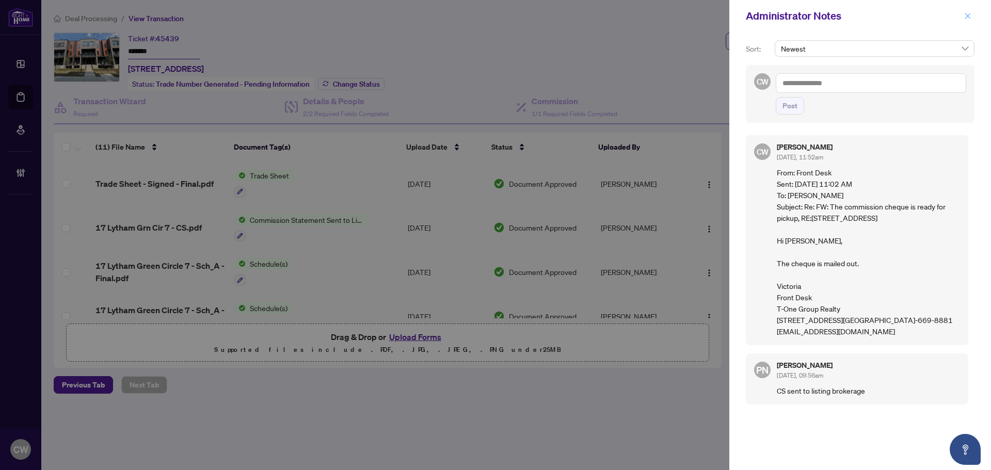
click at [970, 18] on icon "close" at bounding box center [967, 15] width 7 height 7
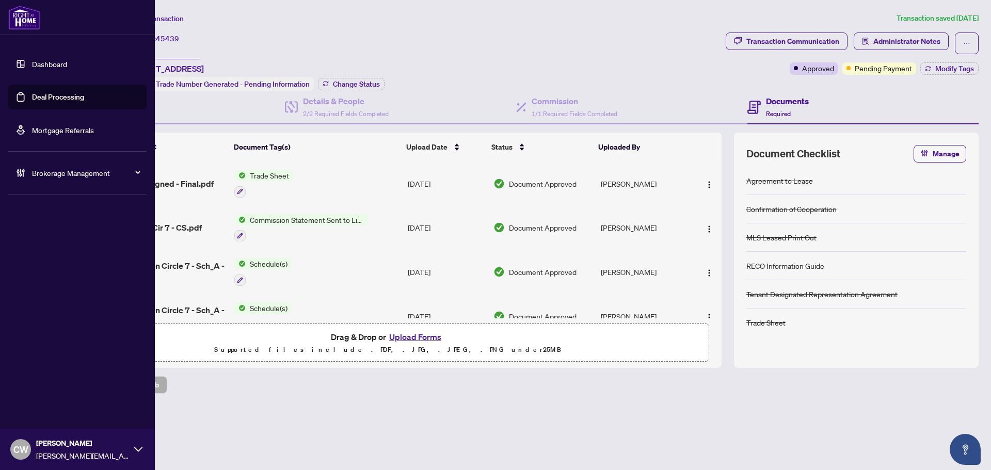
click at [38, 92] on link "Deal Processing" at bounding box center [58, 96] width 52 height 9
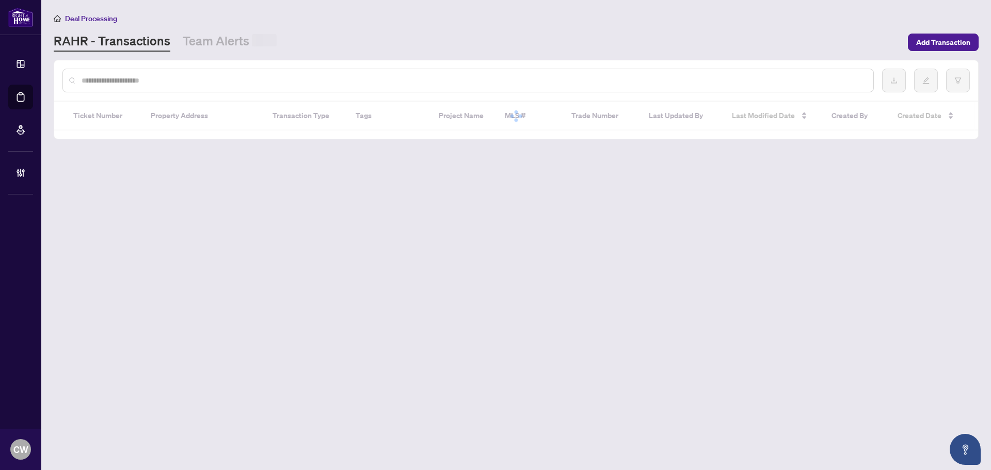
click at [186, 83] on input "text" at bounding box center [473, 80] width 783 height 11
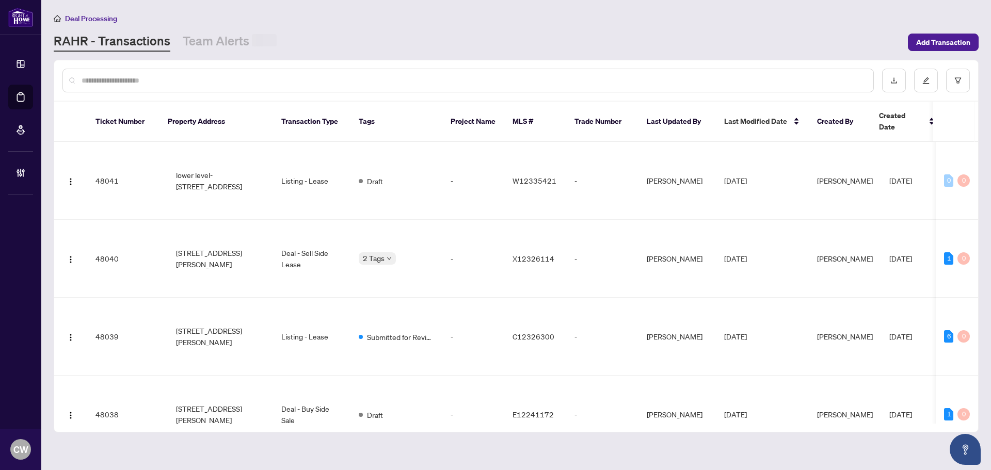
paste input "*******"
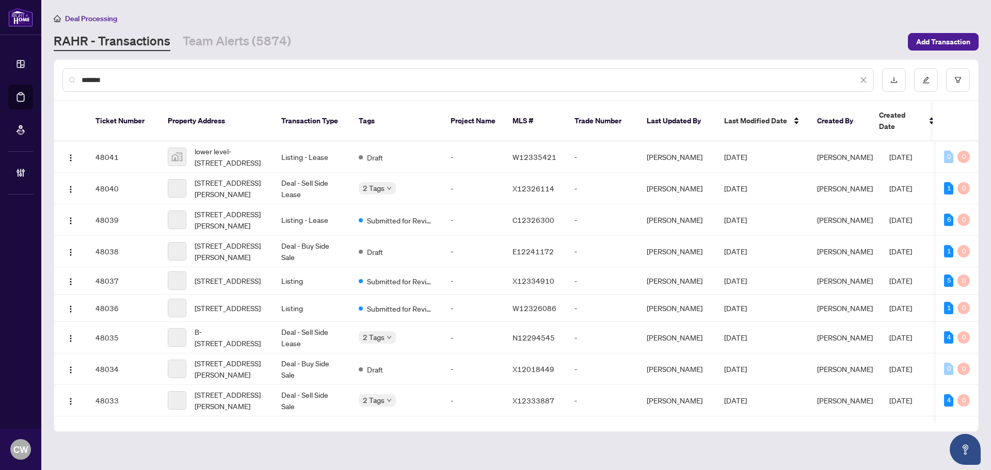
type input "*******"
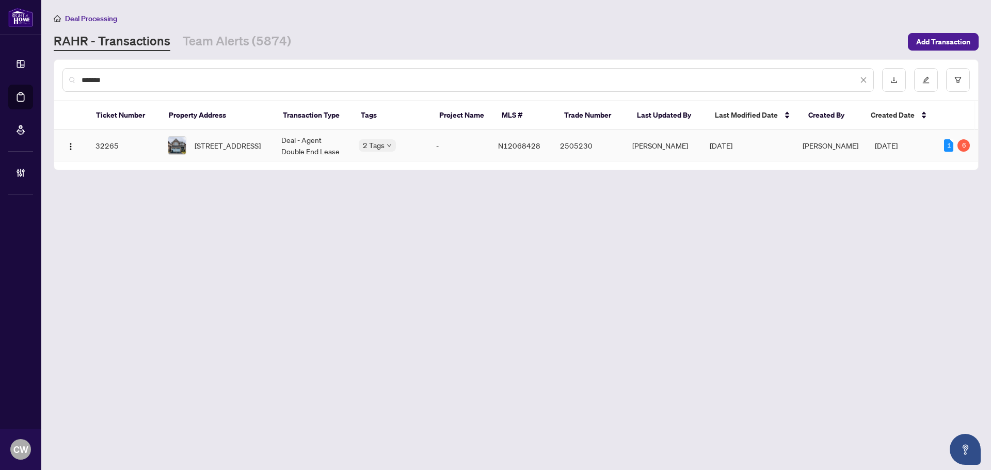
click at [213, 142] on span "[STREET_ADDRESS]" at bounding box center [228, 145] width 66 height 11
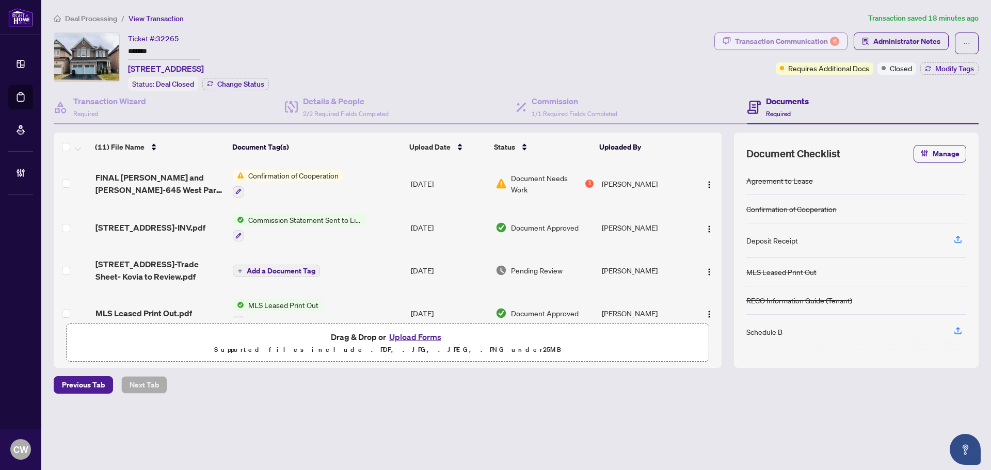
click at [779, 35] on div "Transaction Communication 6" at bounding box center [787, 41] width 104 height 17
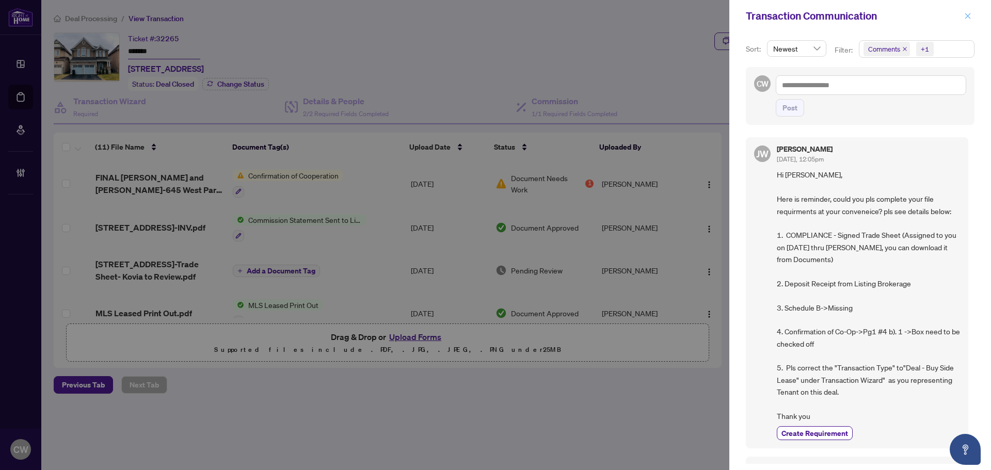
click at [965, 15] on icon "close" at bounding box center [967, 15] width 7 height 7
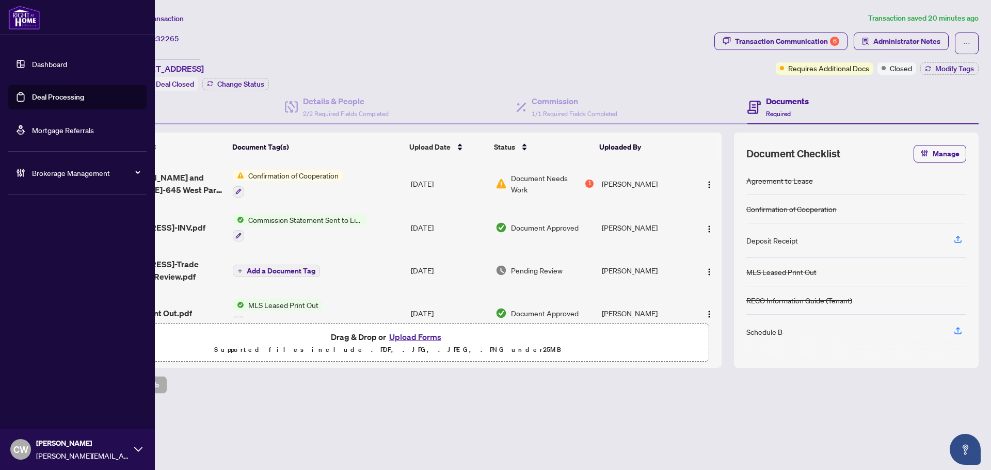
click at [34, 99] on link "Deal Processing" at bounding box center [58, 96] width 52 height 9
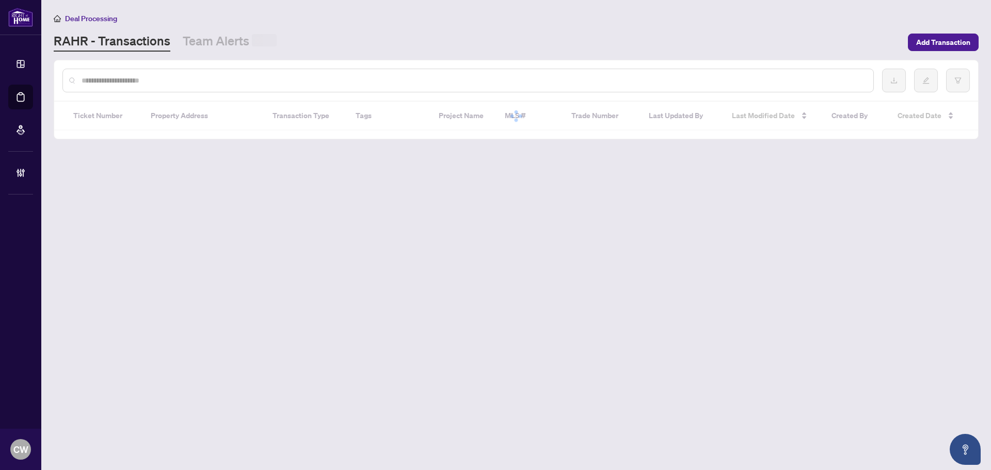
click at [236, 75] on input "text" at bounding box center [473, 80] width 783 height 11
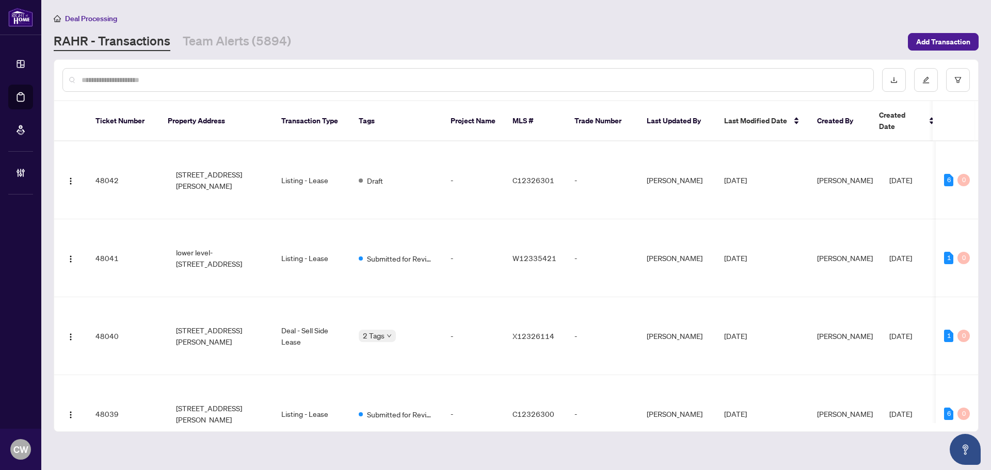
paste input "*******"
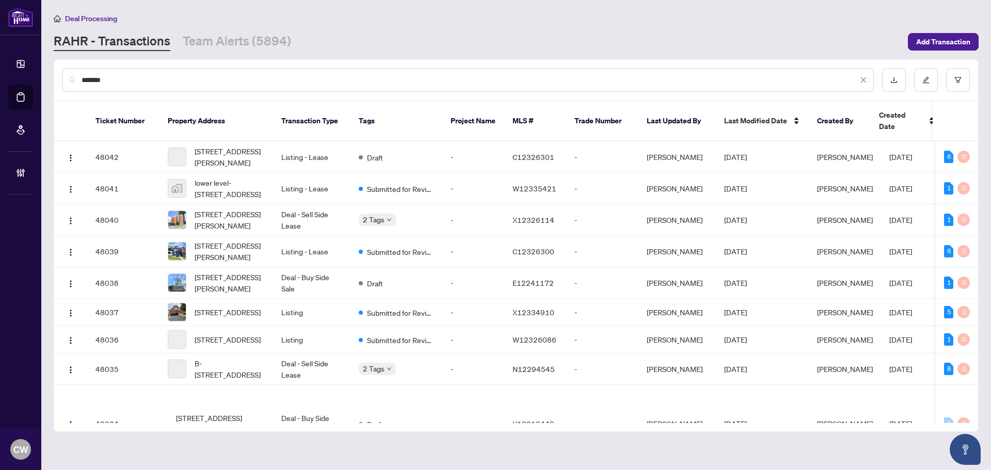
type input "*******"
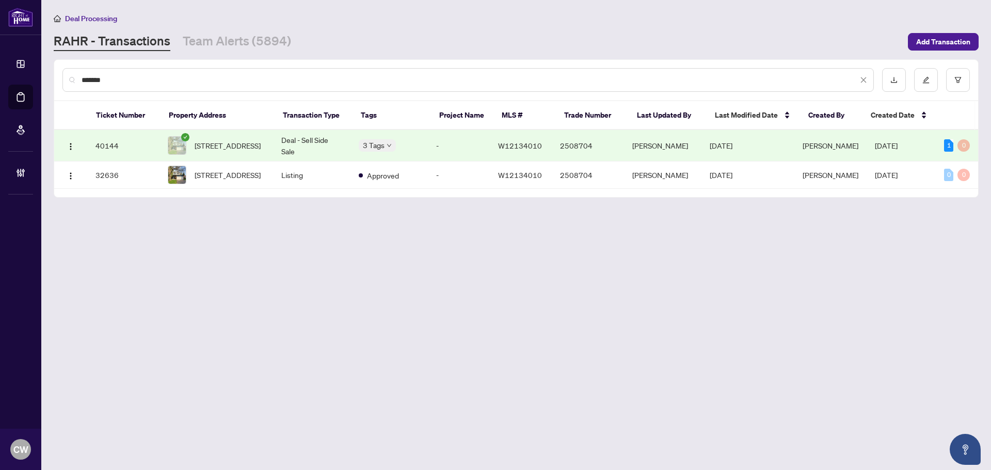
click at [242, 150] on span "[STREET_ADDRESS]" at bounding box center [228, 145] width 66 height 11
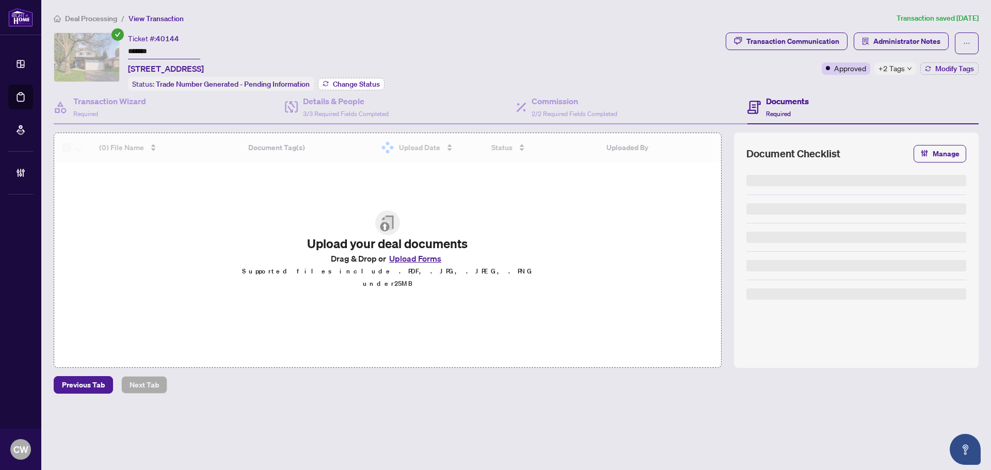
click at [359, 82] on span "Change Status" at bounding box center [356, 84] width 47 height 7
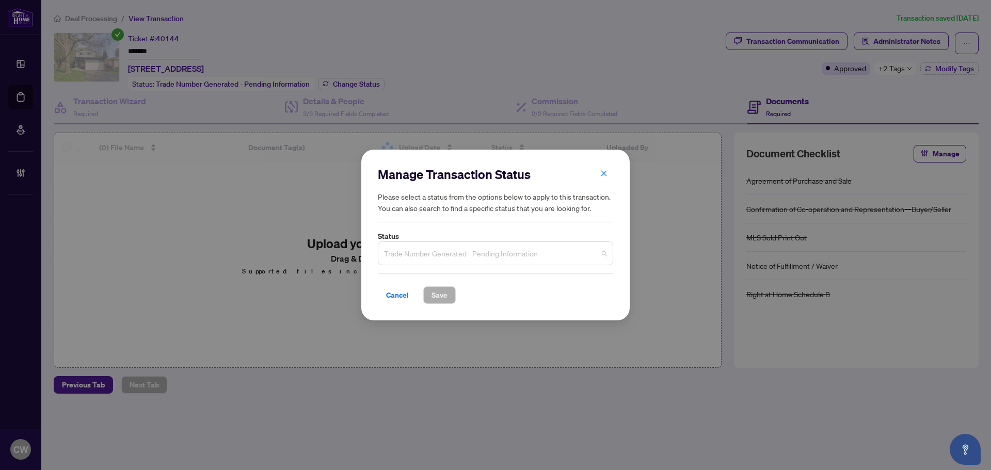
click at [469, 249] on span "Trade Number Generated - Pending Information" at bounding box center [495, 254] width 223 height 20
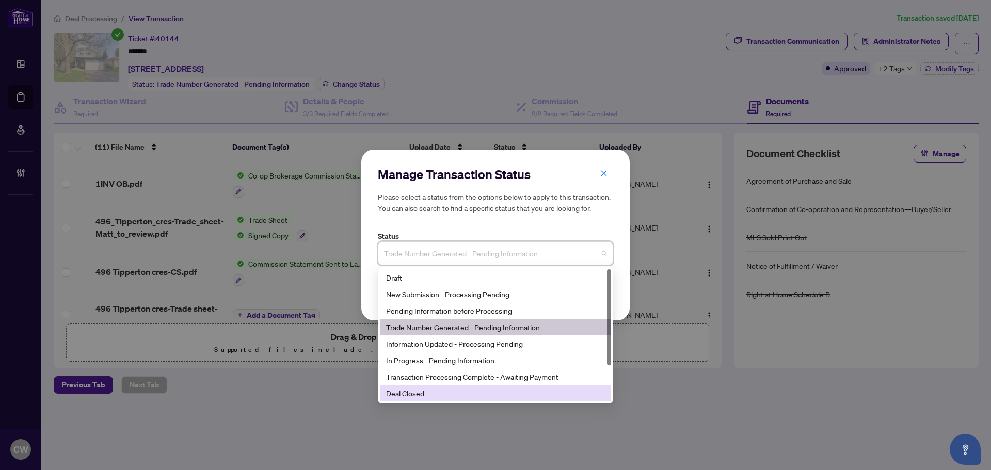
click at [448, 392] on div "Deal Closed" at bounding box center [495, 393] width 219 height 11
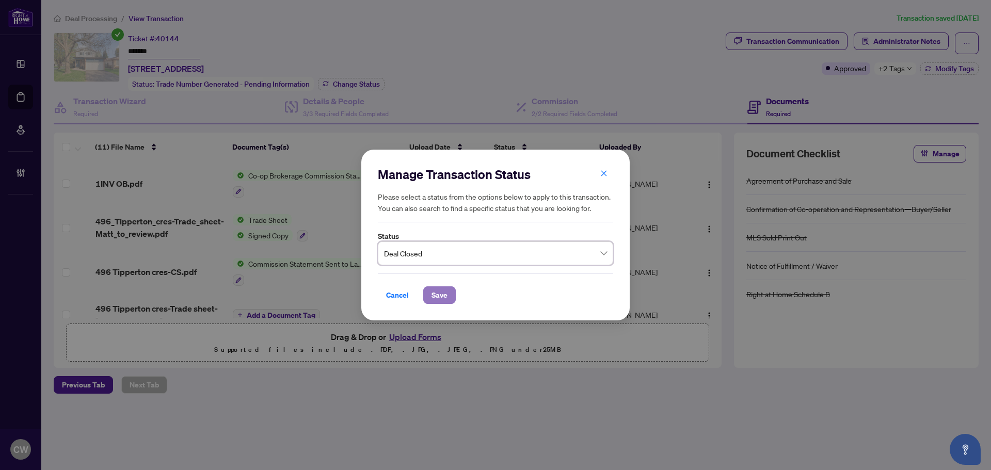
click at [443, 292] on span "Save" at bounding box center [439, 295] width 16 height 17
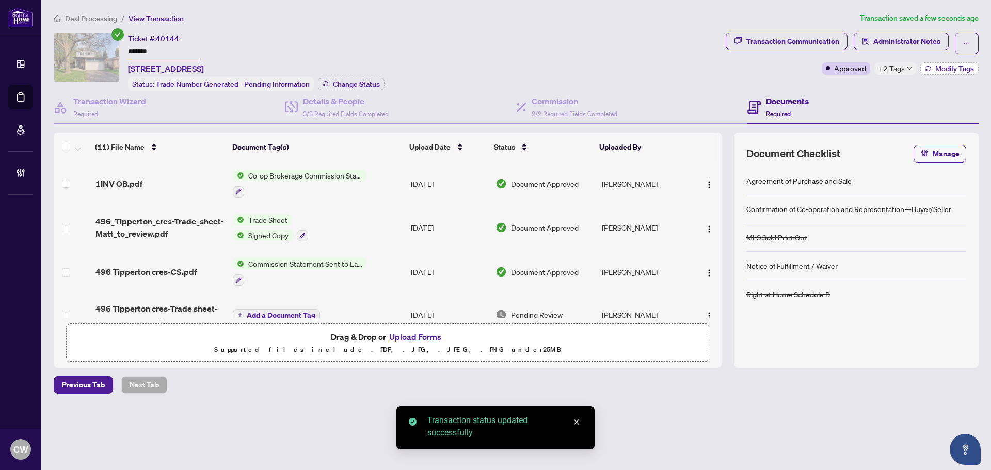
click at [948, 68] on span "Modify Tags" at bounding box center [954, 68] width 39 height 7
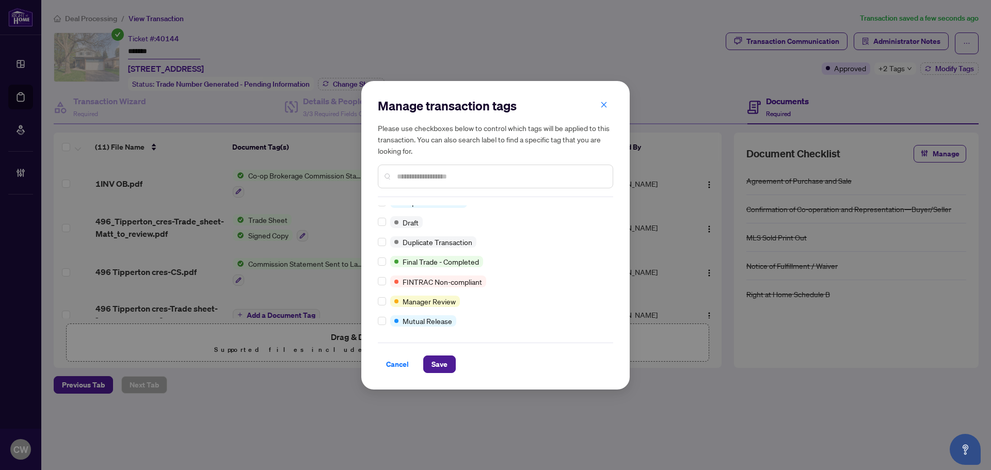
scroll to position [9, 0]
click at [442, 353] on div "Cancel Save" at bounding box center [495, 358] width 235 height 30
click at [442, 362] on span "Save" at bounding box center [439, 364] width 16 height 17
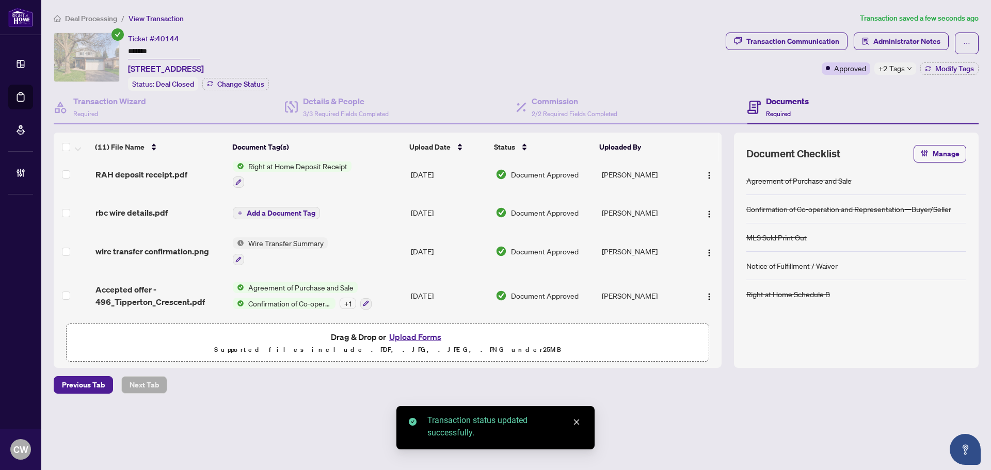
scroll to position [317, 0]
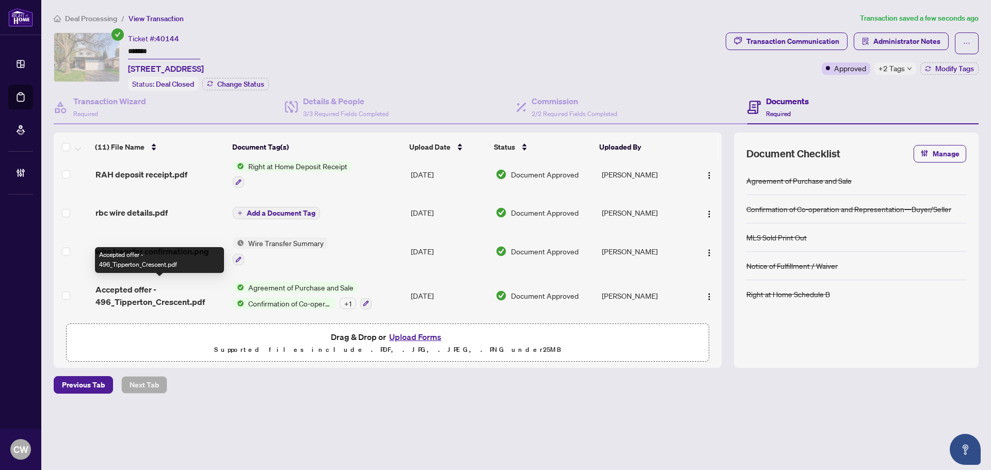
click at [194, 296] on span "Accepted offer - 496_Tipperton_Crescent.pdf" at bounding box center [159, 295] width 129 height 25
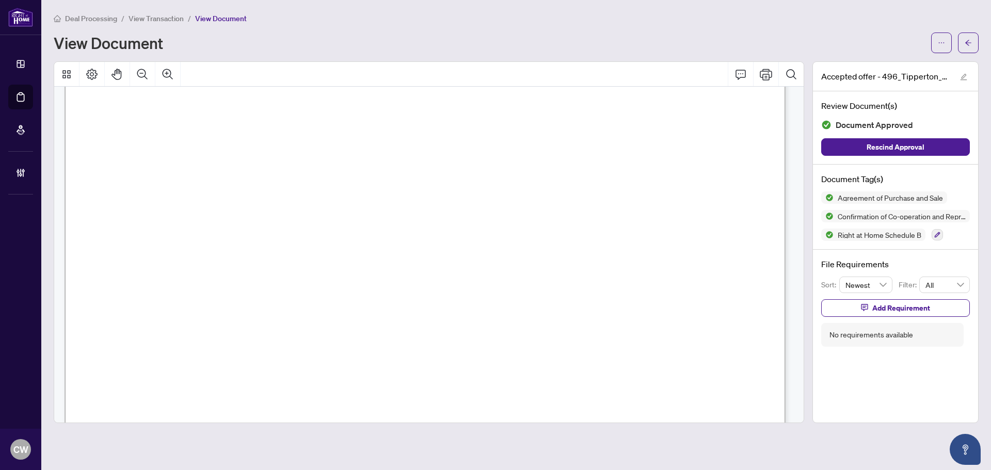
scroll to position [413, 0]
click at [144, 72] on icon "Zoom Out" at bounding box center [142, 74] width 12 height 12
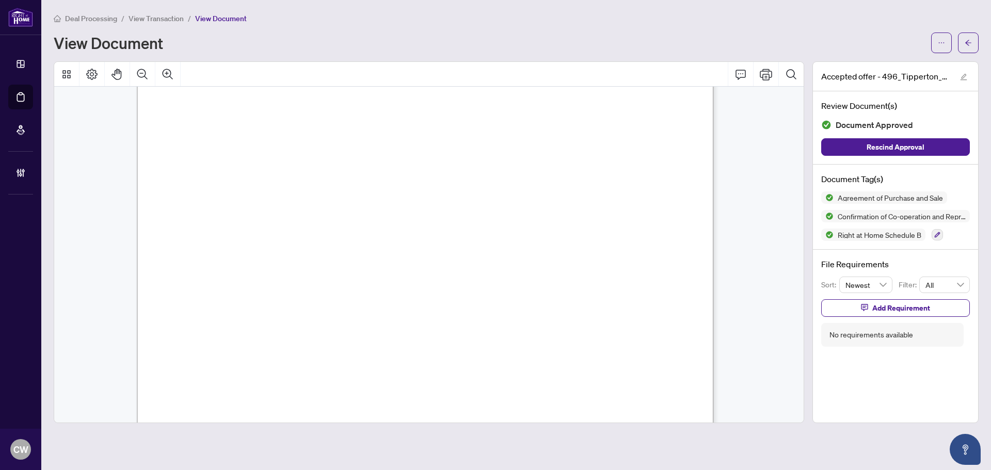
scroll to position [3238, 0]
click at [968, 43] on icon "arrow-left" at bounding box center [967, 42] width 7 height 7
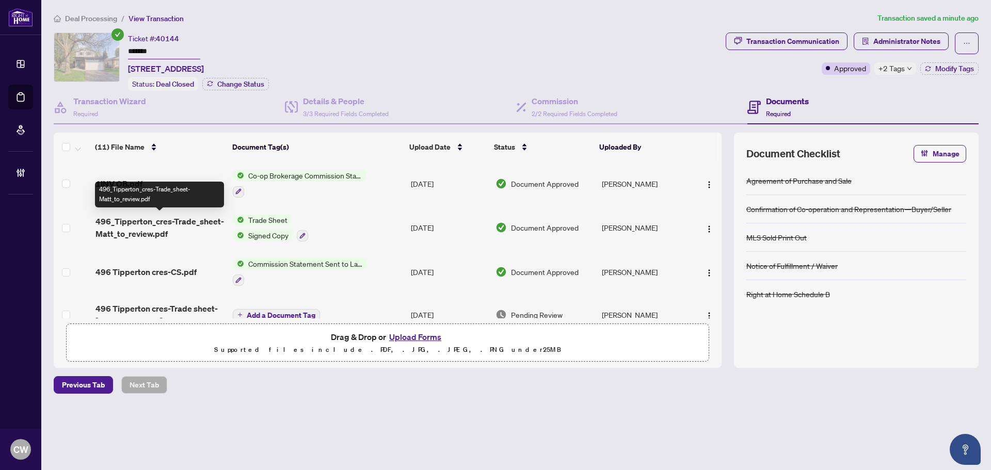
click at [179, 222] on span "496_Tipperton_cres-Trade_sheet-Matt_to_review.pdf" at bounding box center [159, 227] width 129 height 25
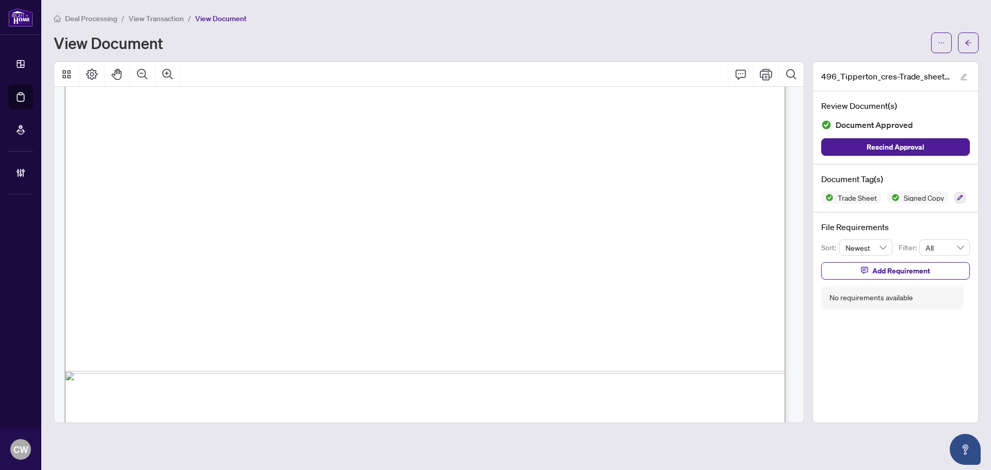
scroll to position [464, 0]
click at [970, 36] on span "button" at bounding box center [967, 43] width 7 height 17
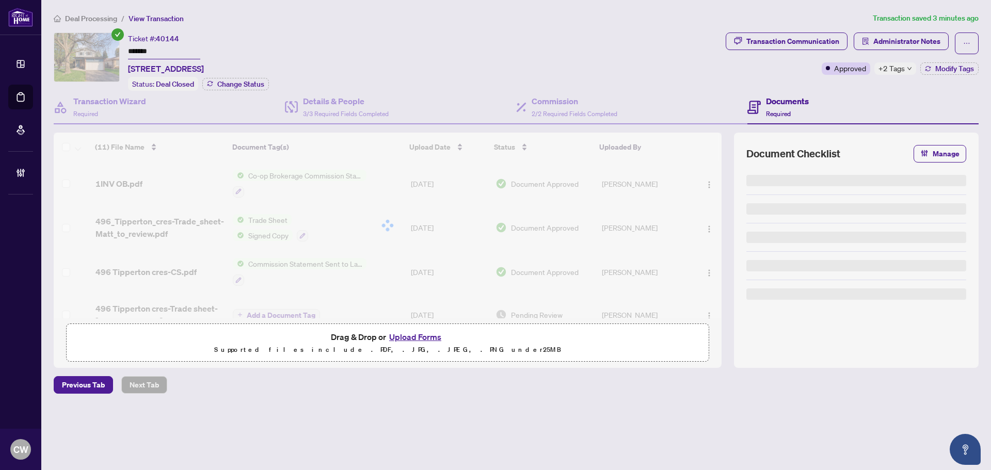
click at [420, 333] on button "Upload Forms" at bounding box center [415, 336] width 58 height 13
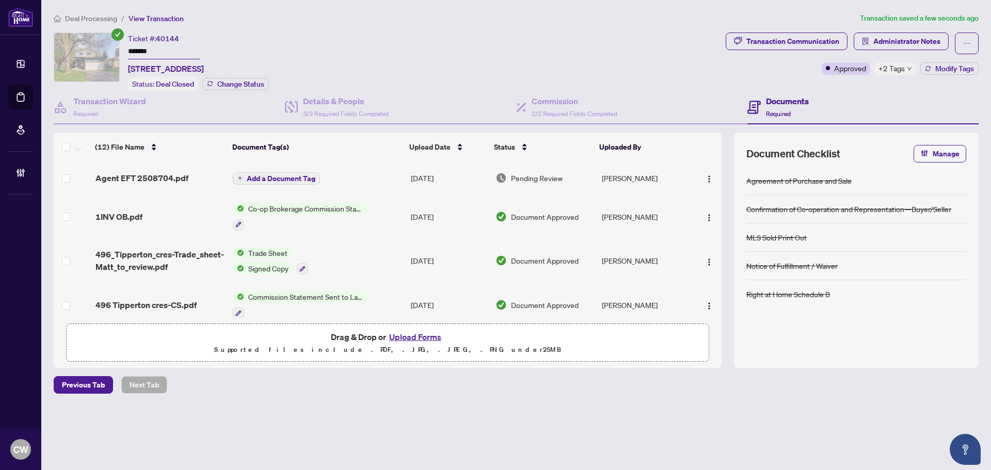
click at [279, 176] on span "Add a Document Tag" at bounding box center [281, 178] width 69 height 7
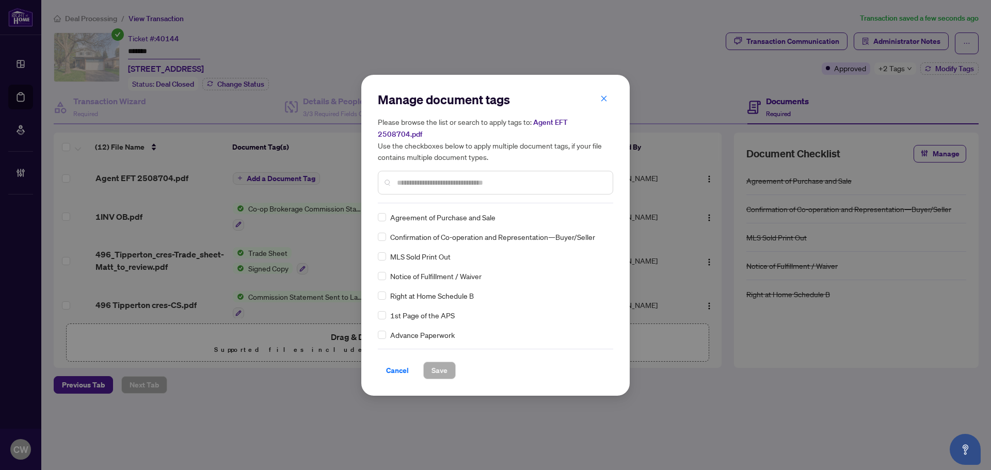
click at [421, 171] on div at bounding box center [495, 183] width 235 height 24
click at [423, 180] on input "text" at bounding box center [500, 182] width 207 height 11
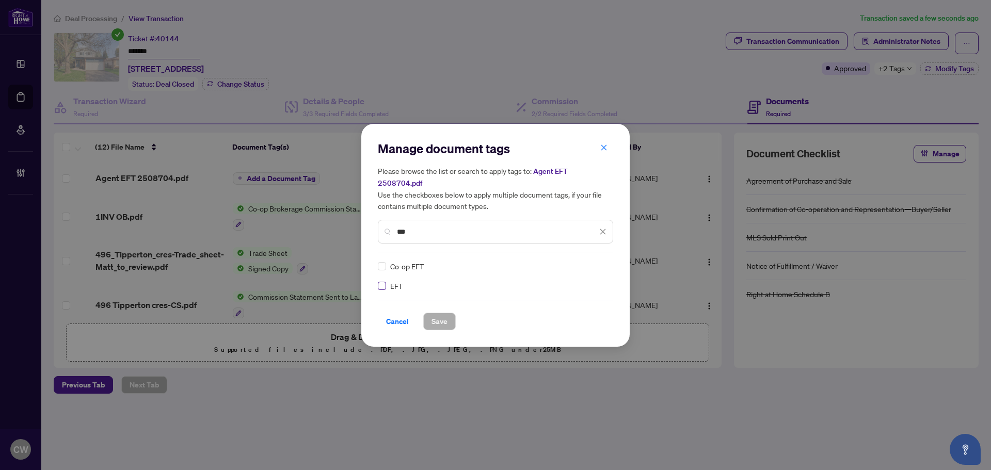
type input "***"
click at [589, 261] on img at bounding box center [592, 266] width 10 height 10
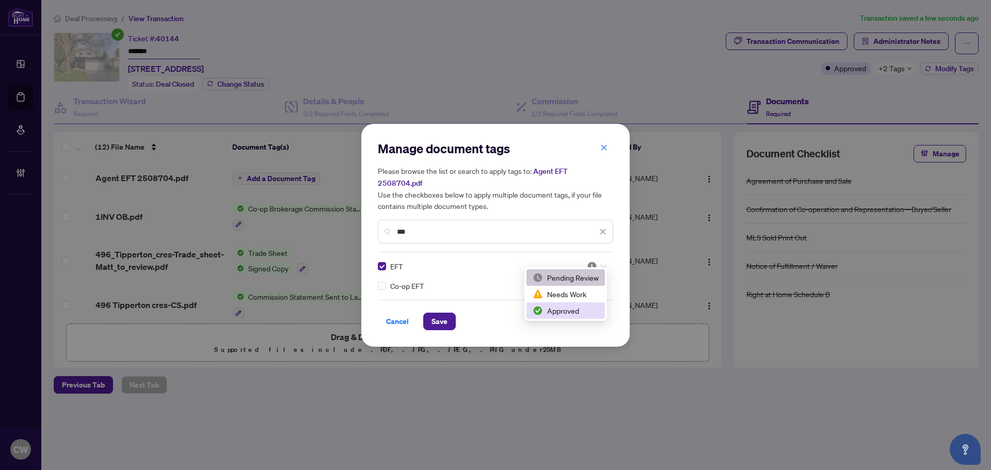
click at [577, 313] on div "Approved" at bounding box center [566, 310] width 66 height 11
click at [428, 323] on button "Save" at bounding box center [439, 322] width 33 height 18
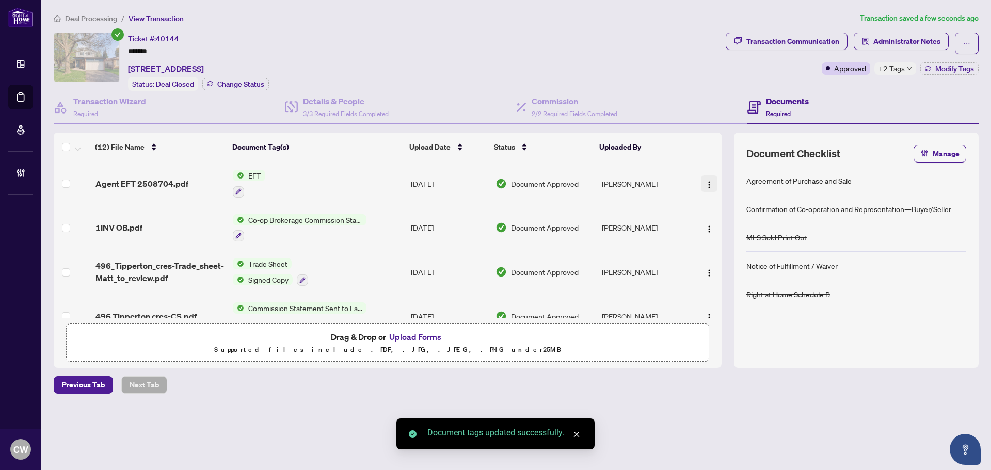
click at [708, 179] on span "button" at bounding box center [709, 183] width 8 height 11
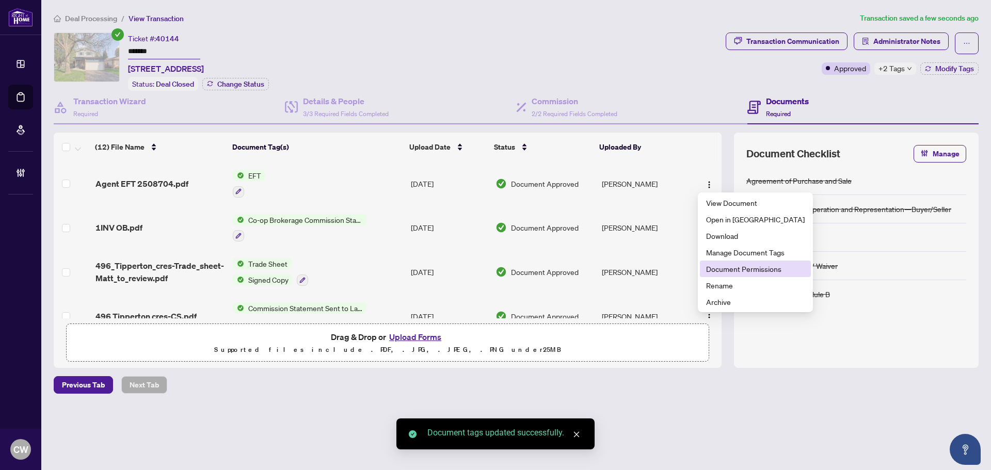
click at [719, 269] on span "Document Permissions" at bounding box center [755, 268] width 99 height 11
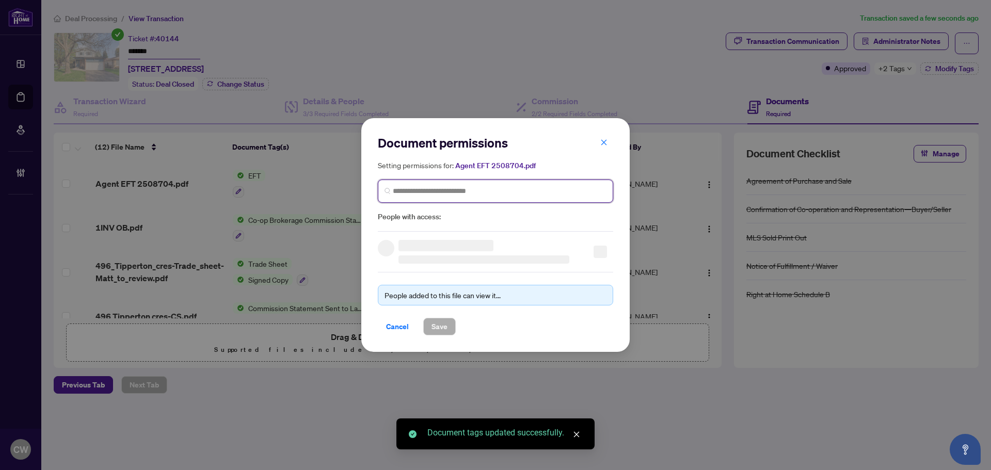
paste input "**********"
click at [517, 192] on input "search" at bounding box center [500, 191] width 214 height 11
type input "**********"
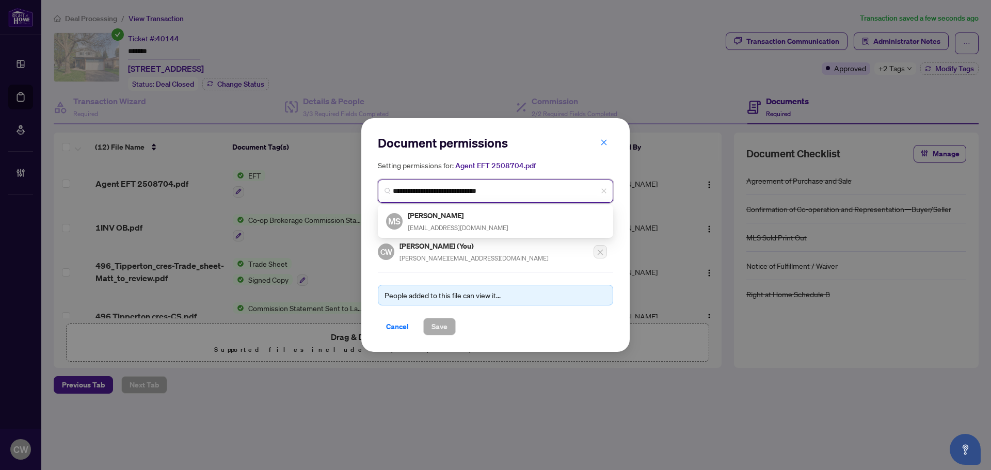
click at [474, 220] on h5 "[PERSON_NAME]" at bounding box center [458, 216] width 101 height 12
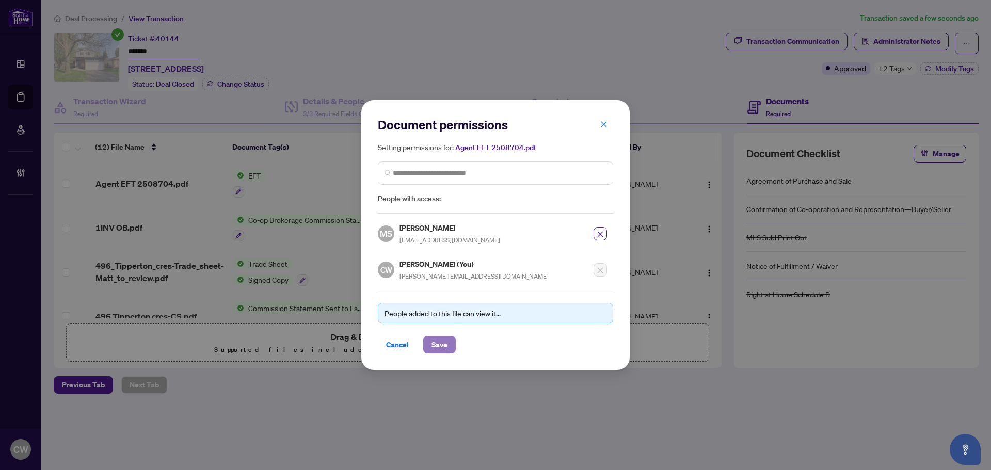
click at [438, 348] on span "Save" at bounding box center [439, 344] width 16 height 17
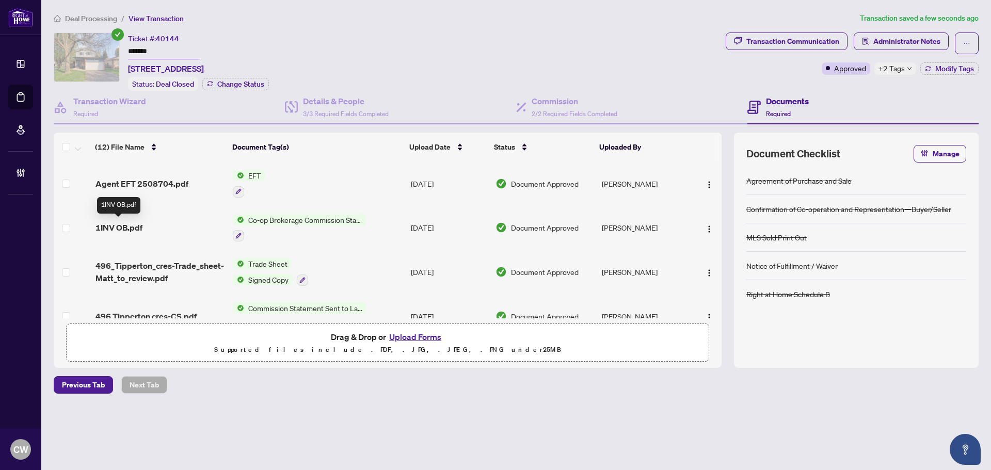
click at [131, 227] on span "1INV OB.pdf" at bounding box center [118, 227] width 47 height 12
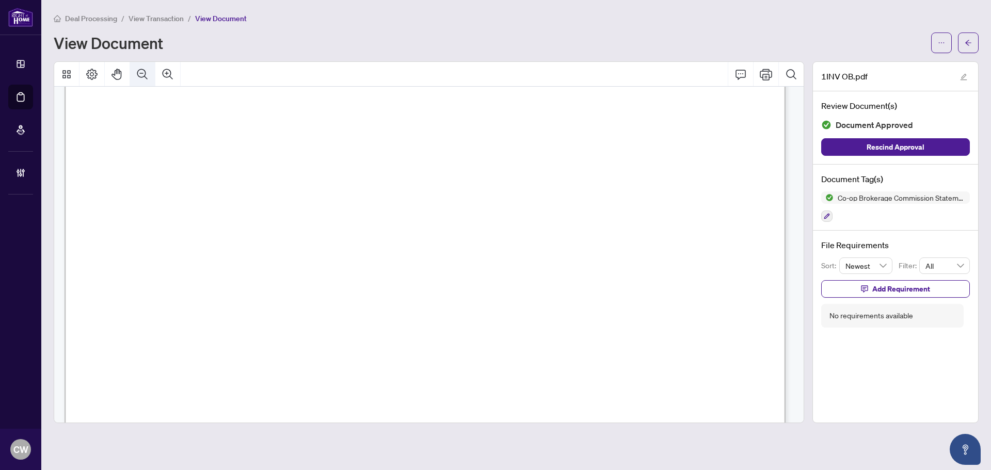
click at [137, 74] on icon "Zoom Out" at bounding box center [142, 74] width 12 height 12
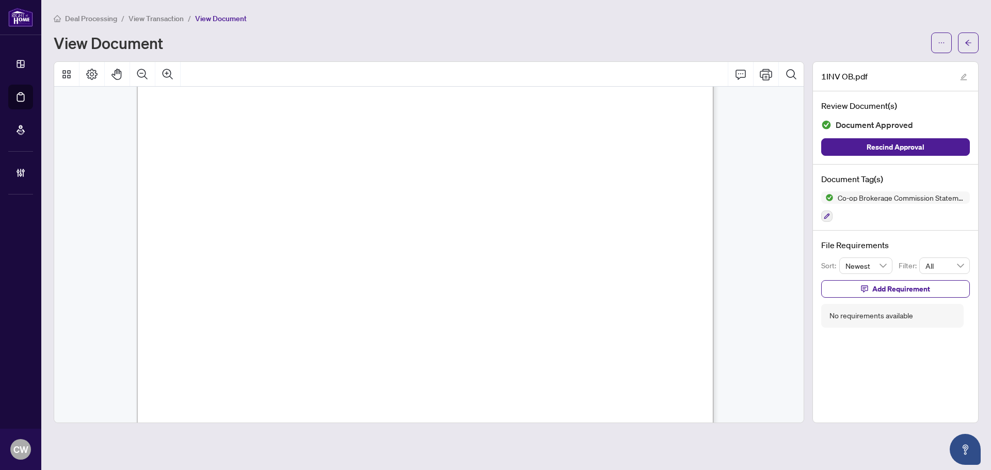
scroll to position [52, 0]
drag, startPoint x: 968, startPoint y: 48, endPoint x: 778, endPoint y: 4, distance: 195.5
click at [968, 48] on span "button" at bounding box center [967, 43] width 7 height 17
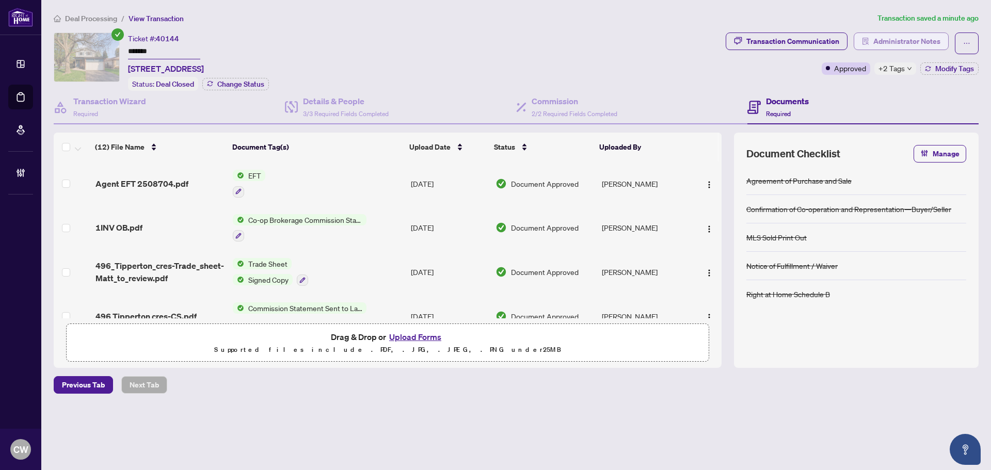
click at [911, 43] on span "Administrator Notes" at bounding box center [906, 41] width 67 height 17
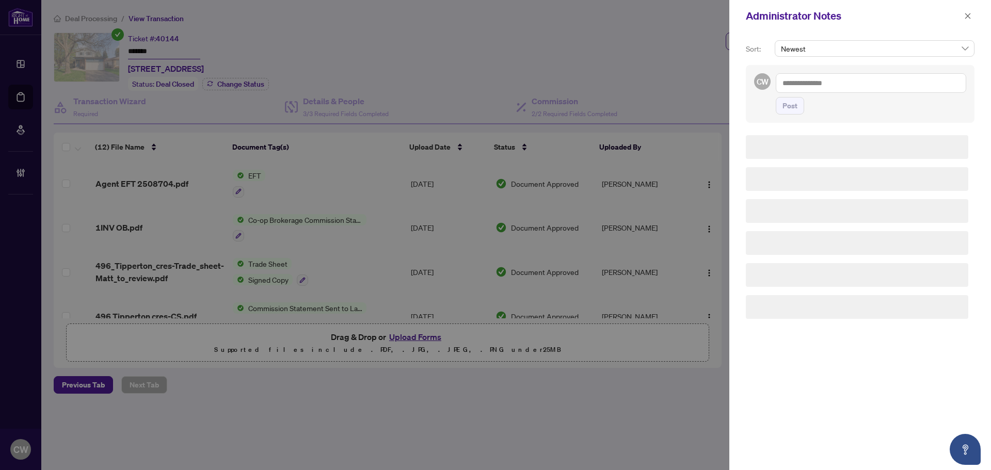
click at [849, 89] on textarea at bounding box center [871, 83] width 190 height 20
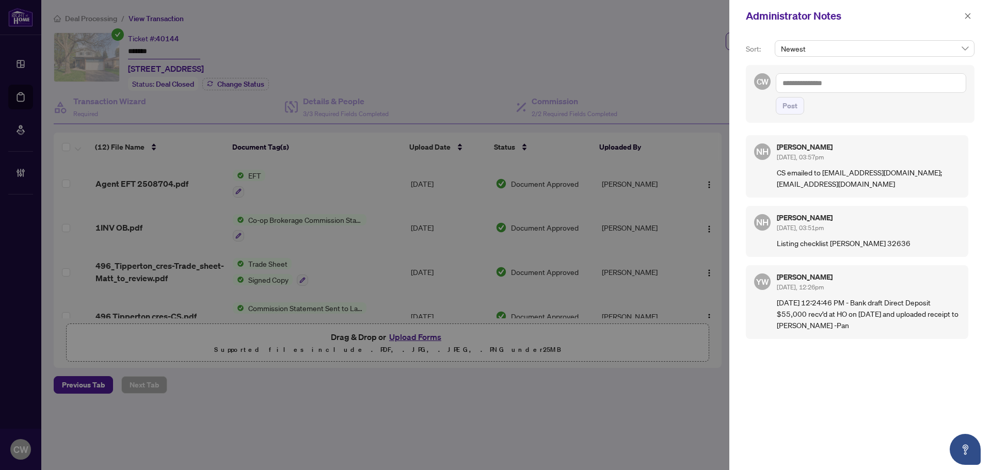
paste textarea "**********"
type textarea "**********"
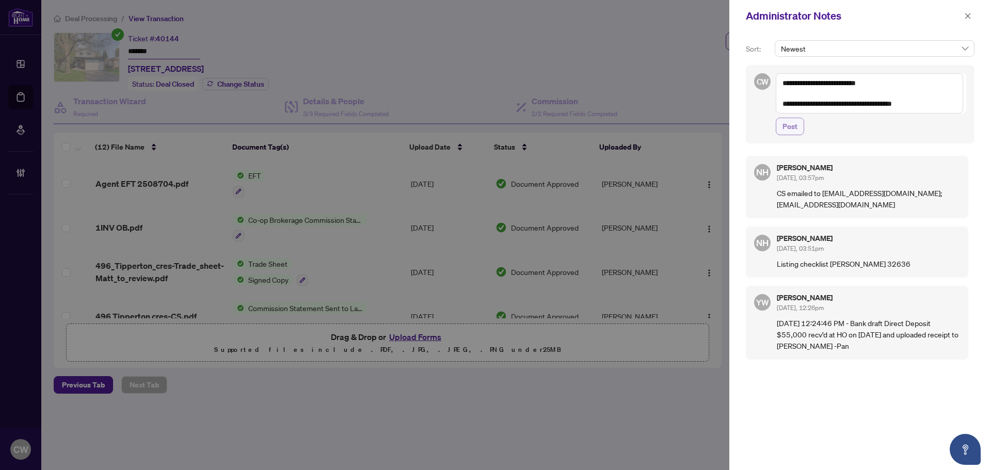
click at [796, 122] on span "Post" at bounding box center [789, 126] width 15 height 17
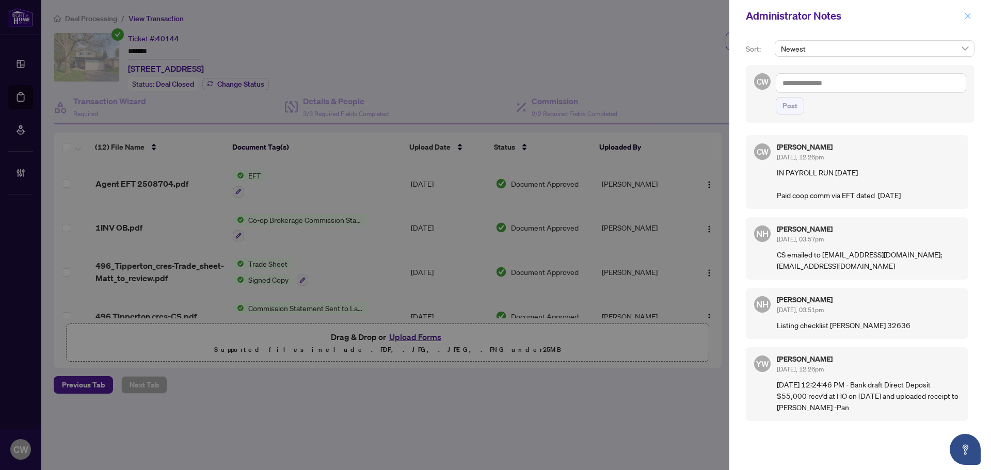
click at [963, 17] on button "button" at bounding box center [967, 16] width 13 height 12
